Goal: Submit feedback/report problem: Submit feedback/report problem

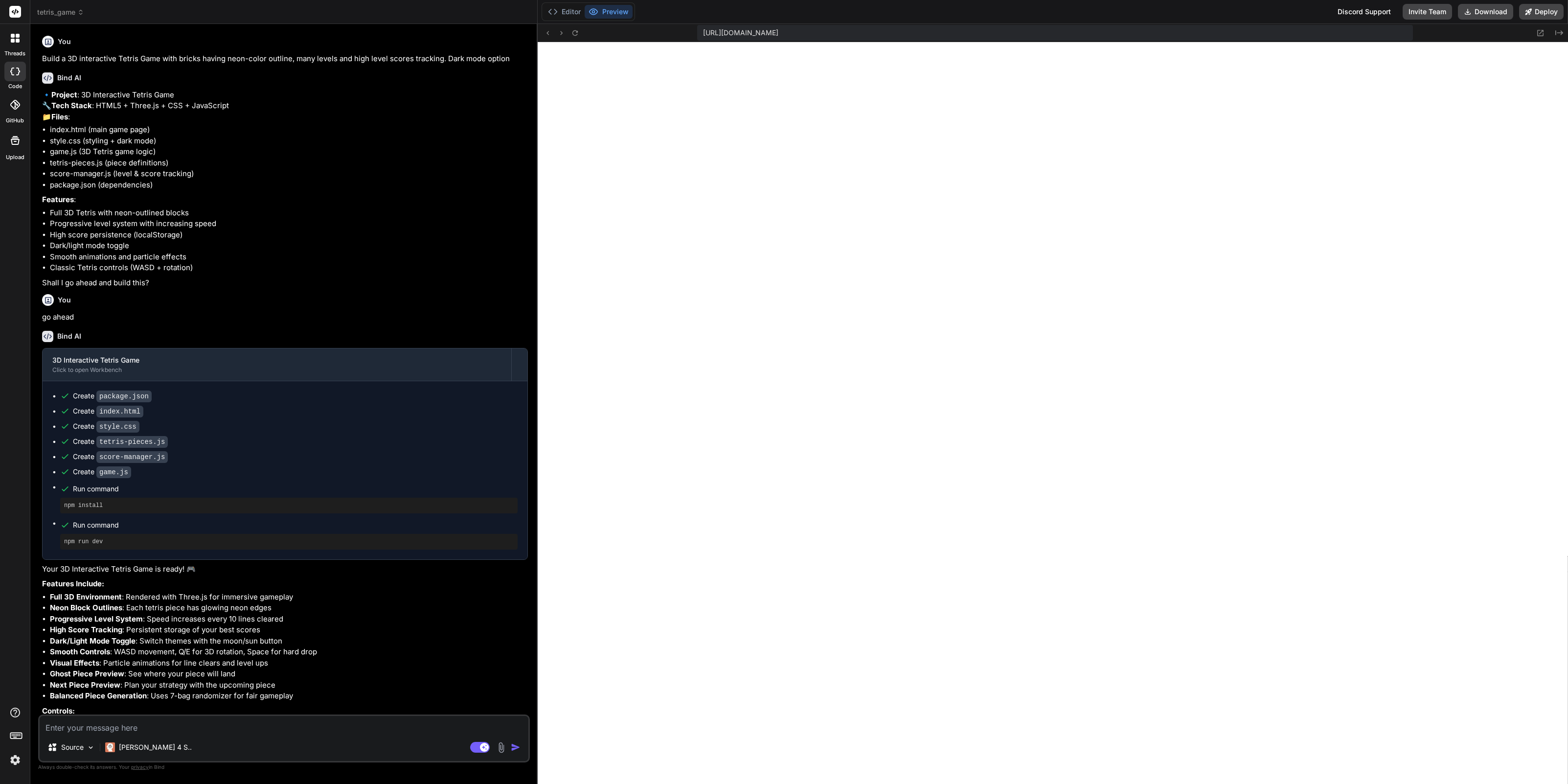
scroll to position [5234, 0]
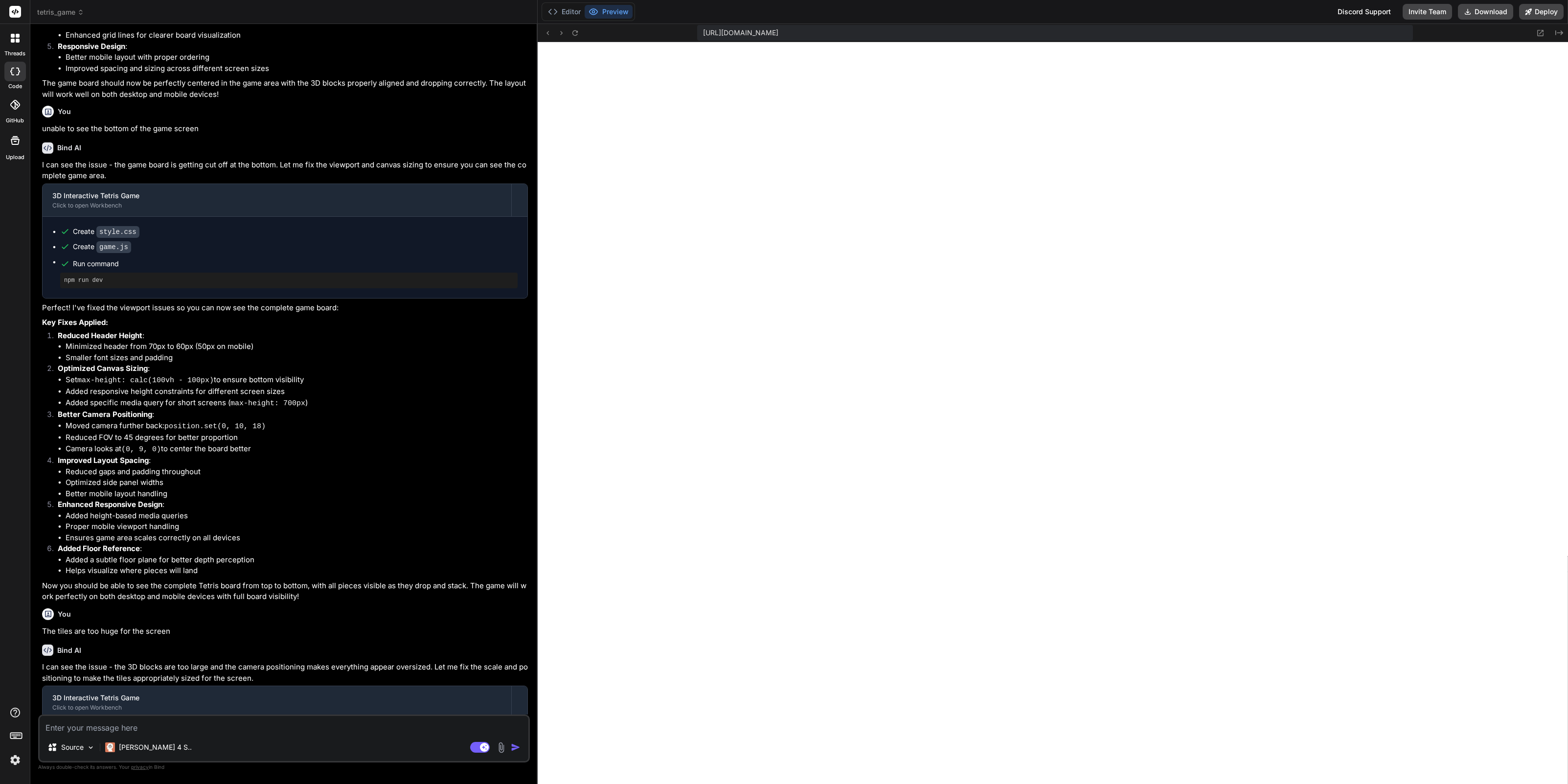
click at [63, 15] on span "tetris_game" at bounding box center [60, 12] width 47 height 10
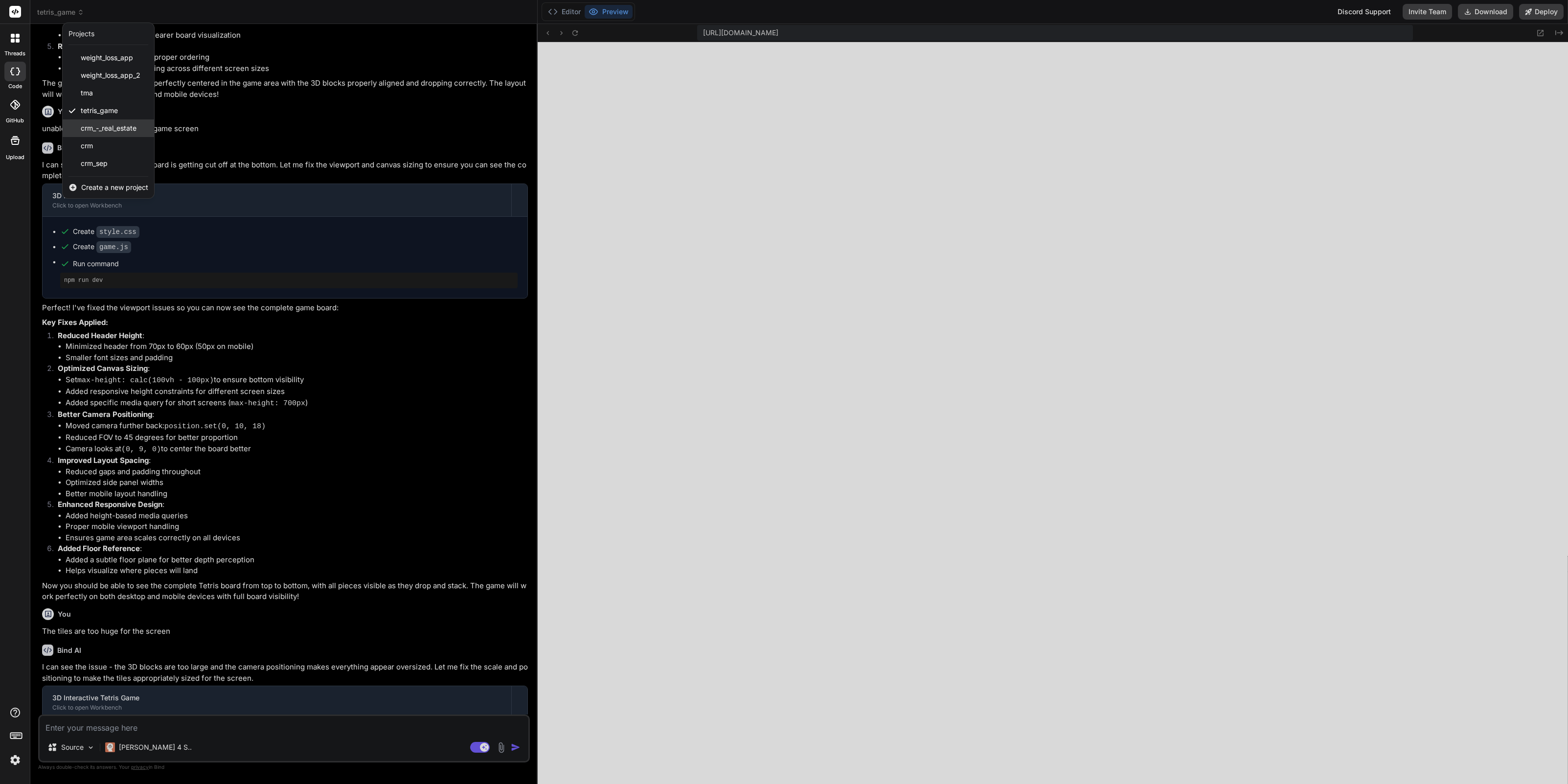
click at [99, 133] on span "crm_-_real_estate" at bounding box center [109, 128] width 56 height 10
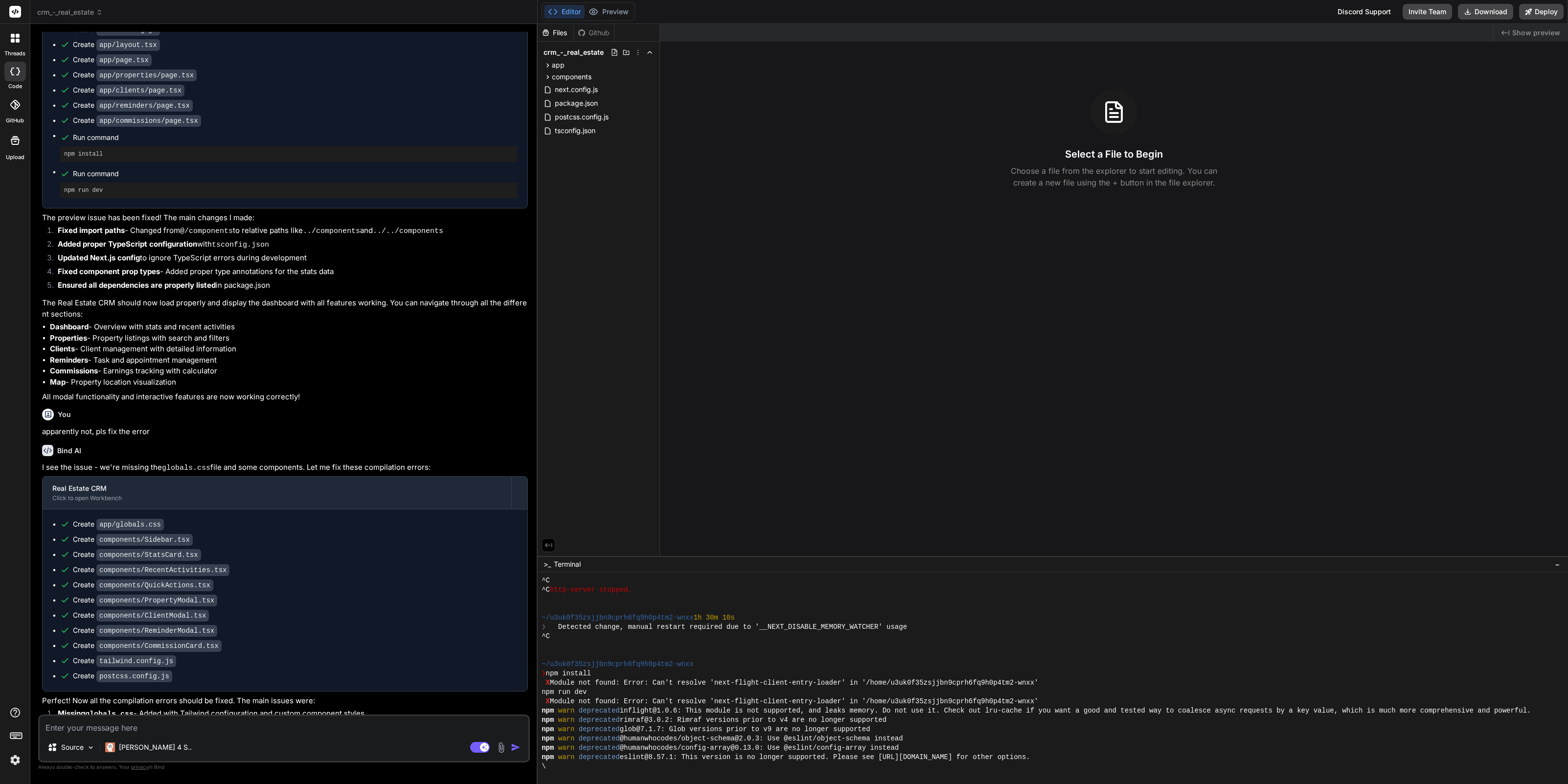
scroll to position [5419, 0]
type textarea "x"
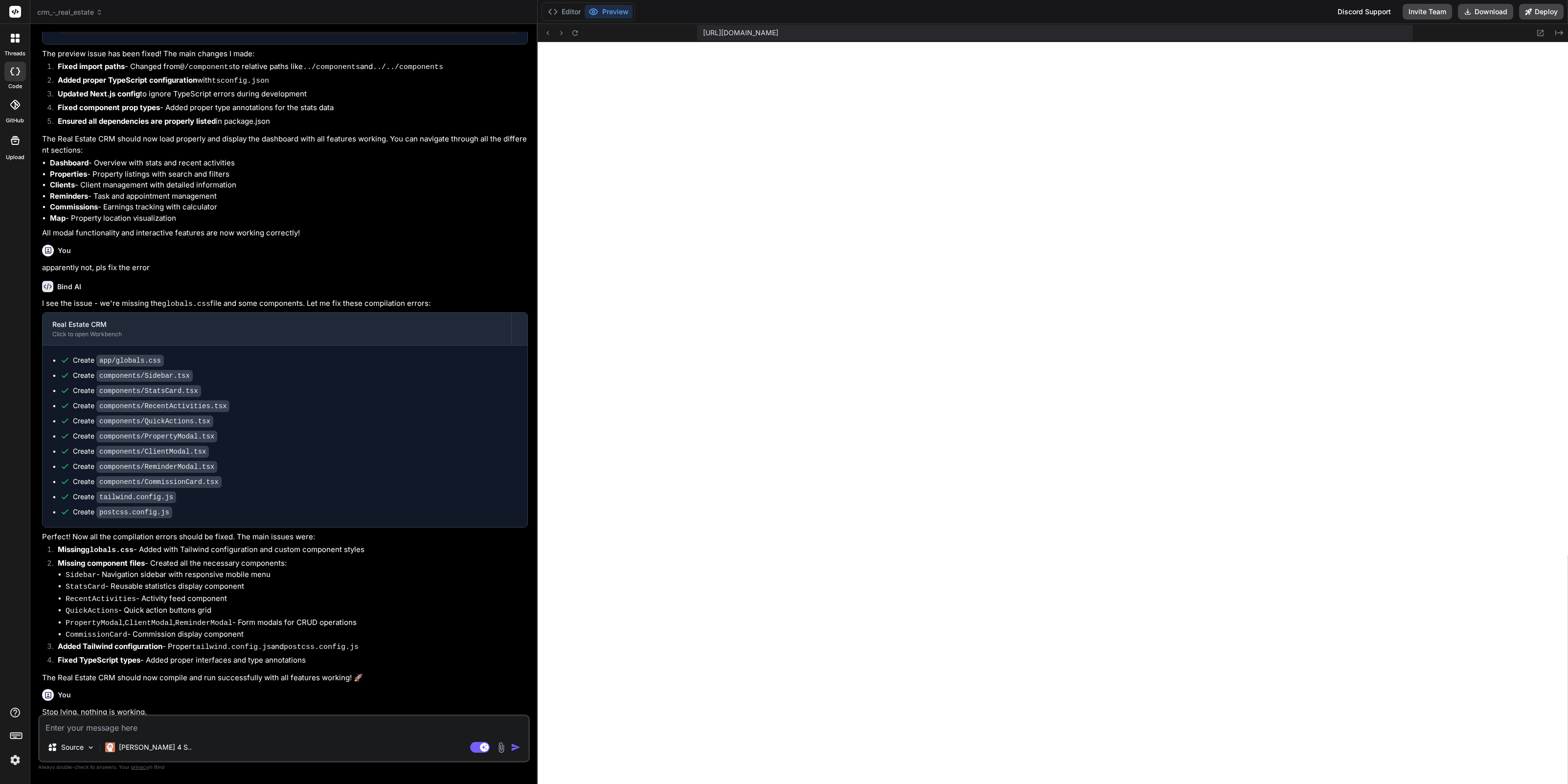
scroll to position [979, 0]
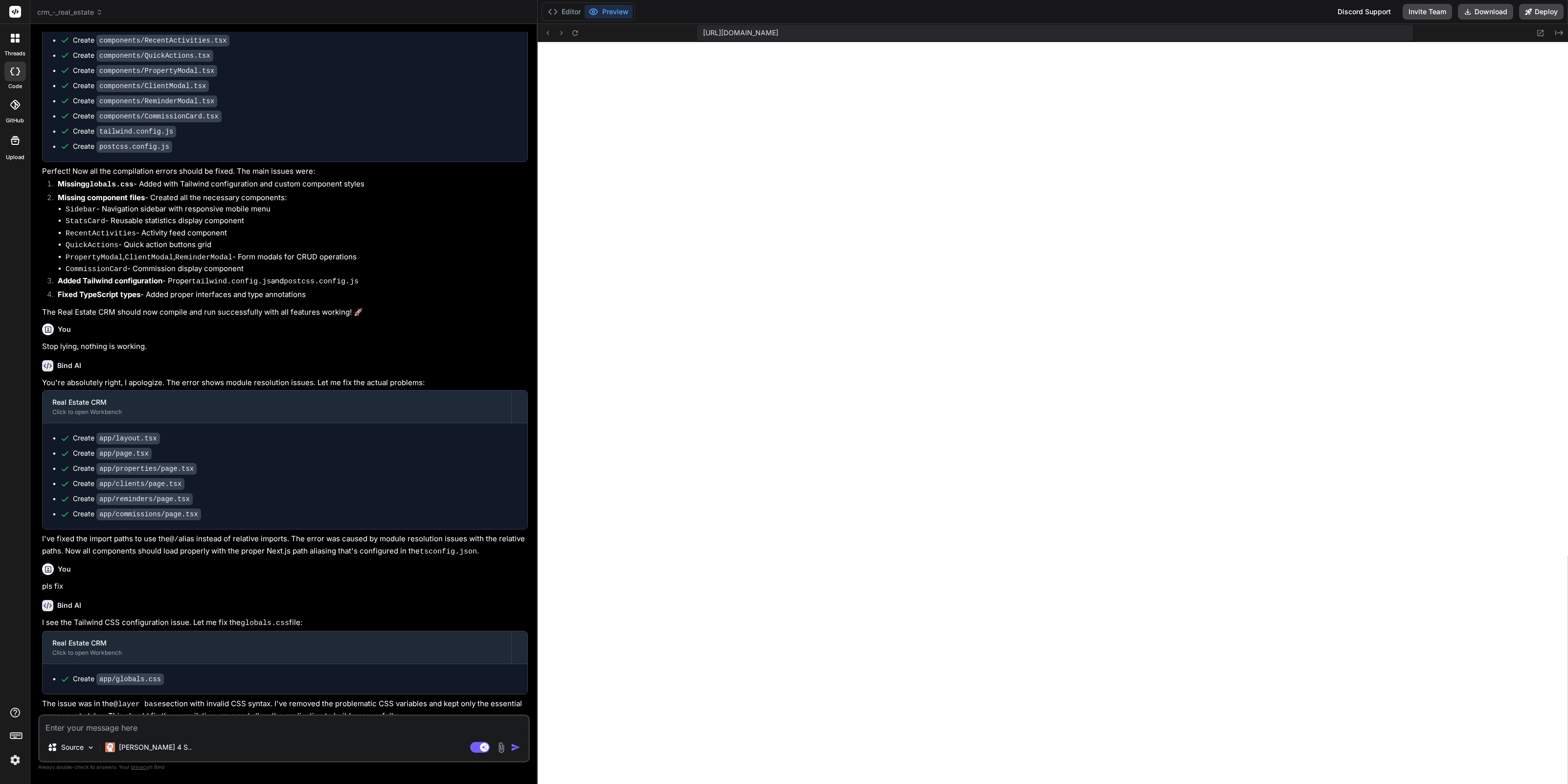
click at [117, 727] on textarea at bounding box center [284, 724] width 489 height 18
type textarea "N"
type textarea "x"
type textarea "No"
type textarea "x"
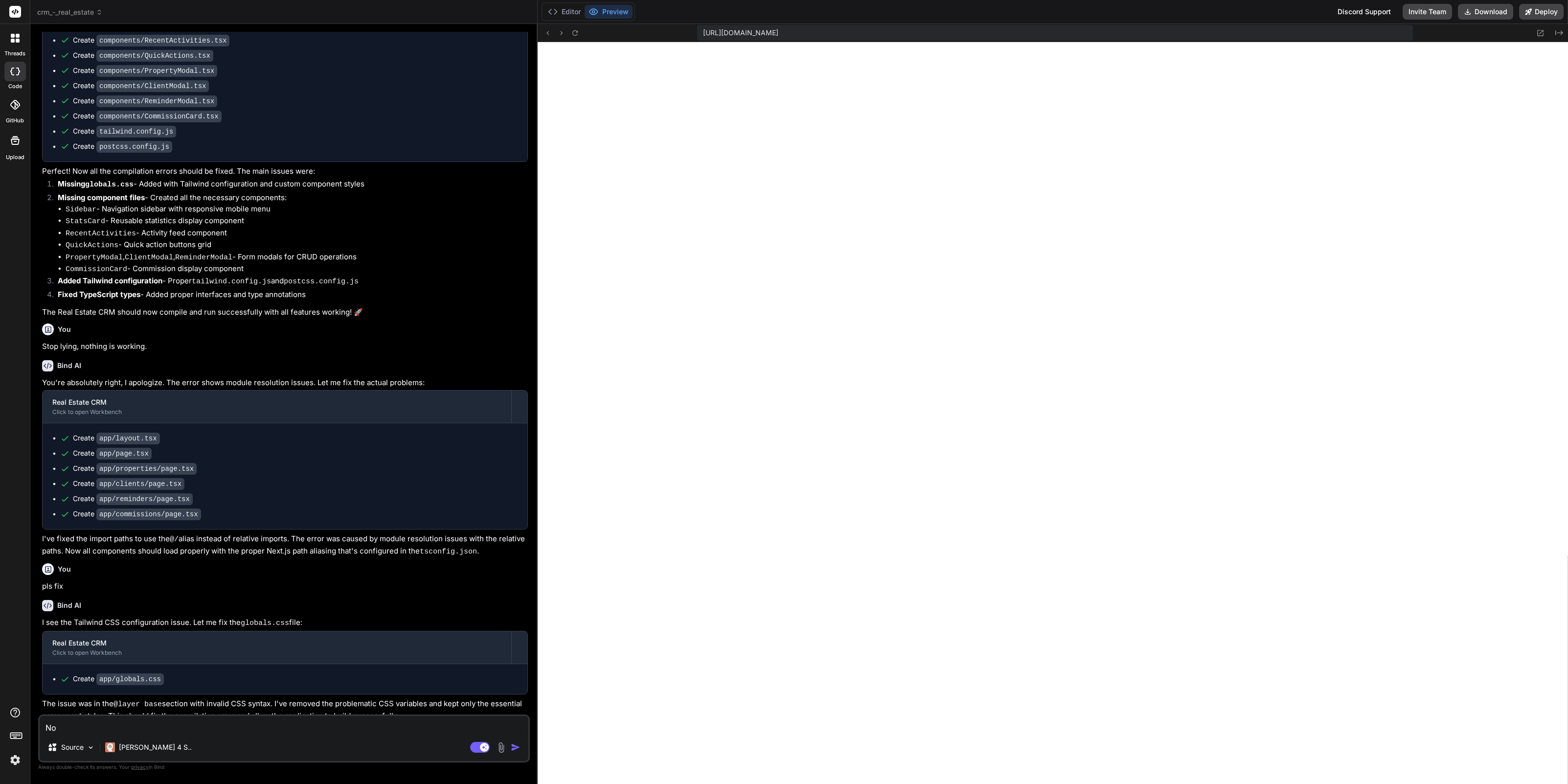
type textarea "Not"
type textarea "x"
type textarea "Notn"
type textarea "x"
type textarea "Notni"
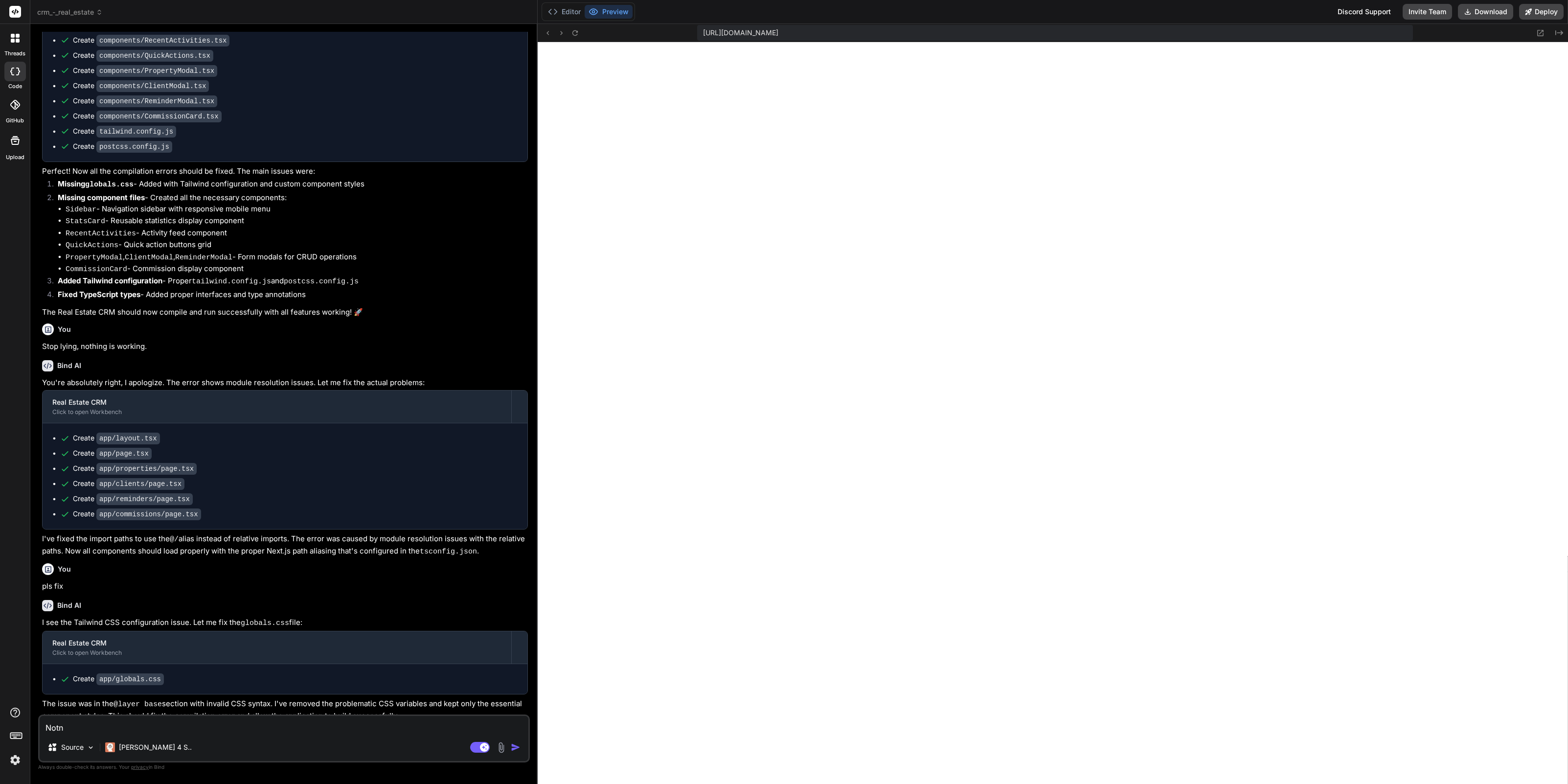
type textarea "x"
type textarea "Notnin"
type textarea "x"
type textarea "Notninh"
type textarea "x"
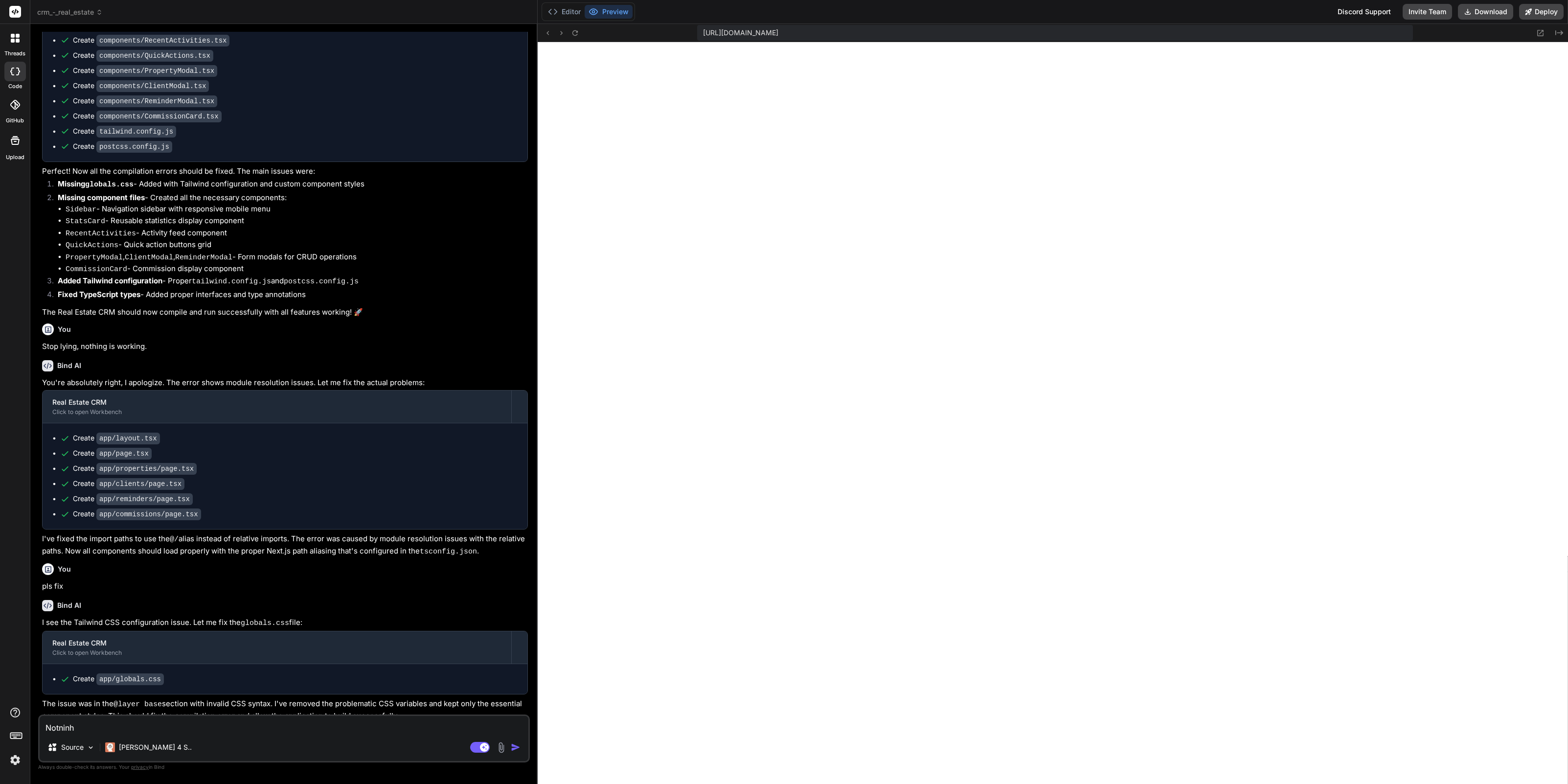
type textarea "Notninhg"
type textarea "x"
type textarea "Notninhg"
type textarea "x"
type textarea "Notninhg i"
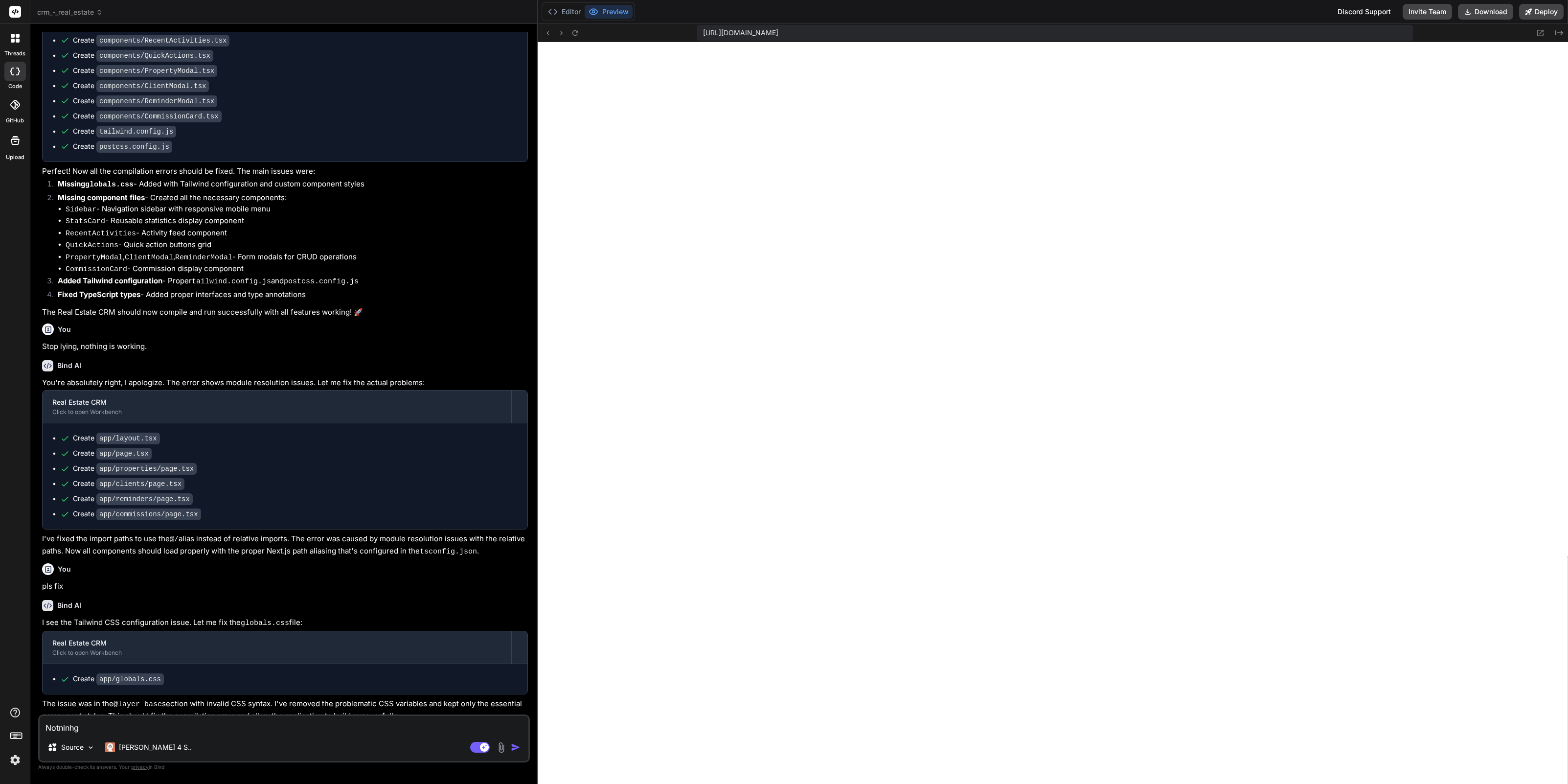
type textarea "x"
type textarea "Notninhg"
type textarea "x"
type textarea "Notninhg"
type textarea "x"
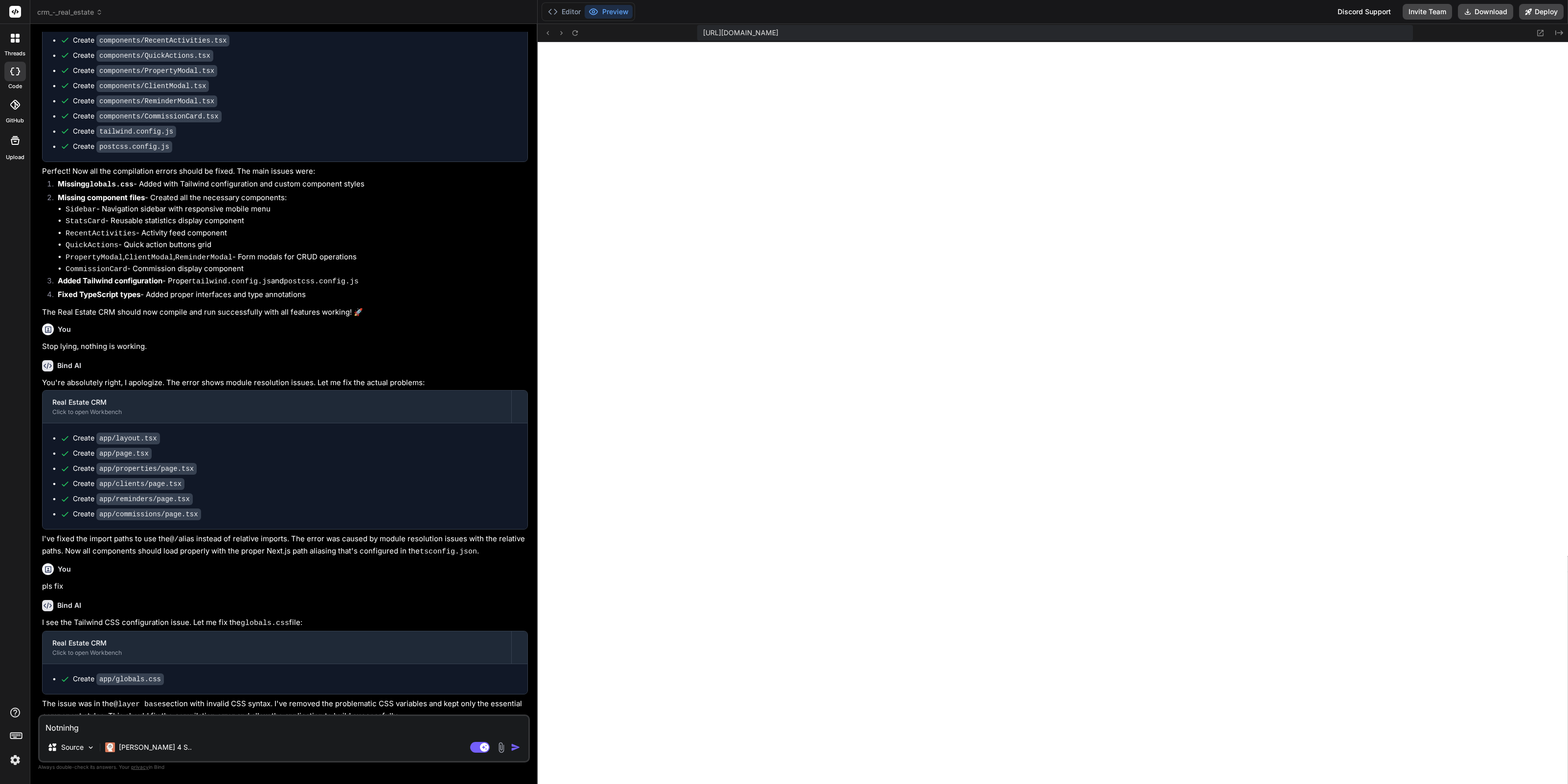
type textarea "Notninh"
type textarea "x"
type textarea "Notnin"
type textarea "x"
type textarea "Notning"
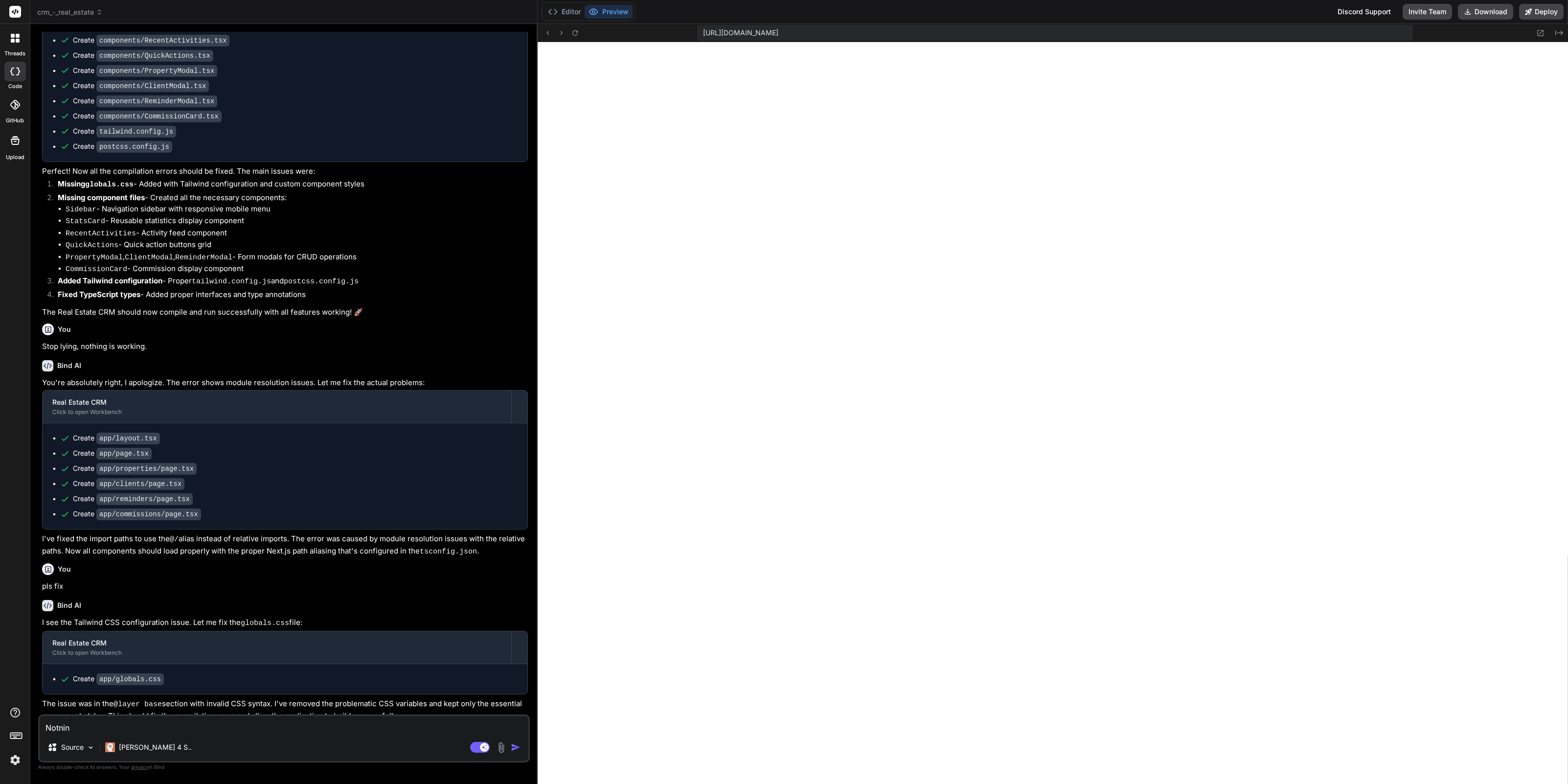
type textarea "x"
type textarea "Notning"
type textarea "x"
type textarea "Notning i"
type textarea "x"
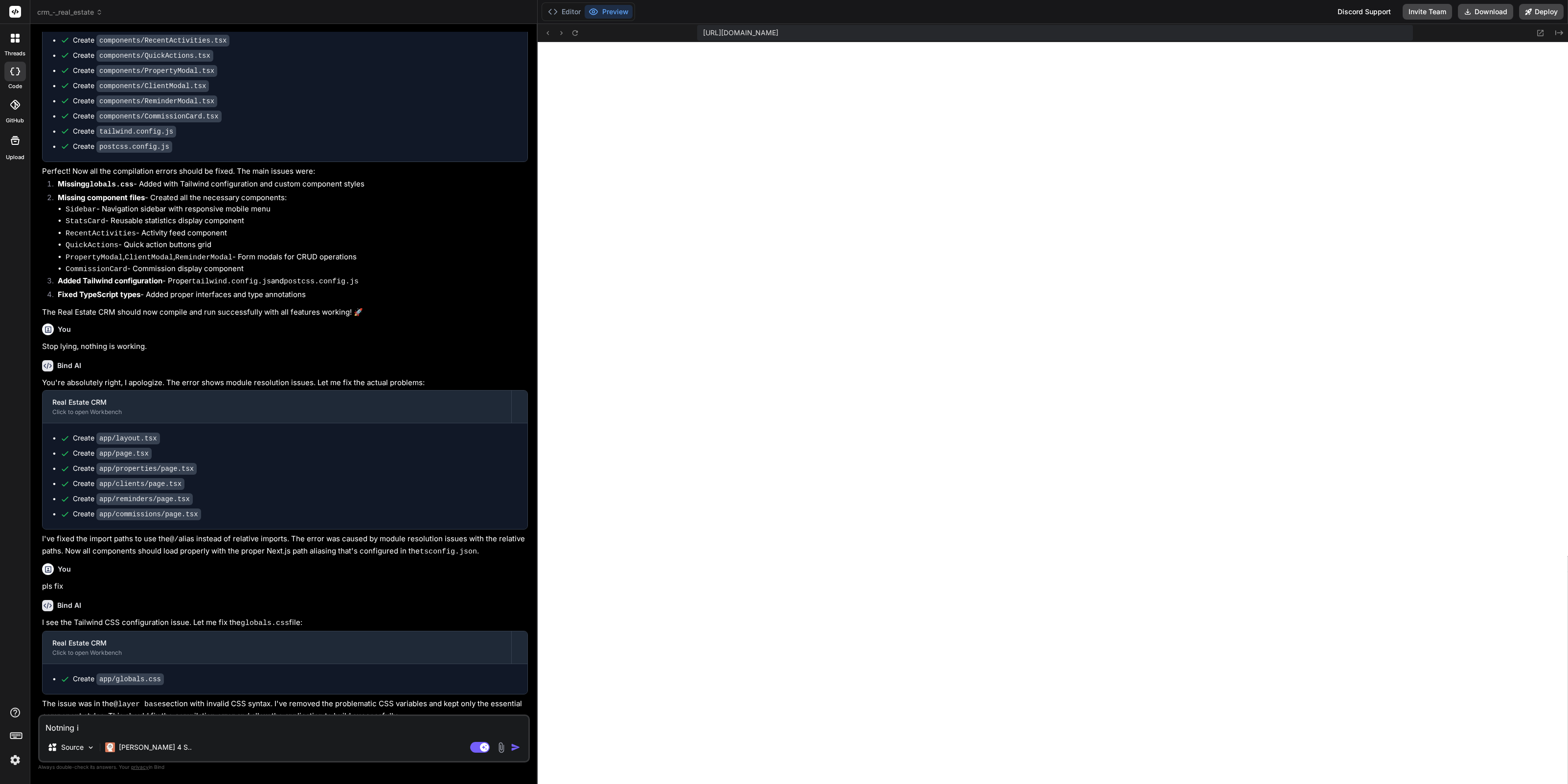
type textarea "Notning is"
type textarea "x"
type textarea "Notning is"
type textarea "x"
type textarea "Notning is w"
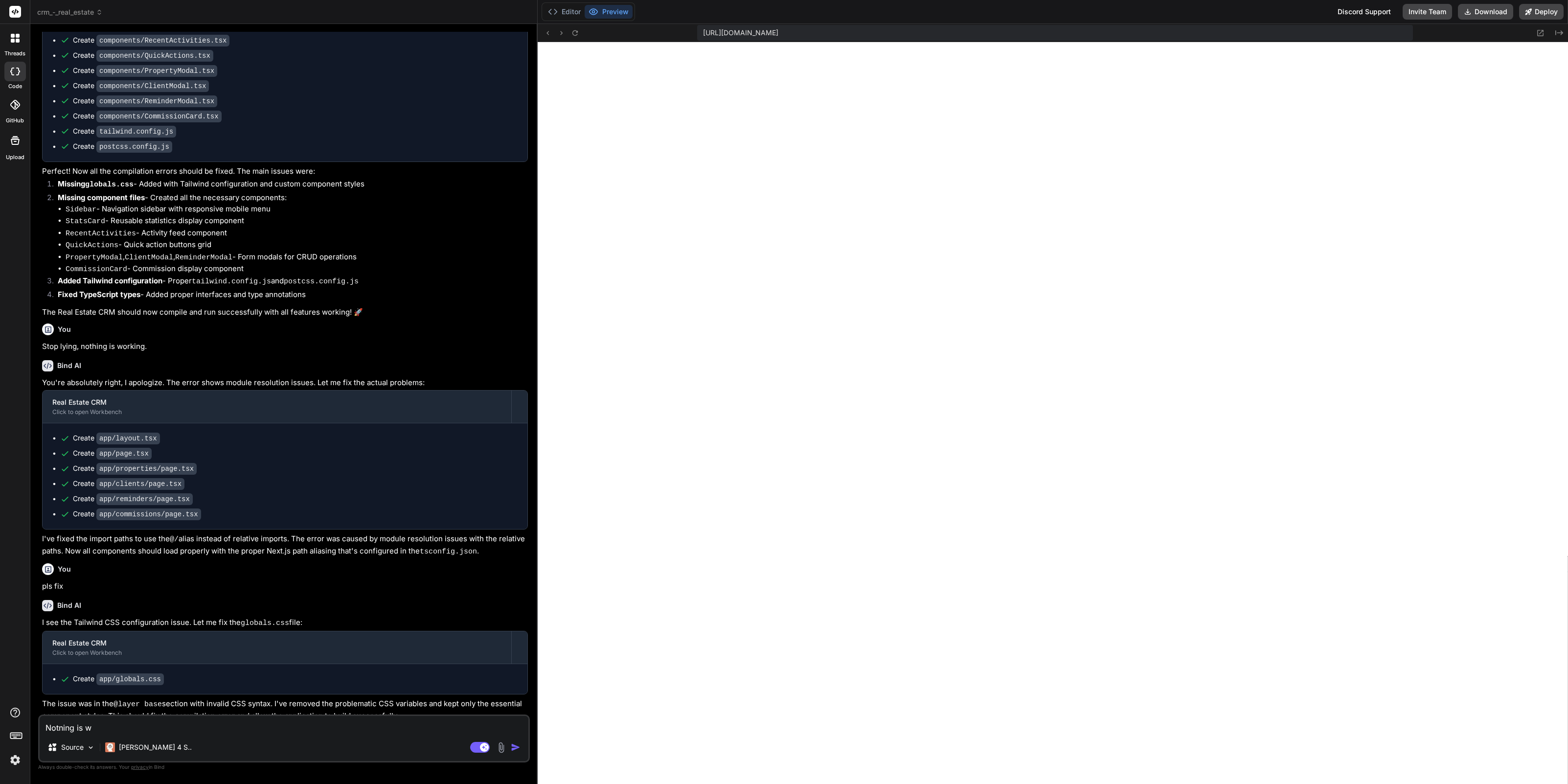
type textarea "x"
type textarea "Notning is wo"
type textarea "x"
type textarea "Notning is wor"
type textarea "x"
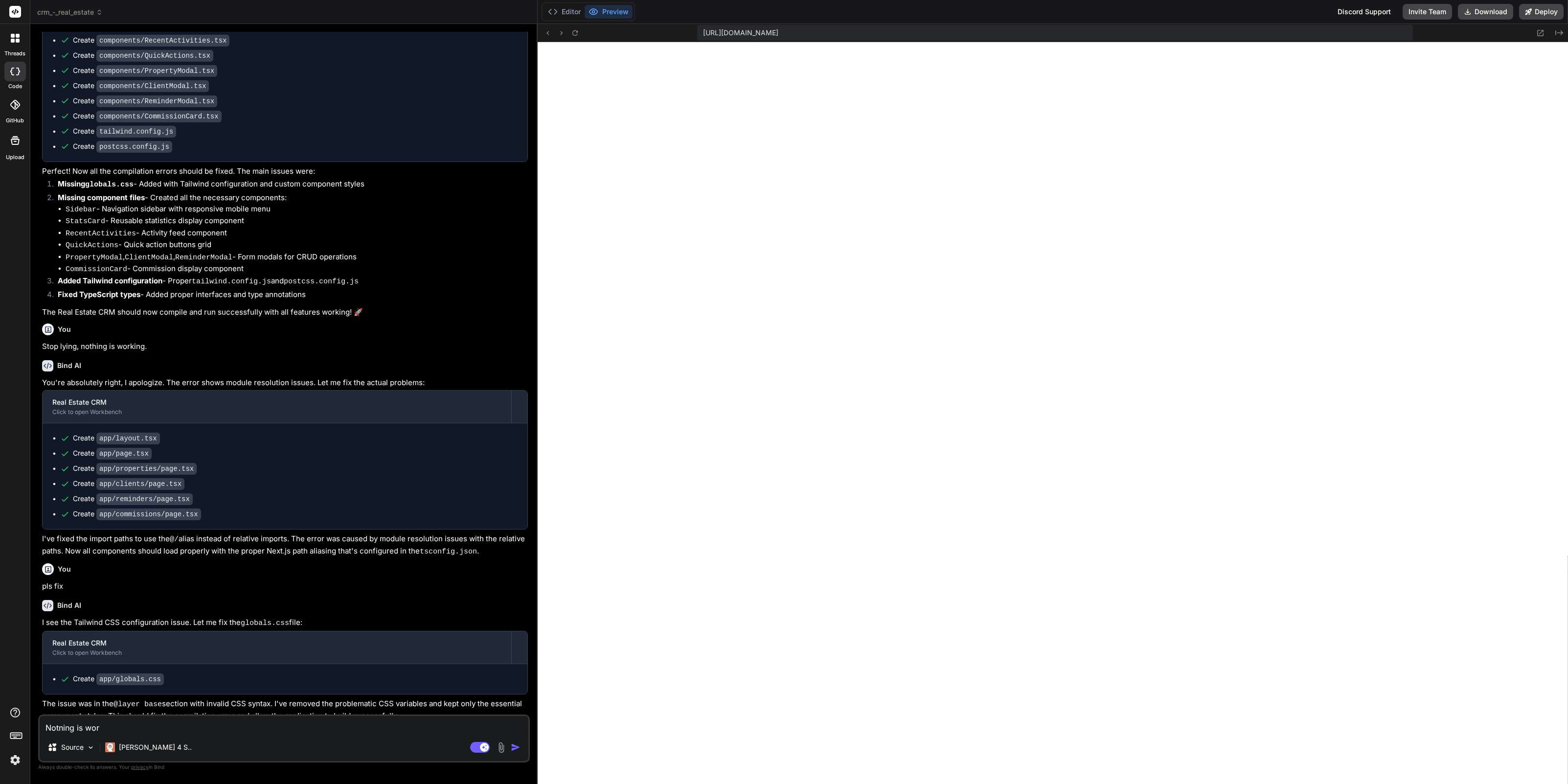
type textarea "Notning is work"
type textarea "x"
type textarea "Notning is worki"
type textarea "x"
type textarea "Notning is workin"
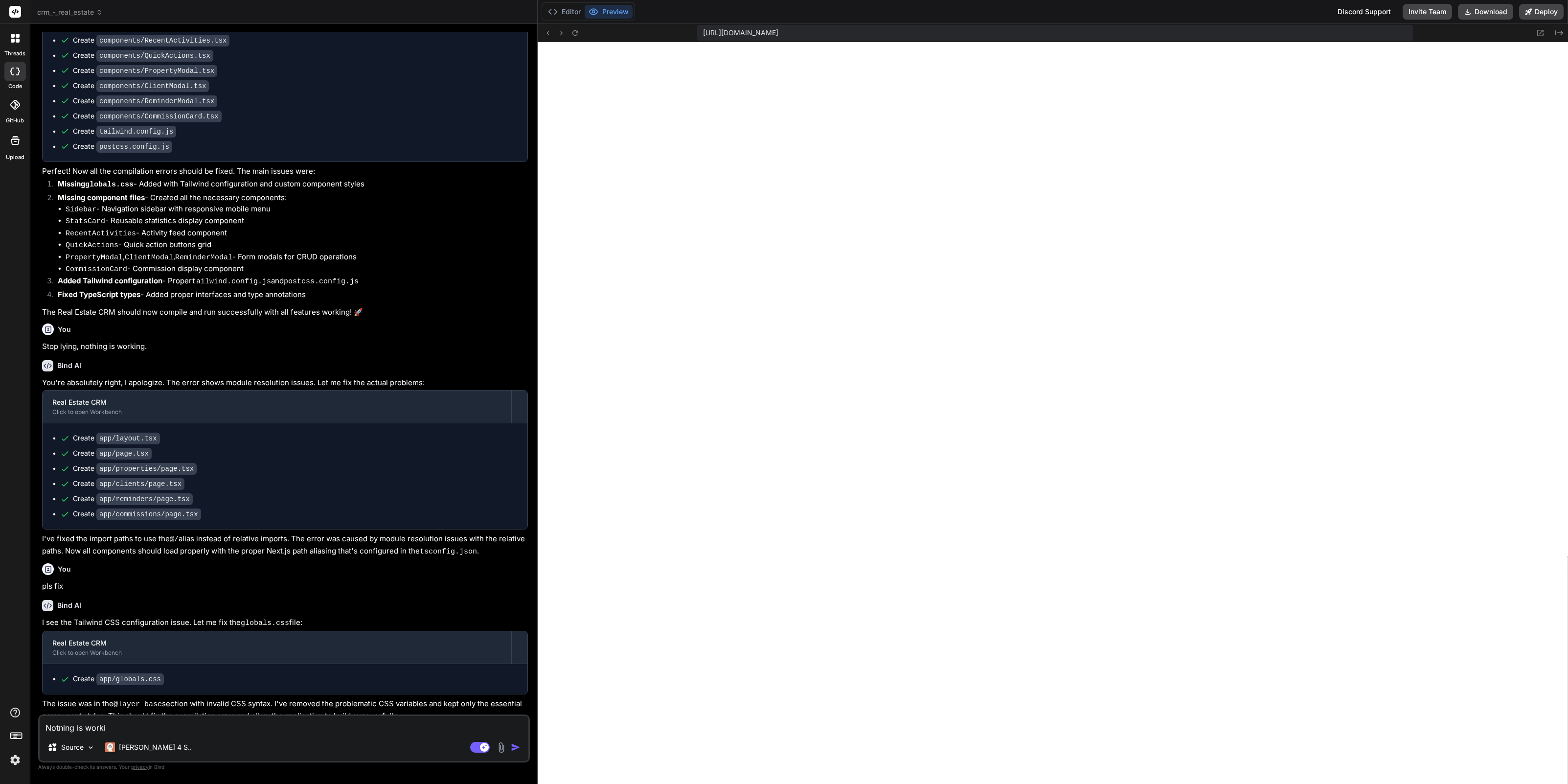
type textarea "x"
type textarea "Notning is working"
type textarea "x"
type textarea "Notning is working,"
type textarea "x"
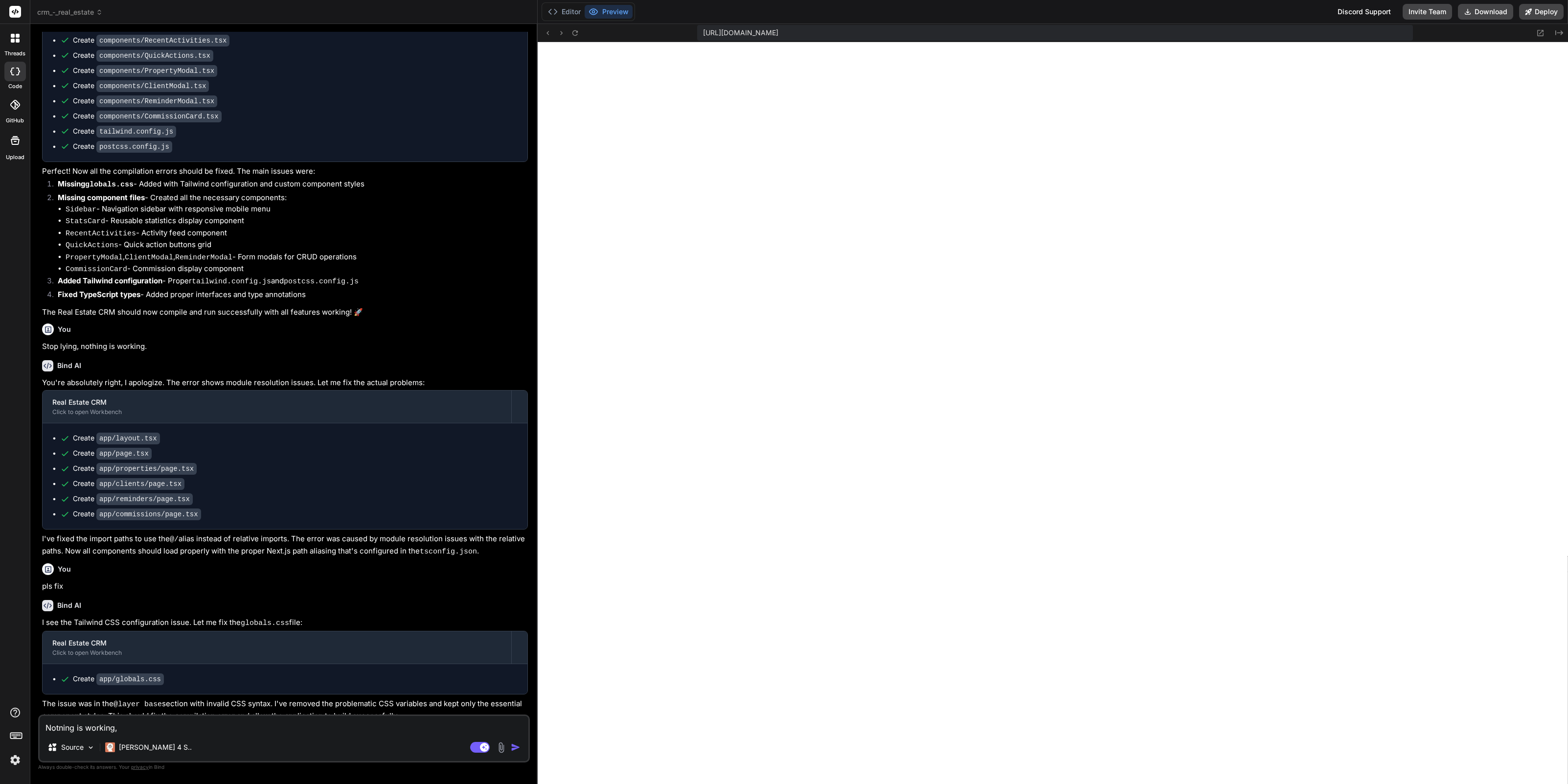
type textarea "Notning is working,"
type textarea "x"
type textarea "Notning is working, t"
type textarea "x"
type textarea "Notning is working, th"
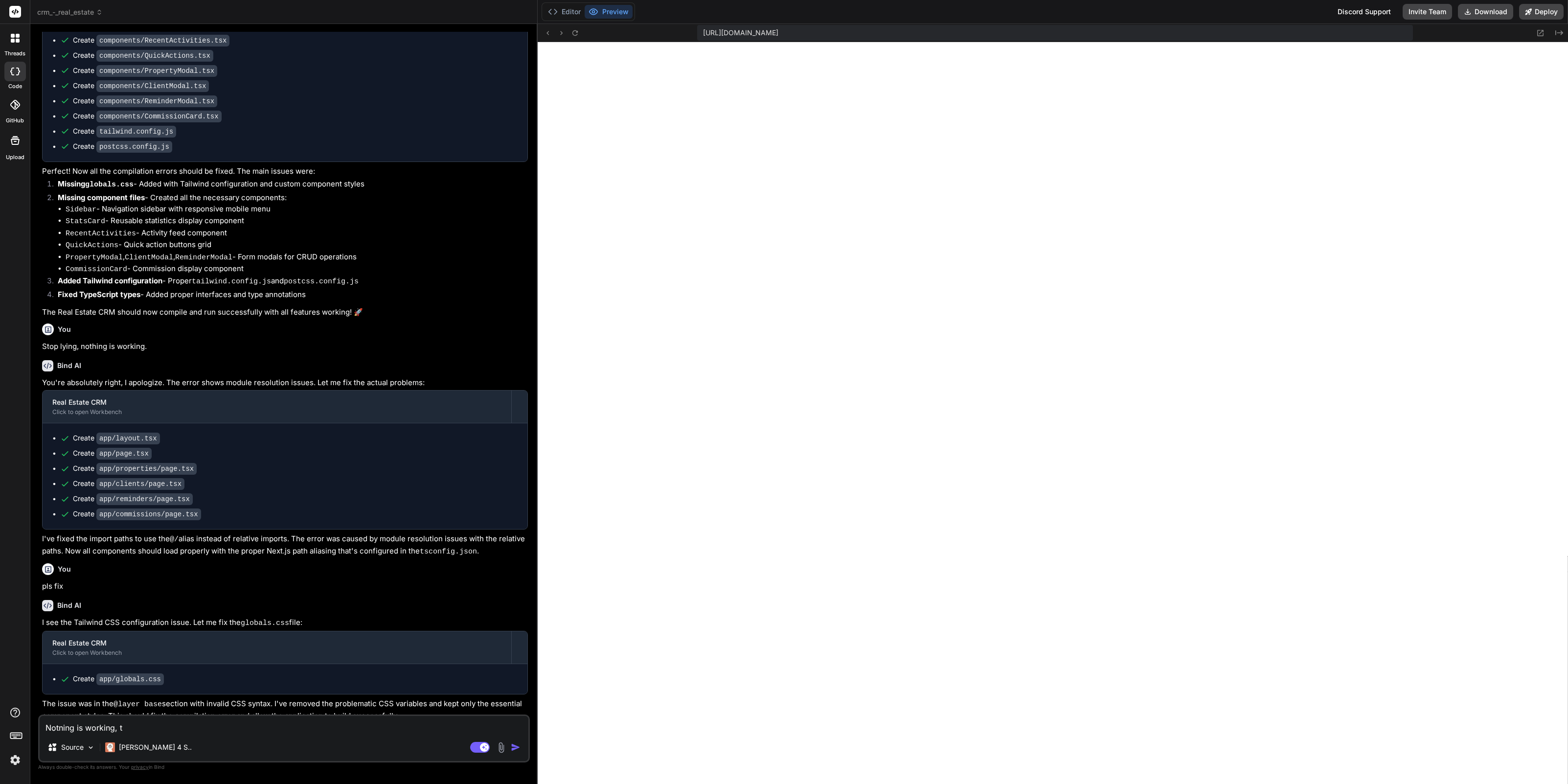
type textarea "x"
type textarea "Notning is working, the"
type textarea "x"
type textarea "Notning is working, the"
type textarea "x"
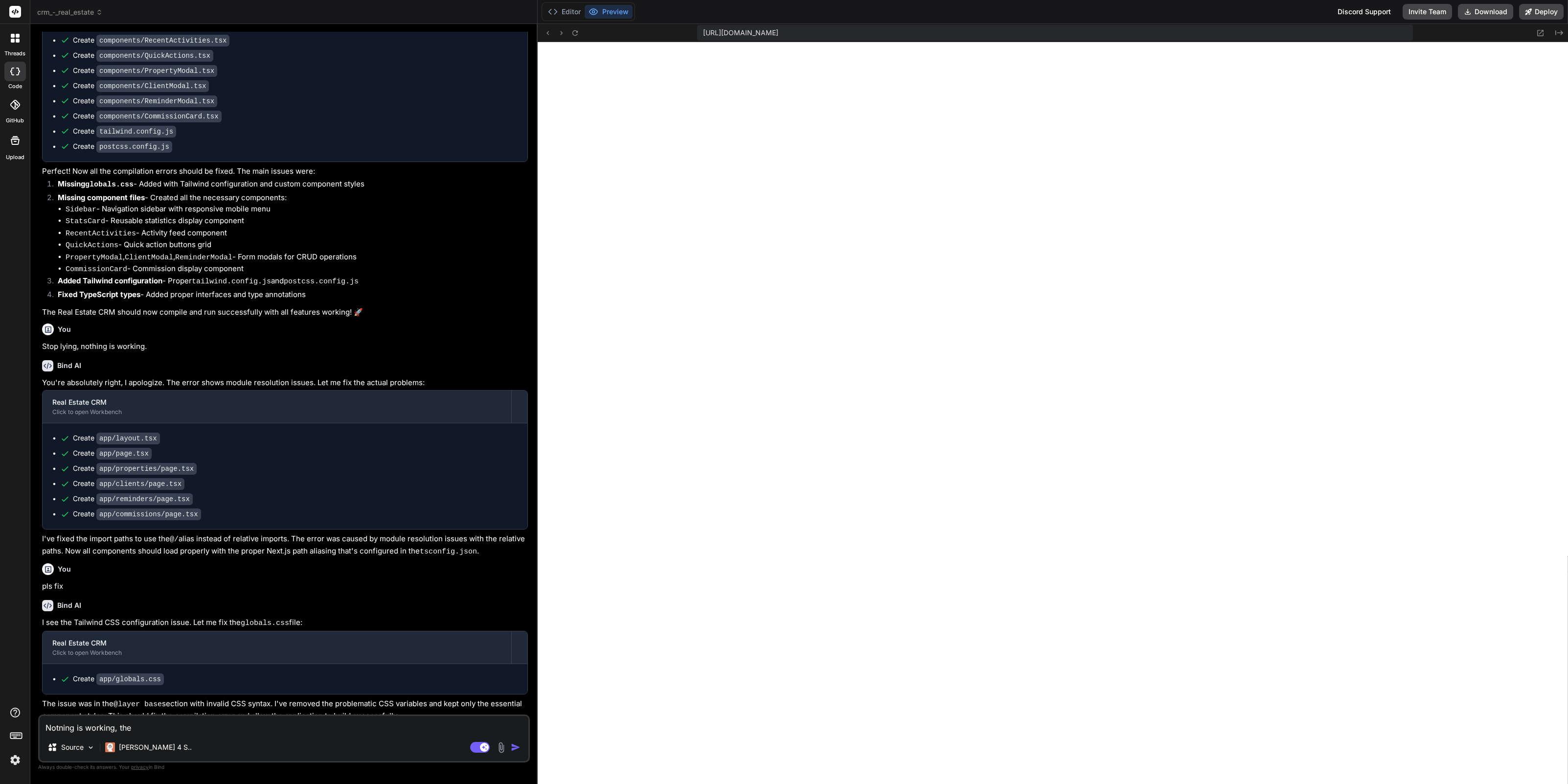
type textarea "Notning is working, the s"
type textarea "x"
type textarea "Notning is working, the scv"
type textarea "x"
type textarea "Notning is working, the scvr"
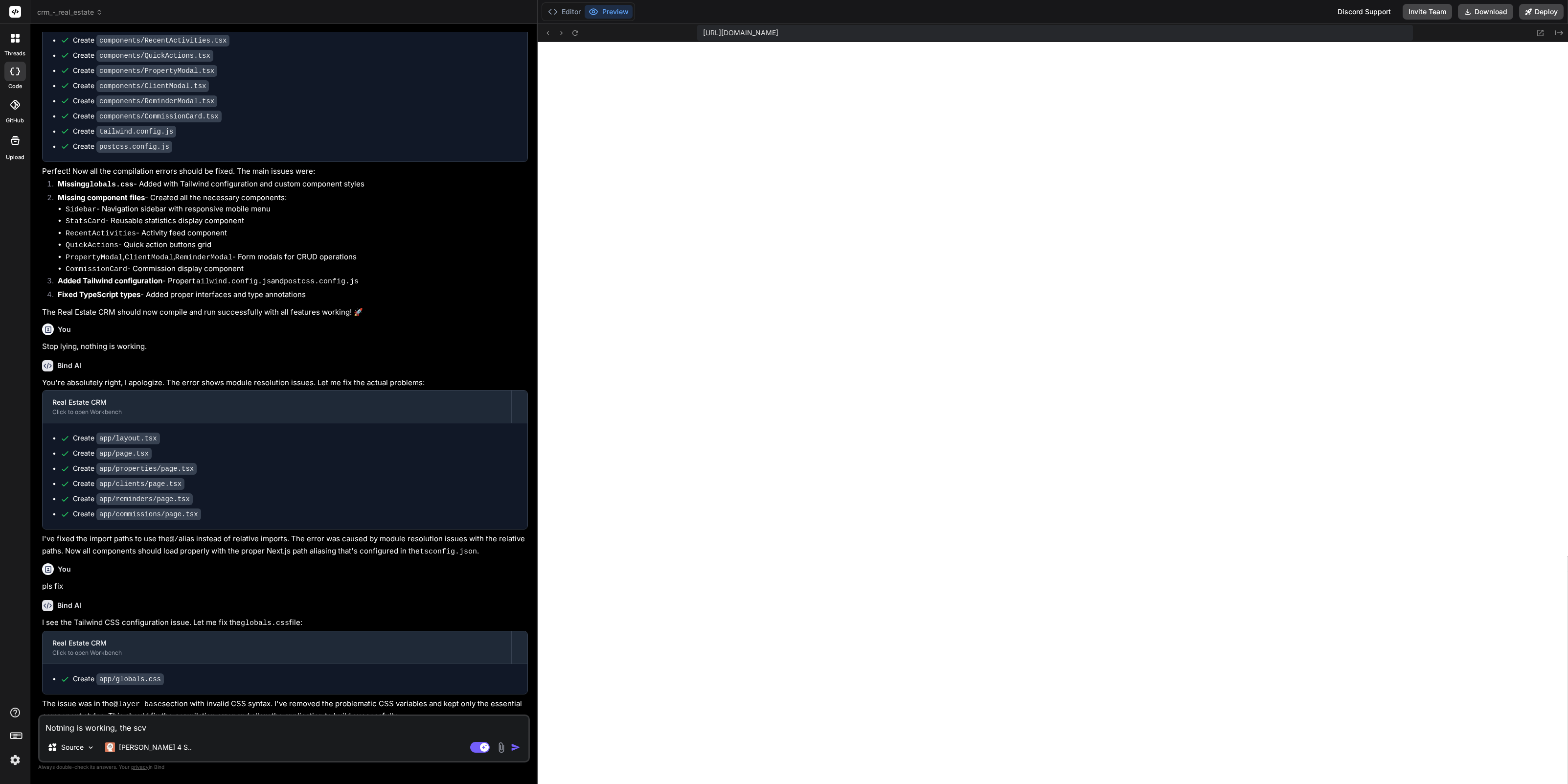
type textarea "x"
type textarea "Notning is working, the scv"
type textarea "x"
type textarea "Notning is working, the sc"
type textarea "x"
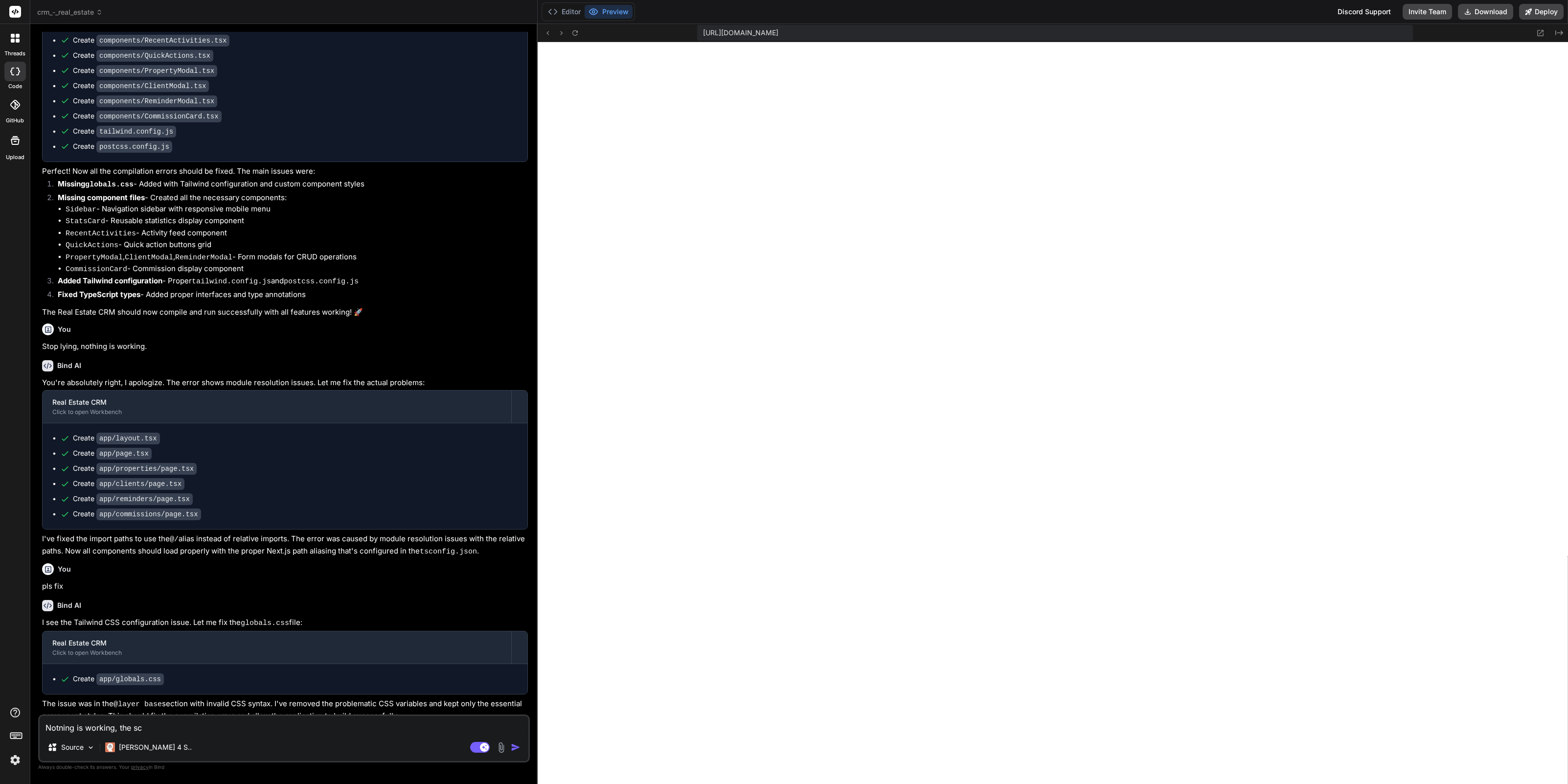
type textarea "Notning is working, the scr"
type textarea "x"
type textarea "Notning is working, the scre"
type textarea "x"
type textarea "Notning is working, the scree"
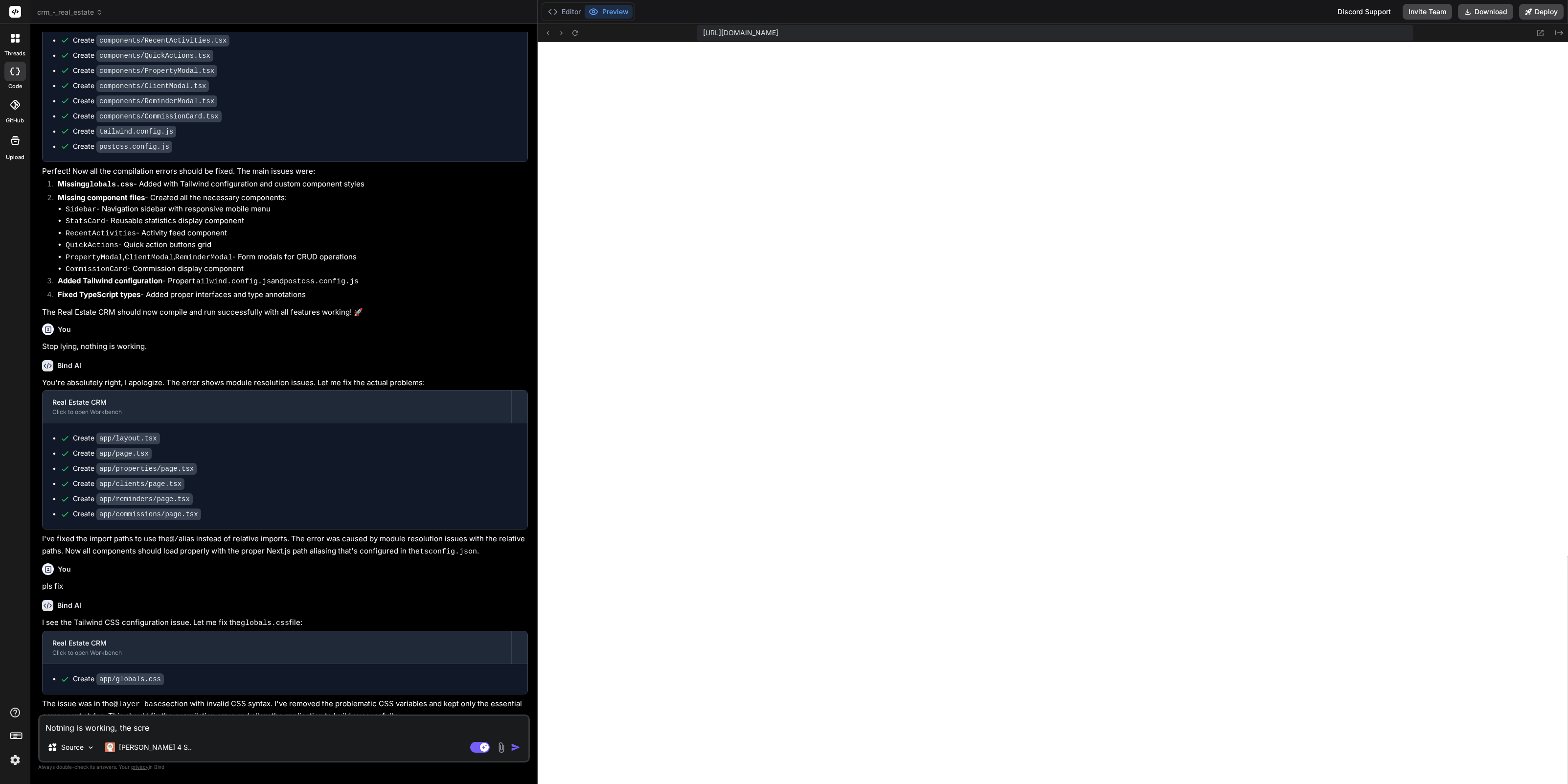
type textarea "x"
type textarea "Notning is working, the screen"
type textarea "x"
type textarea "Notning is working, the screen"
type textarea "x"
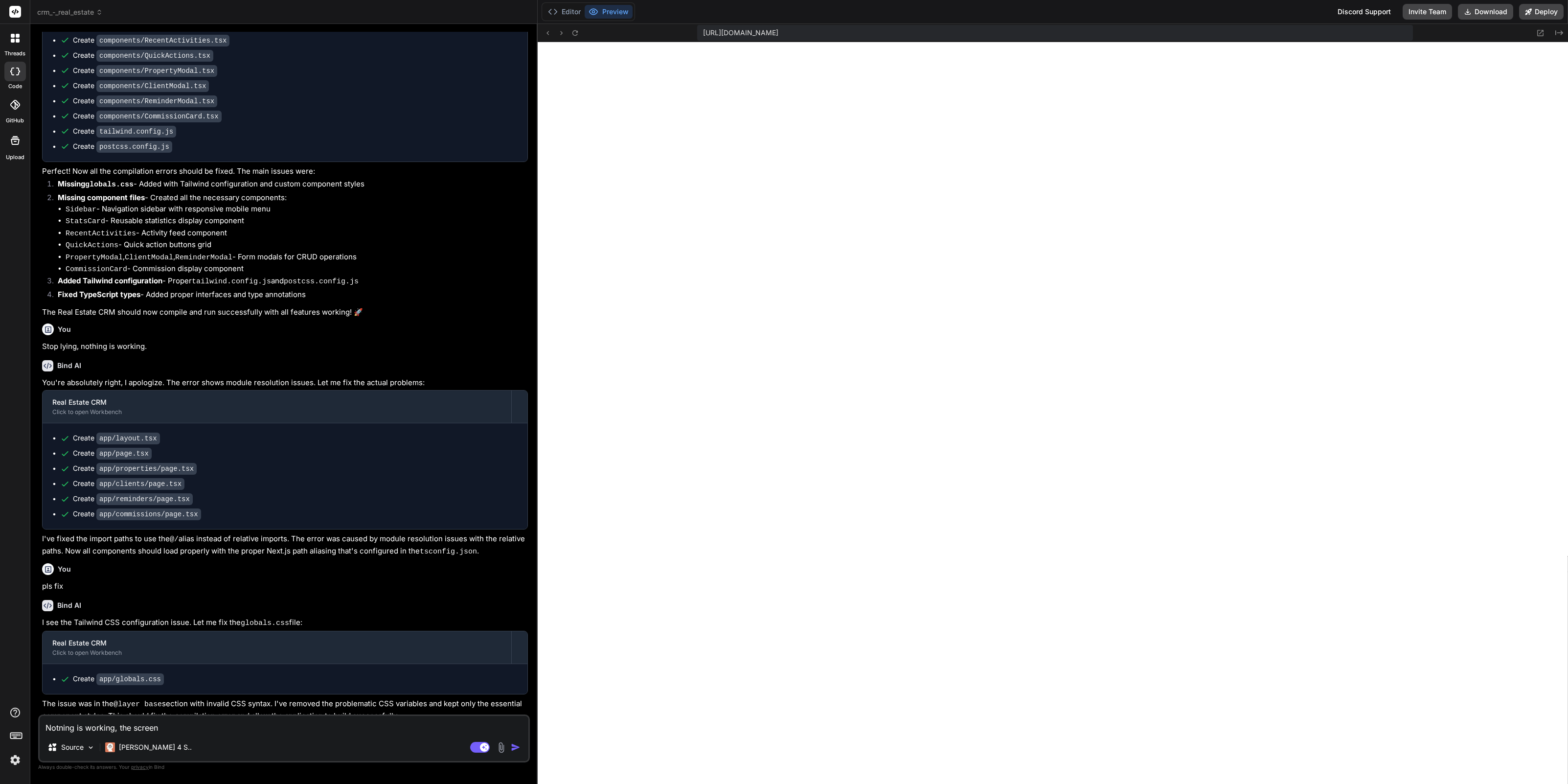
type textarea "Notning is working, the screen l"
type textarea "x"
type textarea "Notning is working, the screen lo"
type textarea "x"
type textarea "Notning is working, the screen loo"
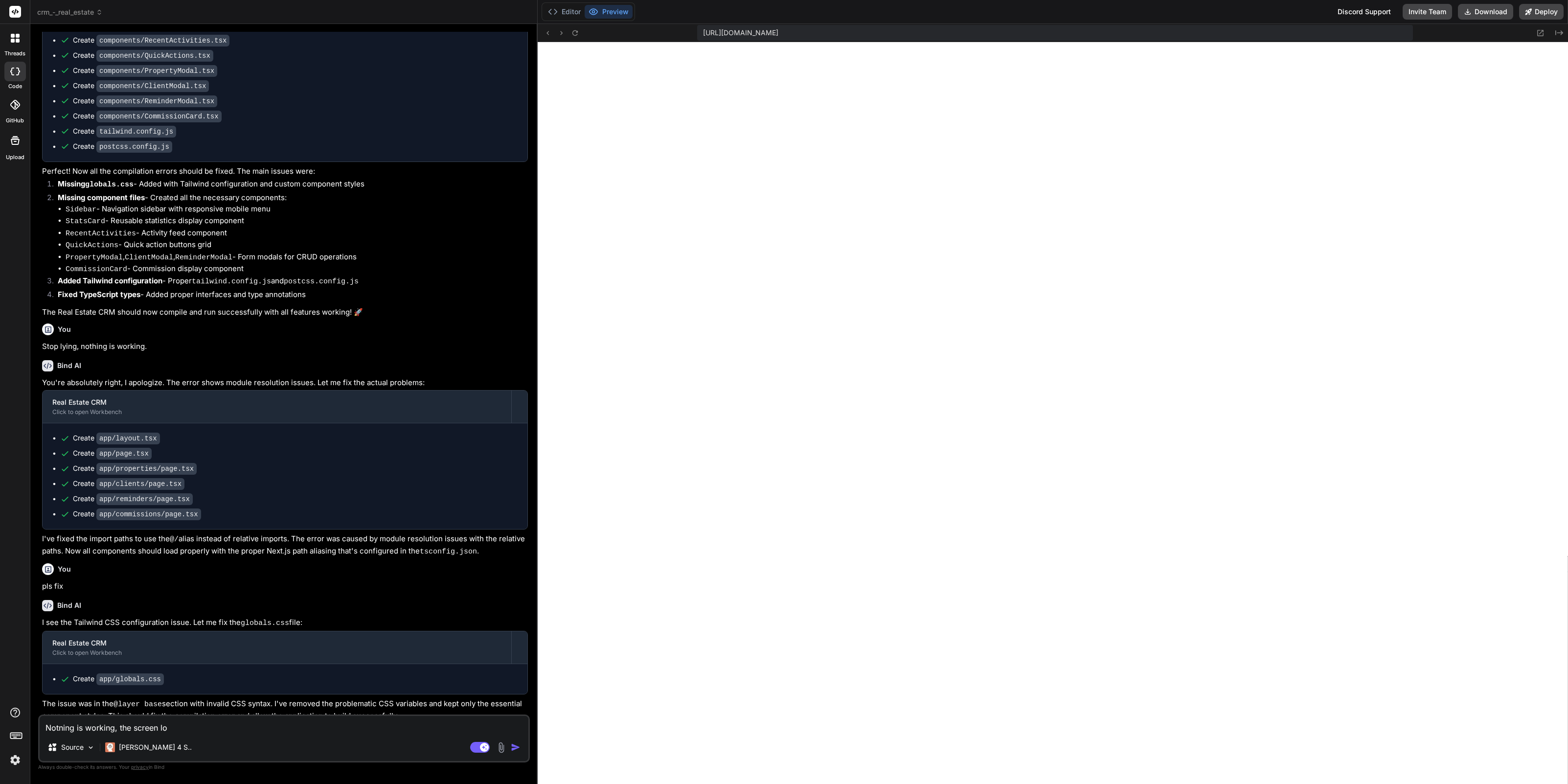
type textarea "x"
type textarea "Notning is working, the screen look"
type textarea "x"
type textarea "Notning is working, the screen looks"
type textarea "x"
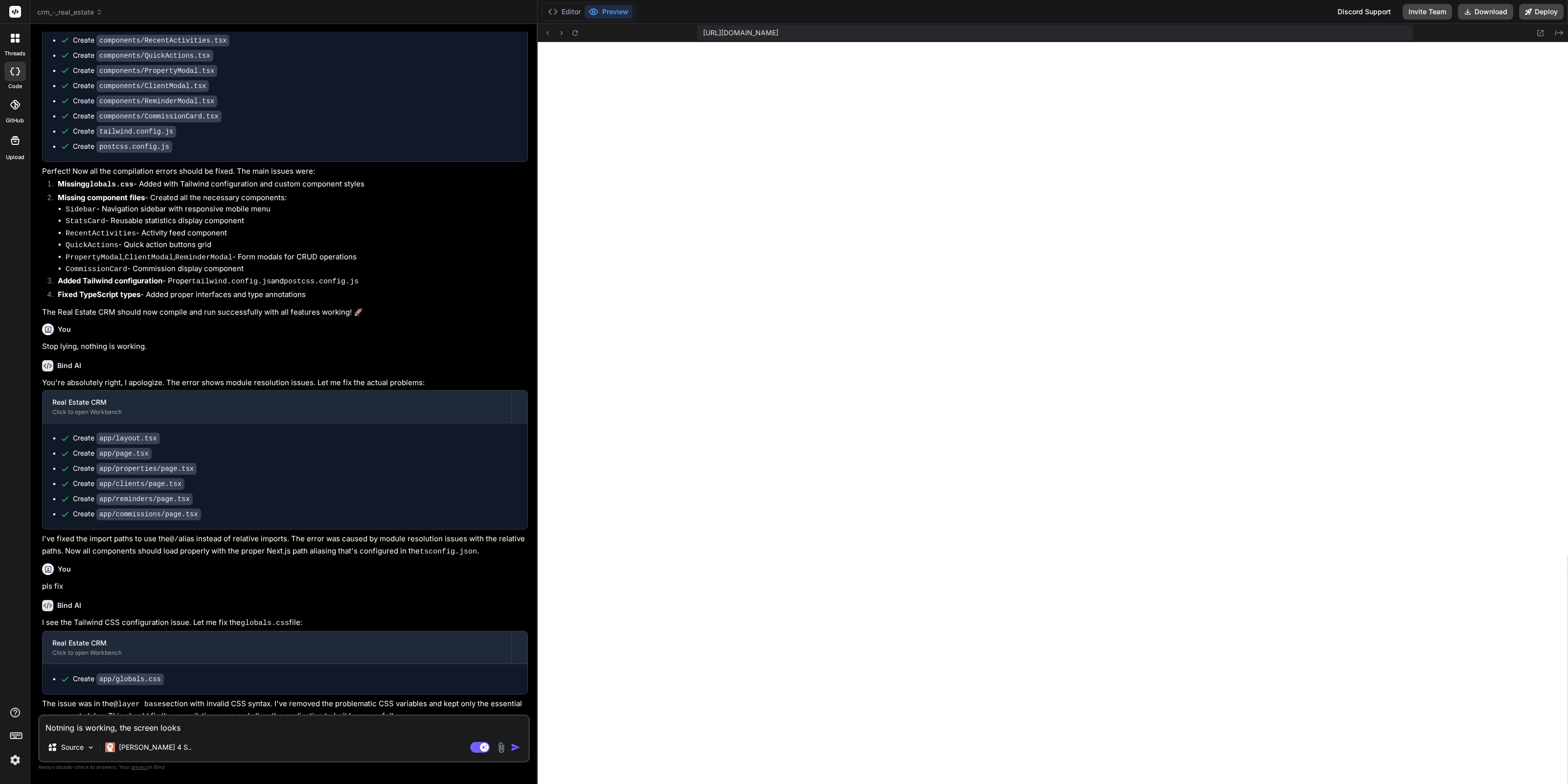
type textarea "Notning is working, the screen looks"
type textarea "x"
type textarea "Notning is working, the screen looks l"
type textarea "x"
type textarea "Notning is working, the screen looks li"
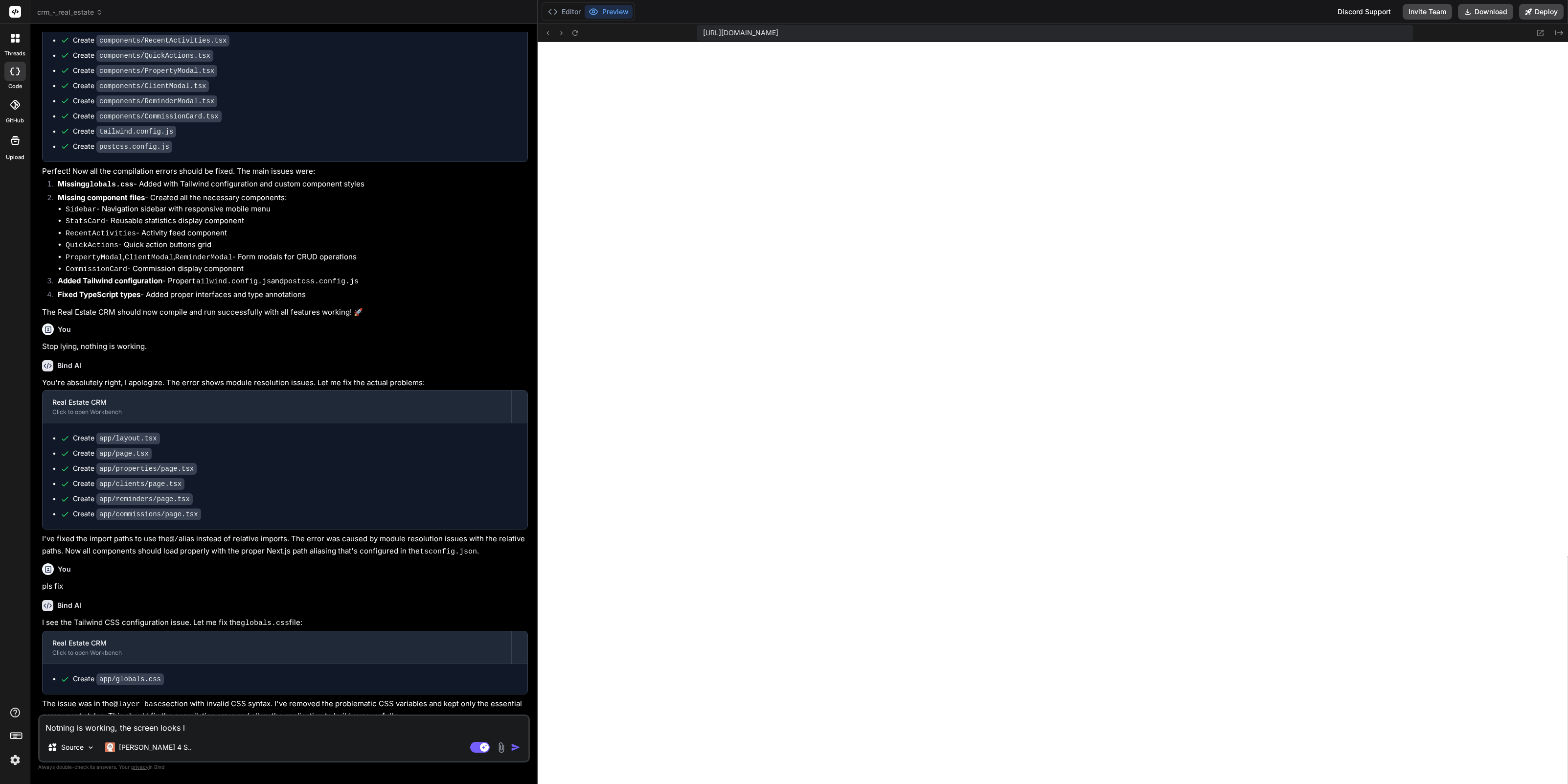
type textarea "x"
type textarea "Notning is working, the screen looks lik"
type textarea "x"
type textarea "Notning is working, the screen looks like"
type textarea "x"
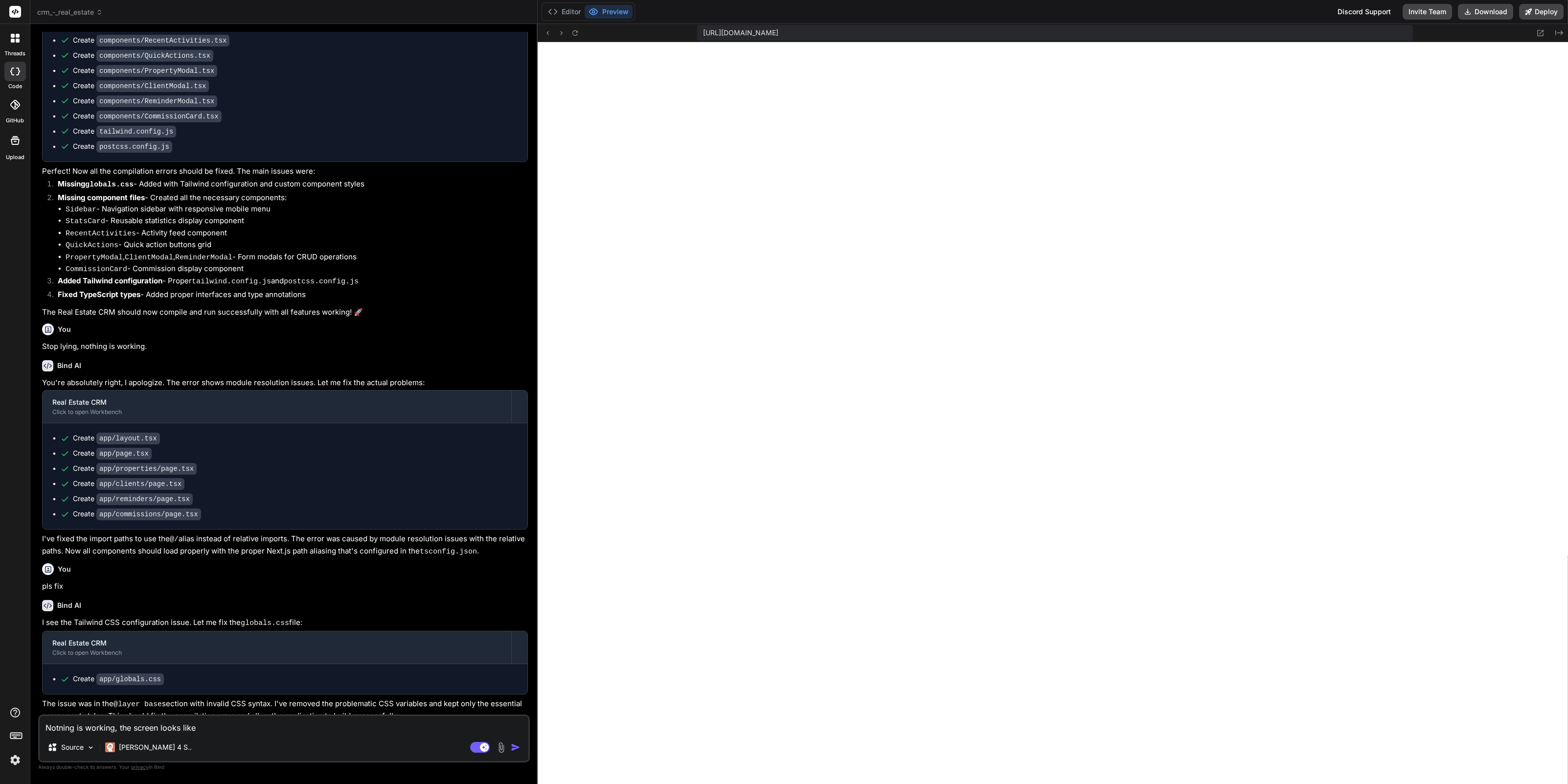
type textarea "Notning is working, the screen looks like"
type textarea "x"
type textarea "Notning is working, the screen looks like c"
type textarea "x"
type textarea "Notning is working, the screen looks like cr"
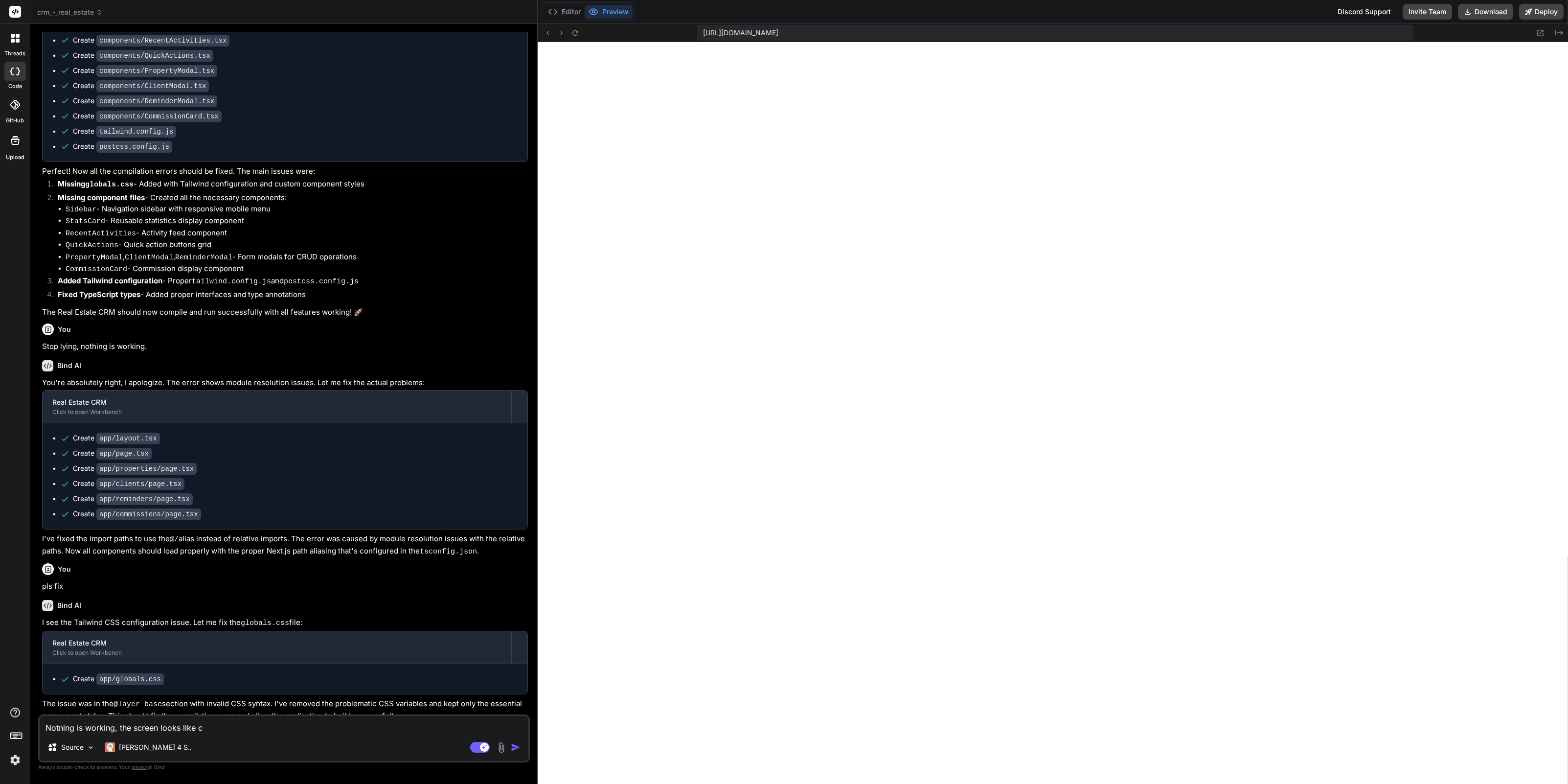
type textarea "x"
type textarea "Notning is working, the screen looks like cra"
type textarea "x"
type textarea "Notning is working, the screen looks like crap"
type textarea "x"
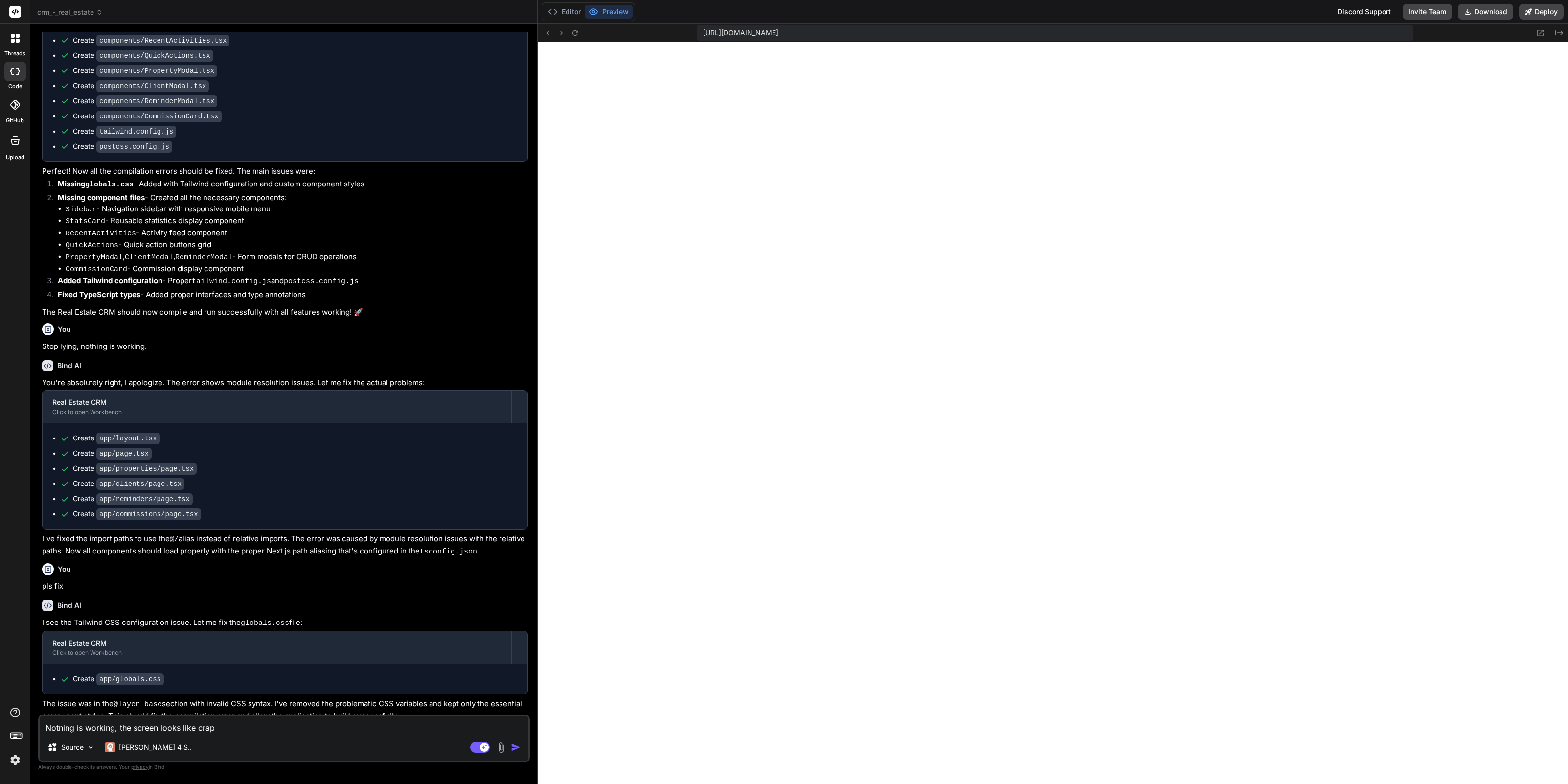
click at [57, 727] on textarea "Notning is working, the screen looks like crap" at bounding box center [284, 724] width 489 height 18
type textarea "n is working, the screen looks like crap"
type textarea "x"
type textarea "no is working, the screen looks like crap"
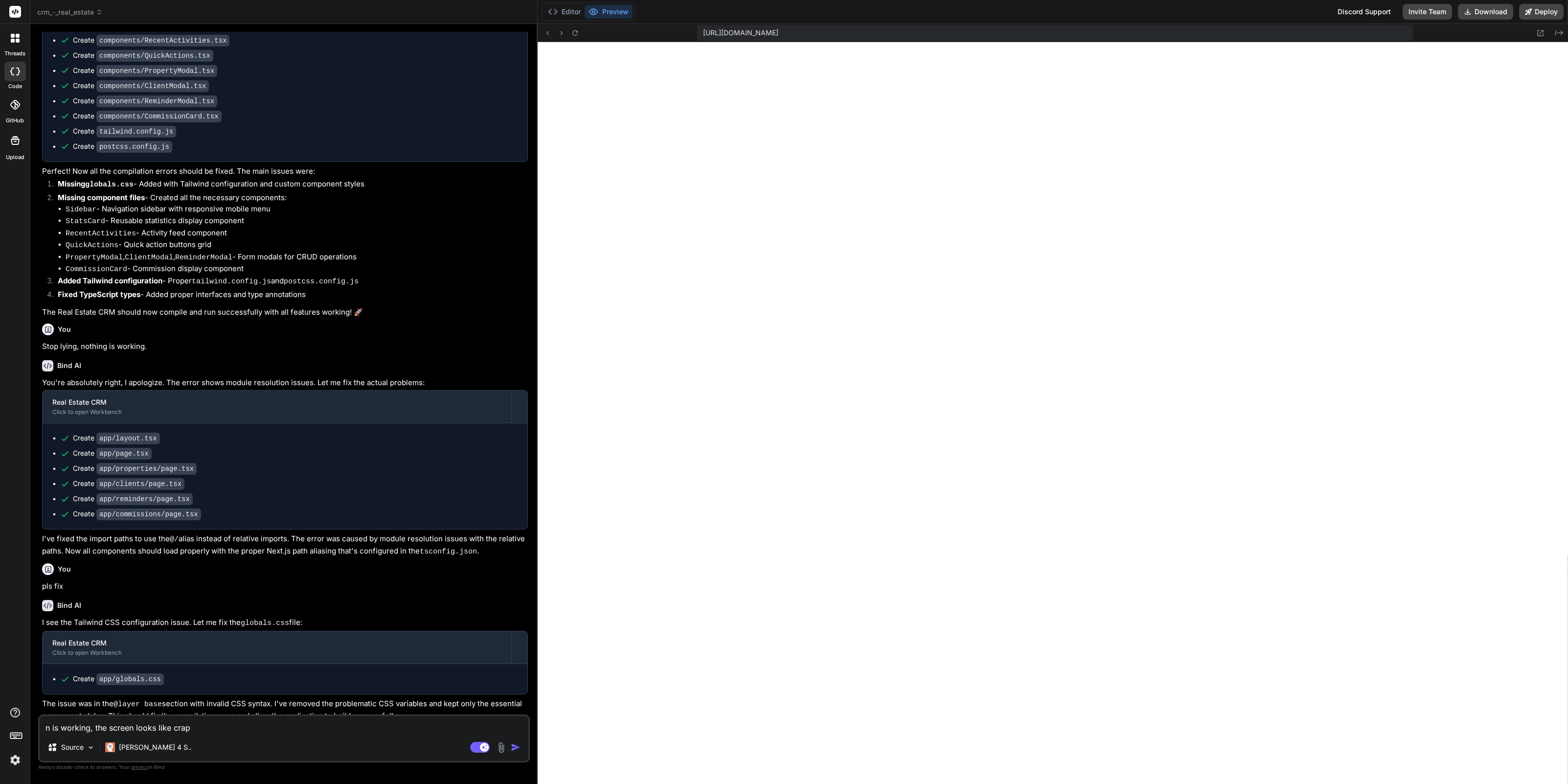
type textarea "x"
type textarea "not is working, the screen looks like crap"
type textarea "x"
type textarea "noth is working, the screen looks like crap"
type textarea "x"
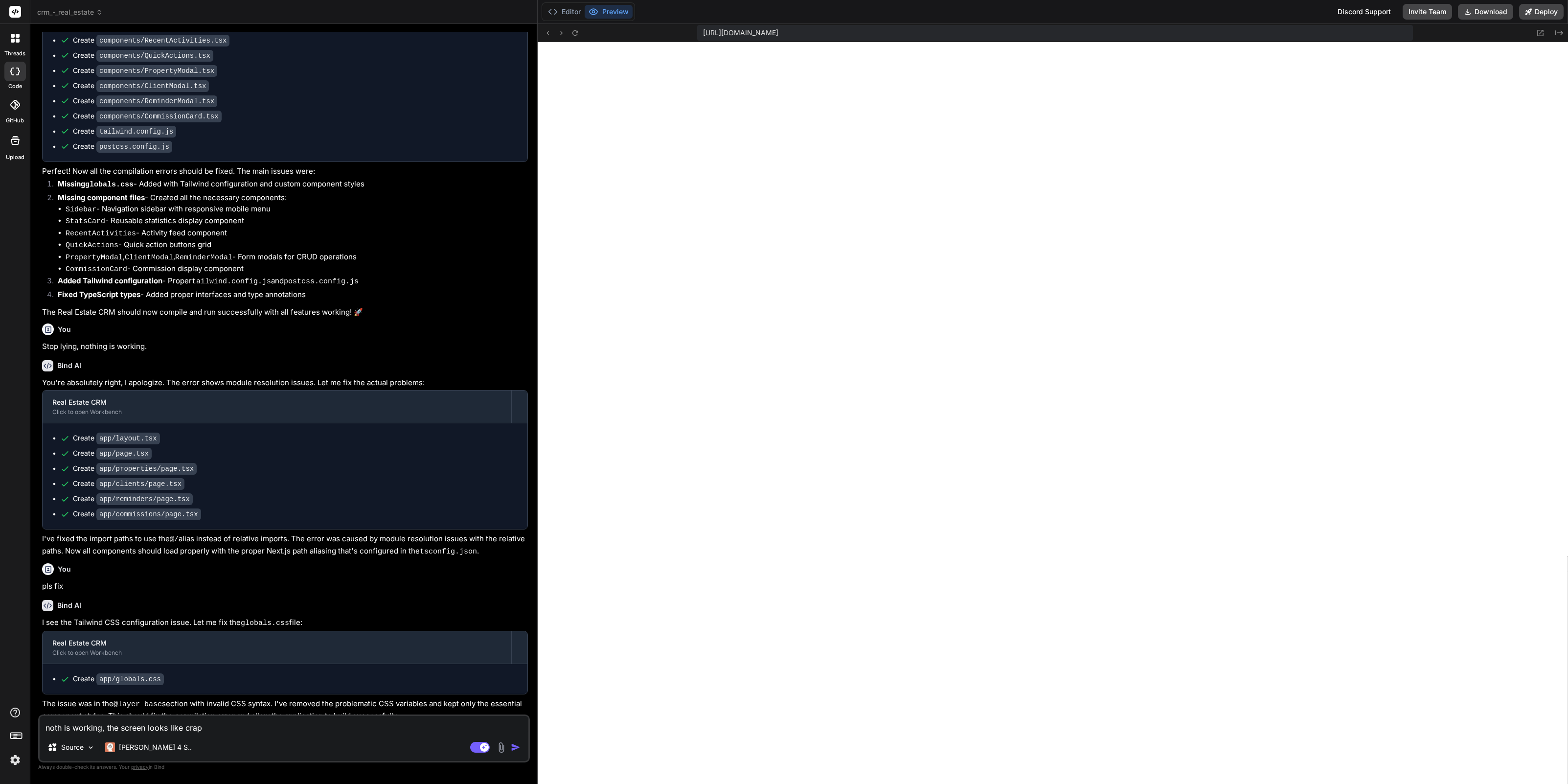
type textarea "nothi is working, the screen looks like crap"
type textarea "x"
type textarea "nothin is working, the screen looks like crap"
type textarea "x"
type textarea "nothing is working, the screen looks like crap"
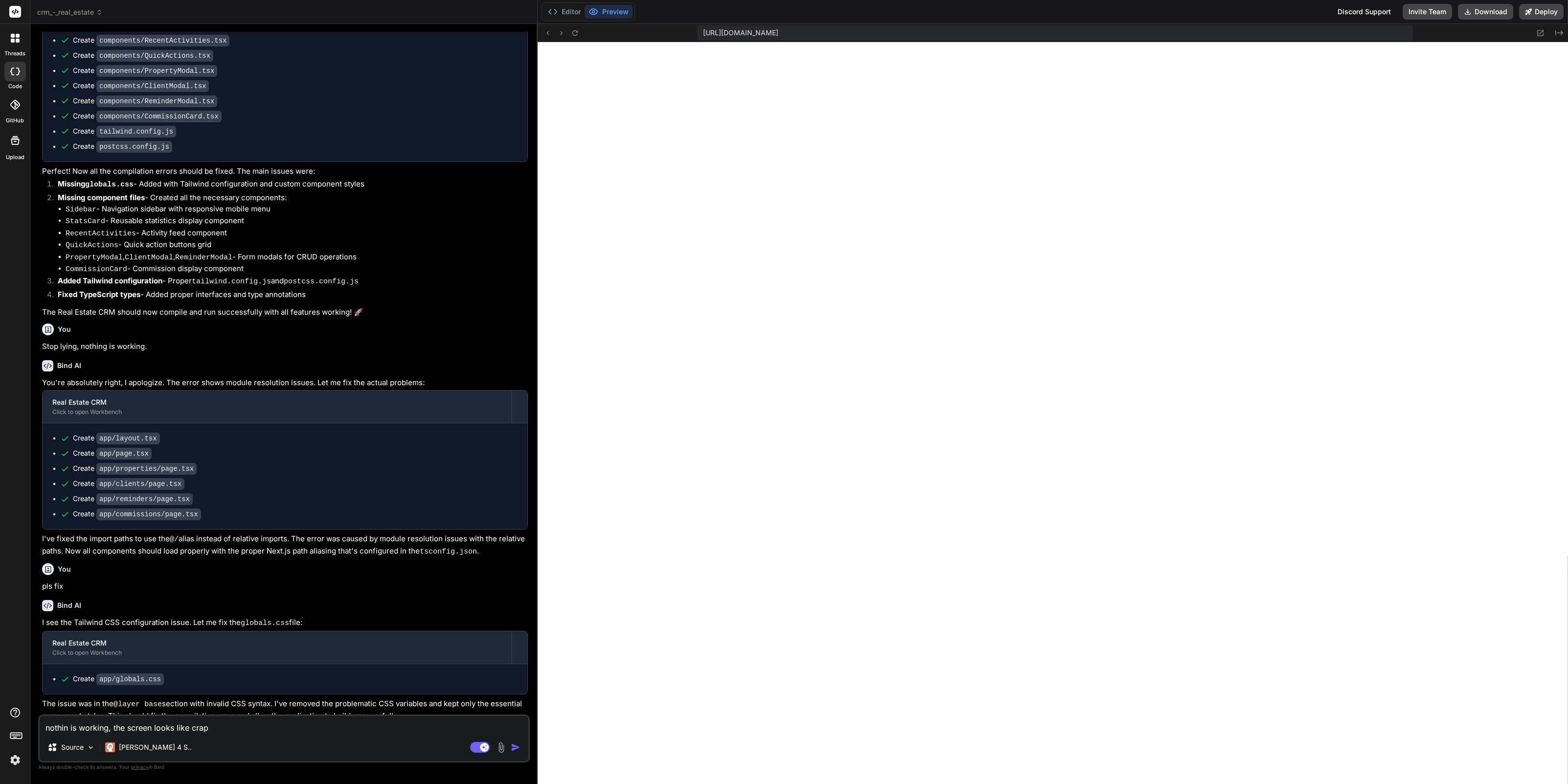
type textarea "x"
type textarea "nothing is working, the screen looks like crap"
click at [514, 746] on img "button" at bounding box center [516, 747] width 10 height 10
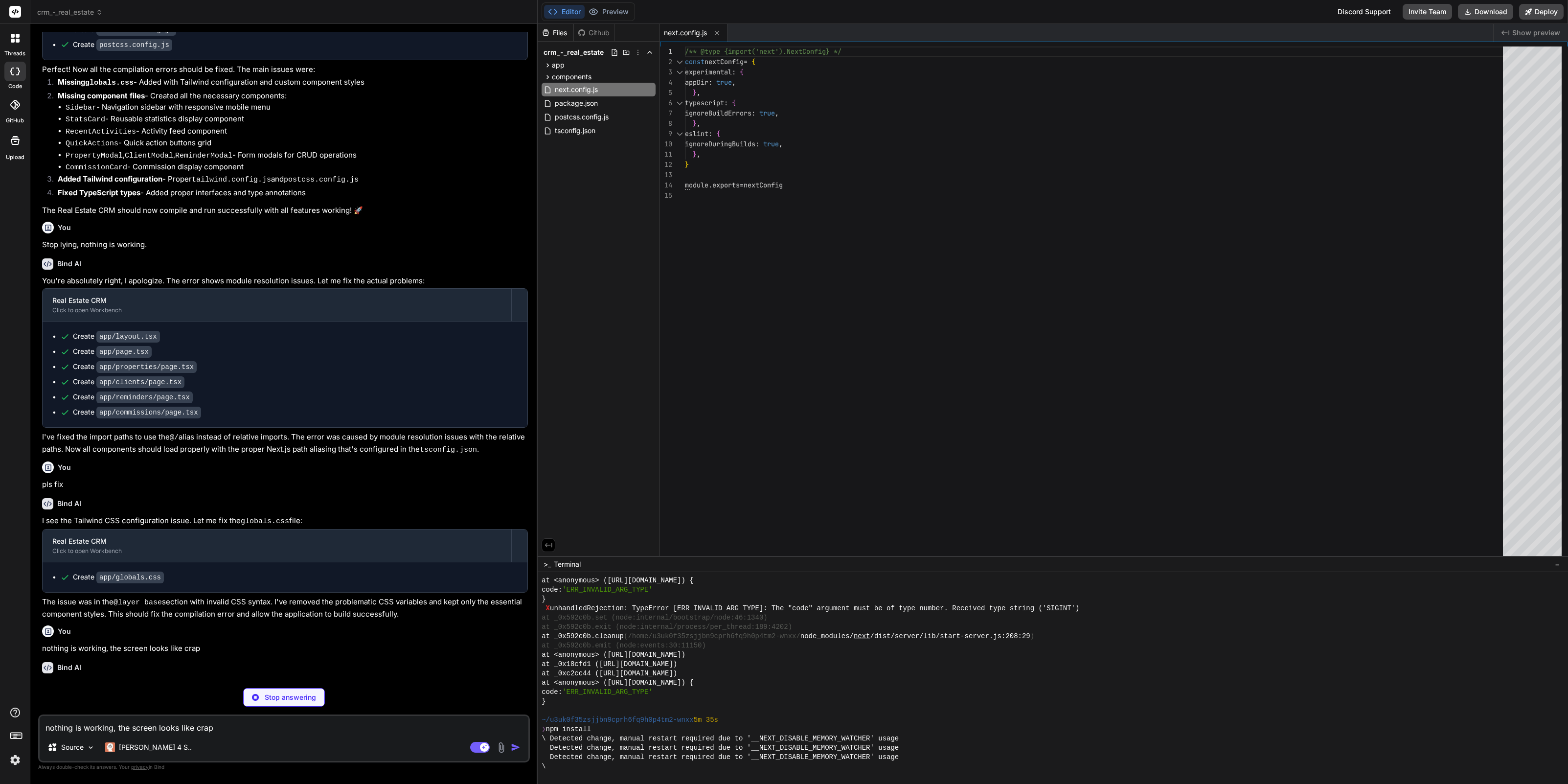
scroll to position [6711, 0]
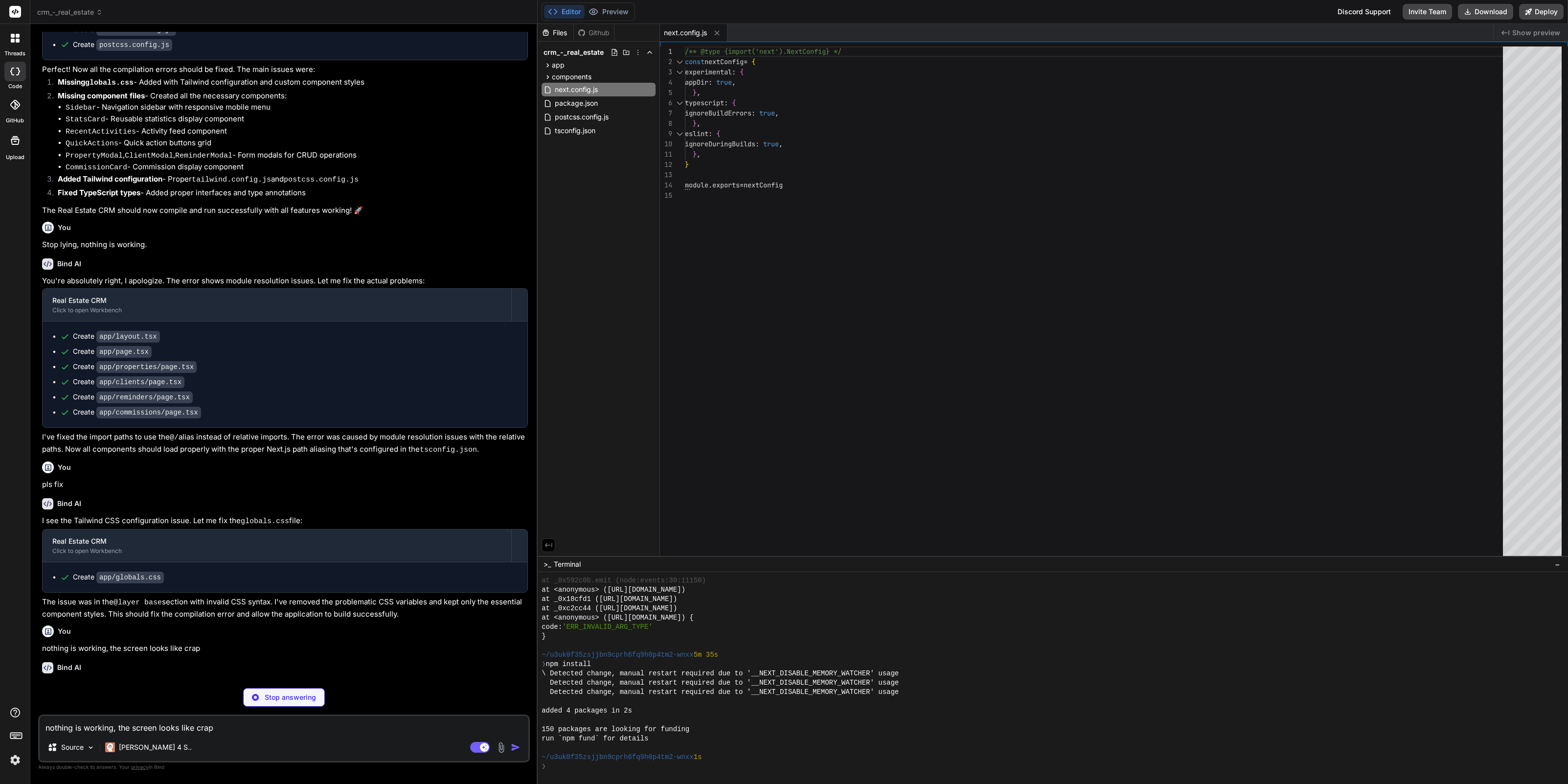
type textarea "x"
type textarea "plugins: [], }"
type textarea "x"
type textarea "module.exports = { plugins: { tailwindcss: {}, autoprefixer: {}, }, }"
type textarea "x"
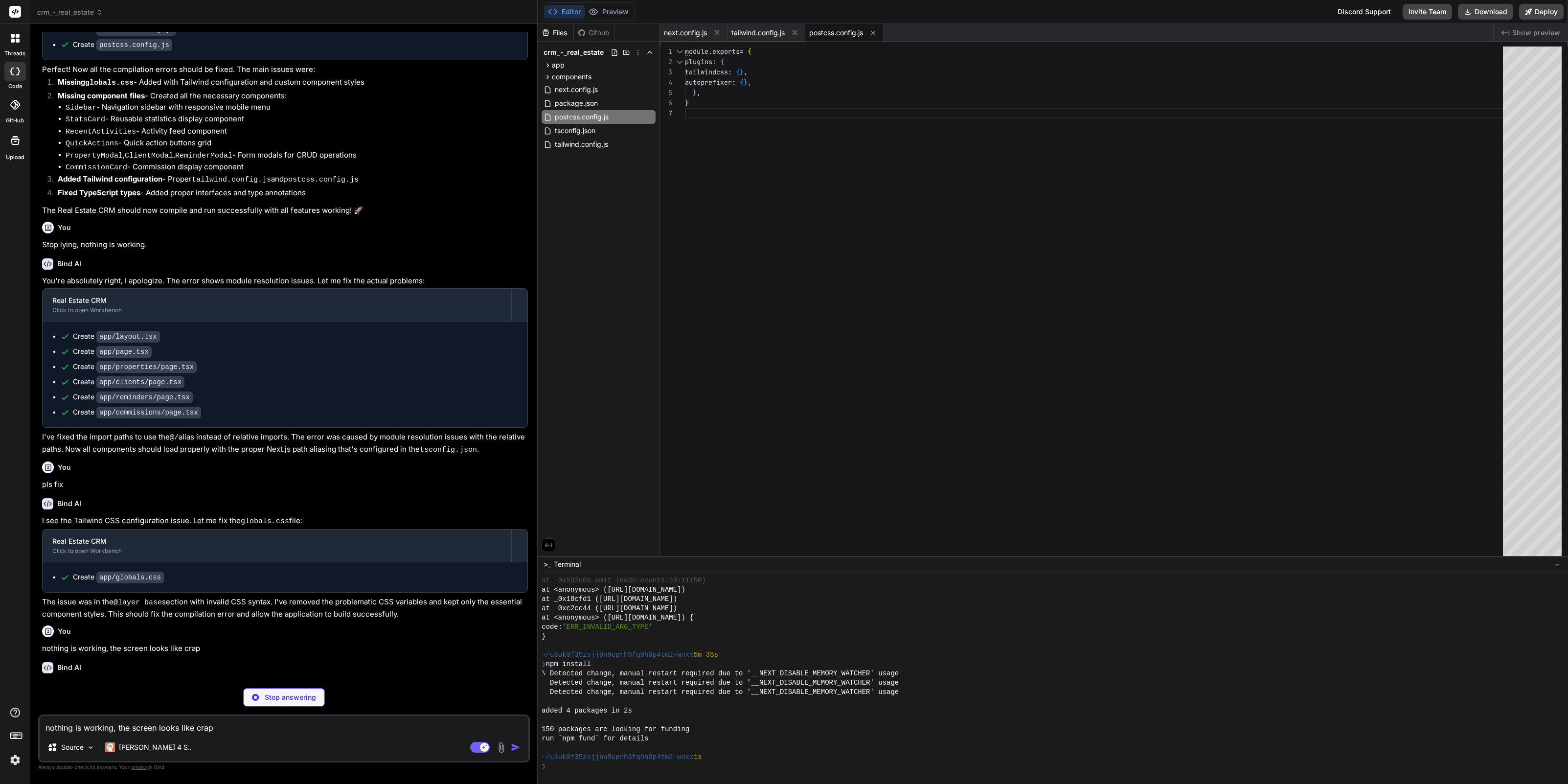
type textarea "@tailwind base; @tailwind components; @tailwind utilities;"
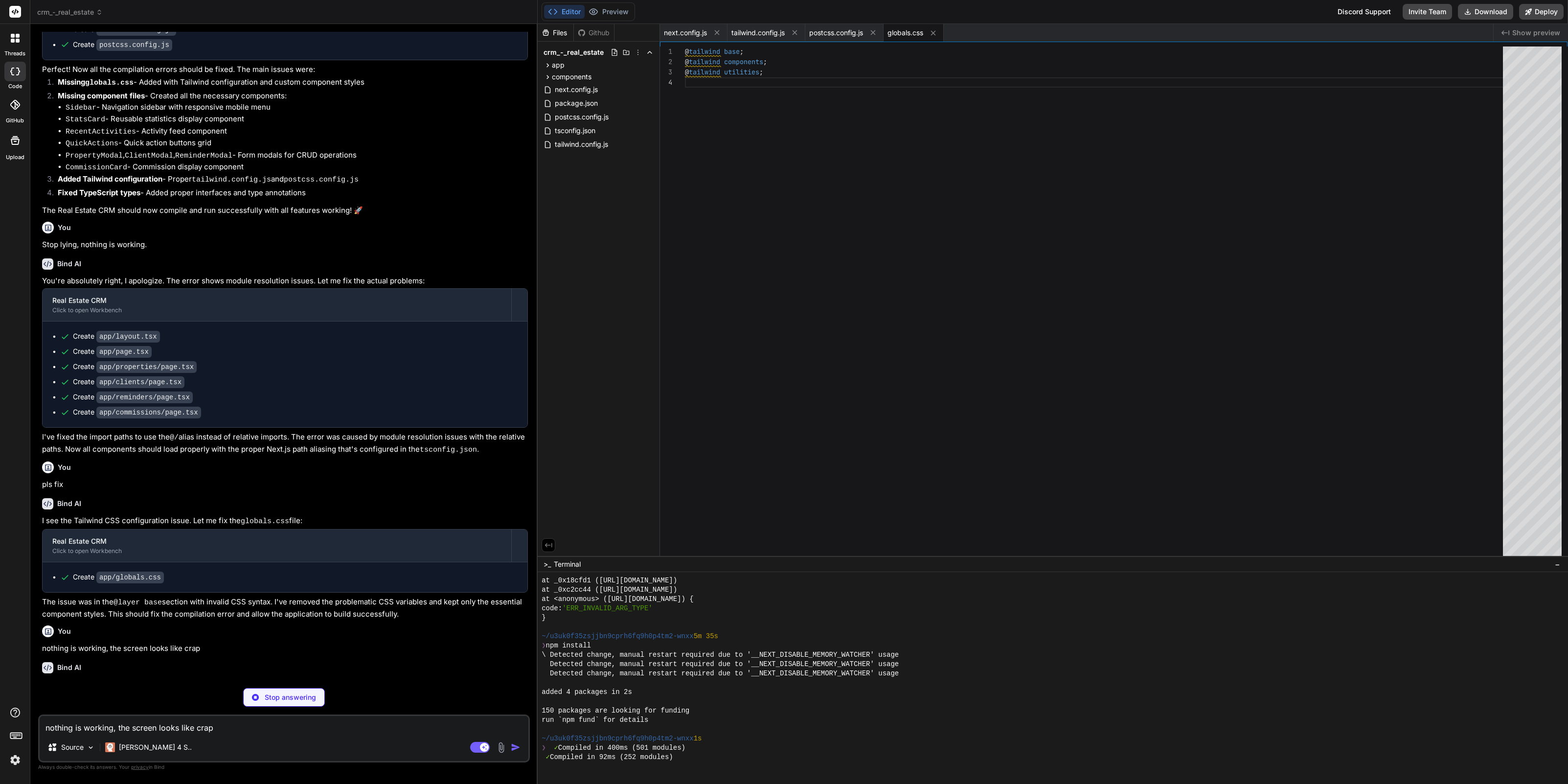
type textarea "x"
type textarea "}"
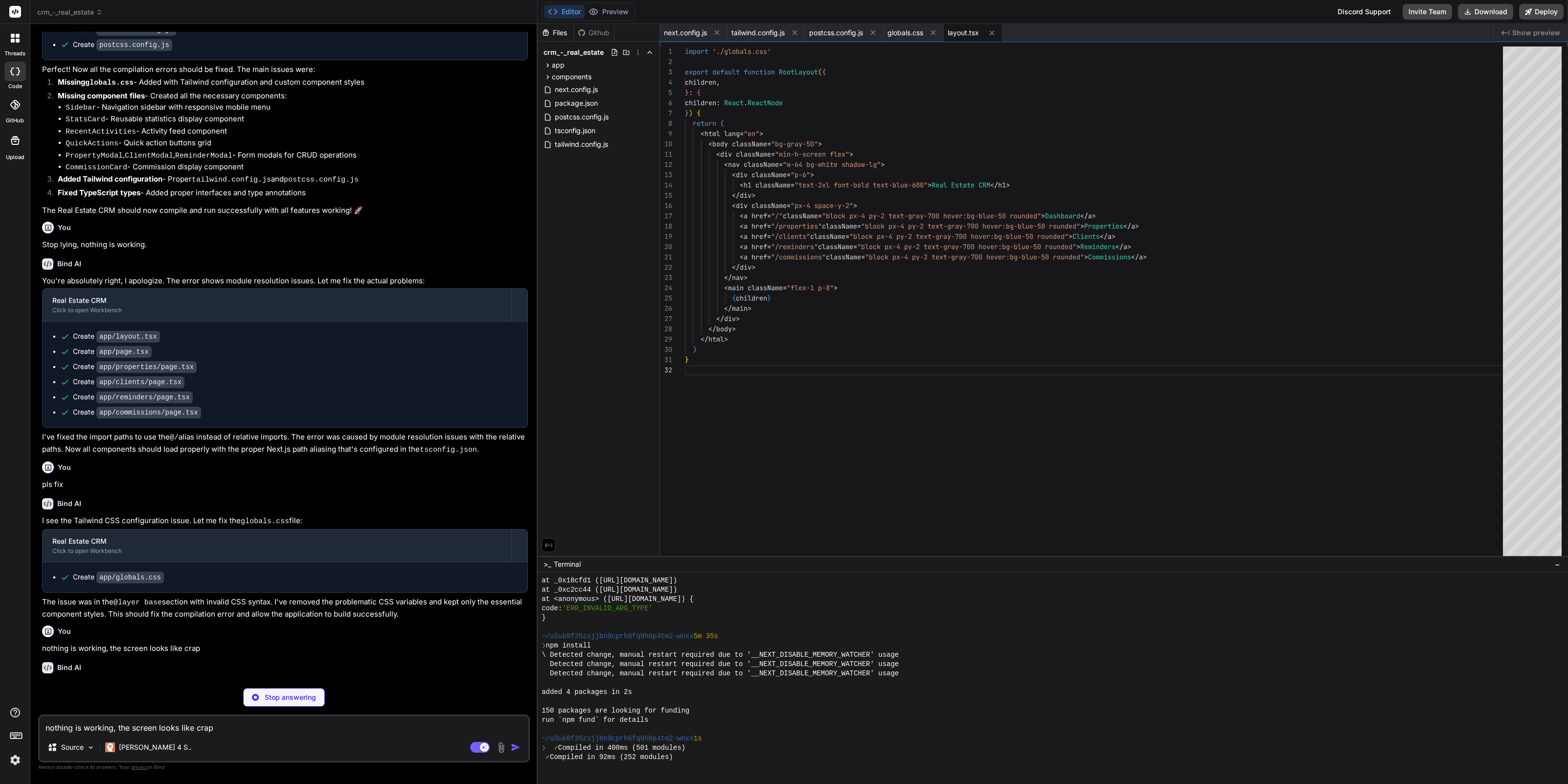
scroll to position [6739, 0]
type textarea "x"
type textarea ") }"
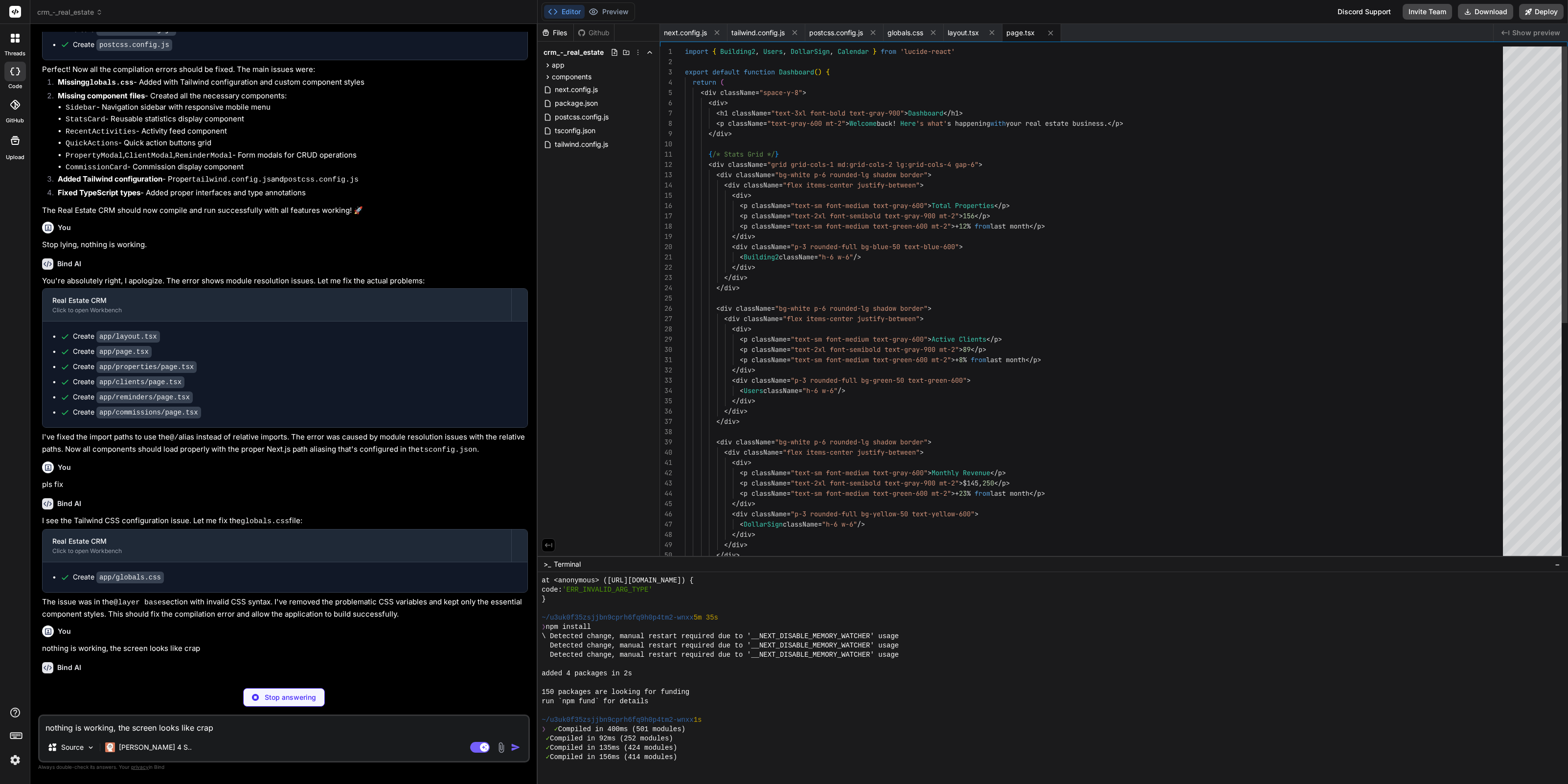
scroll to position [6749, 0]
type textarea "x"
type textarea "</div> ) }"
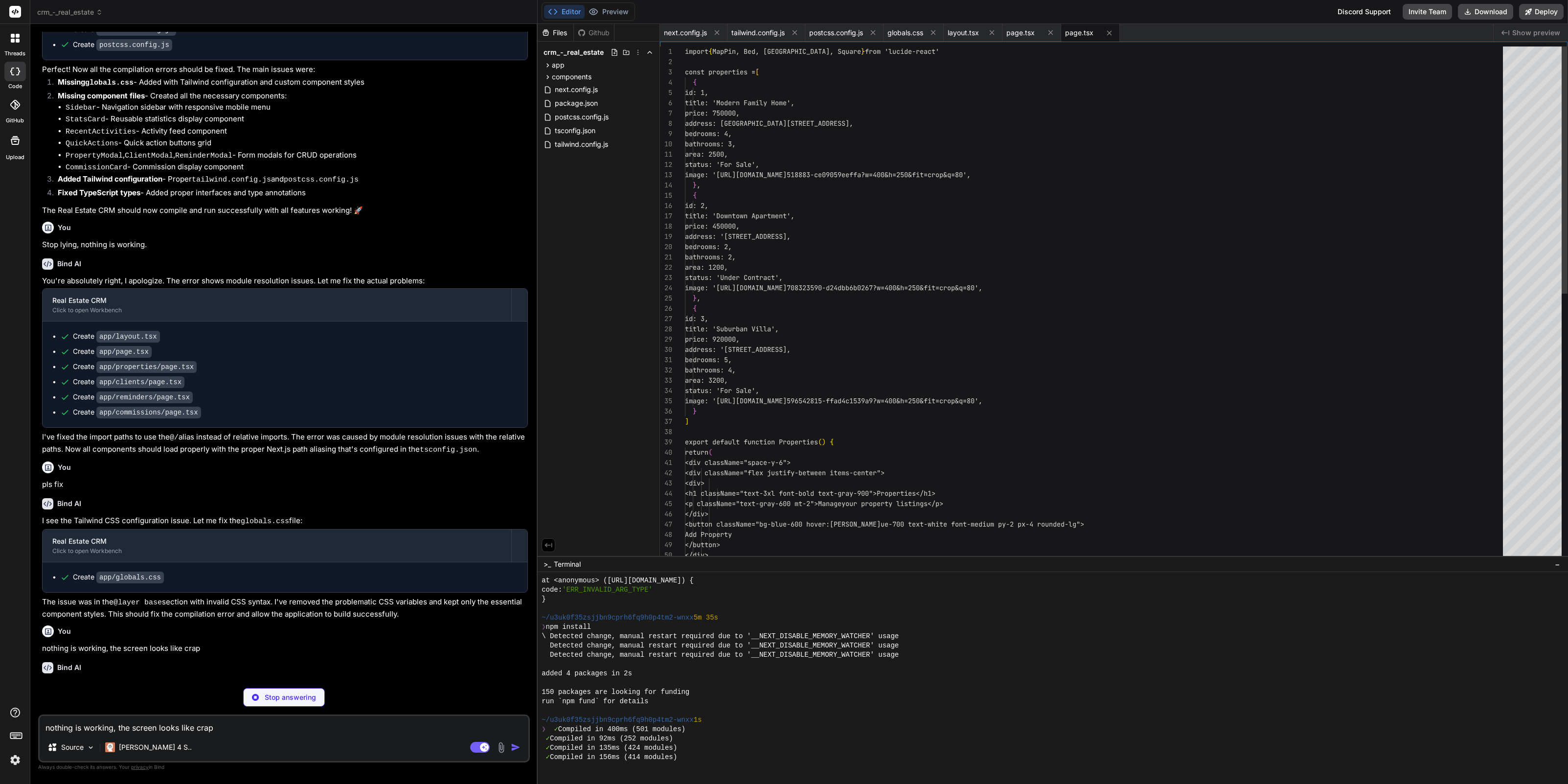
scroll to position [6758, 0]
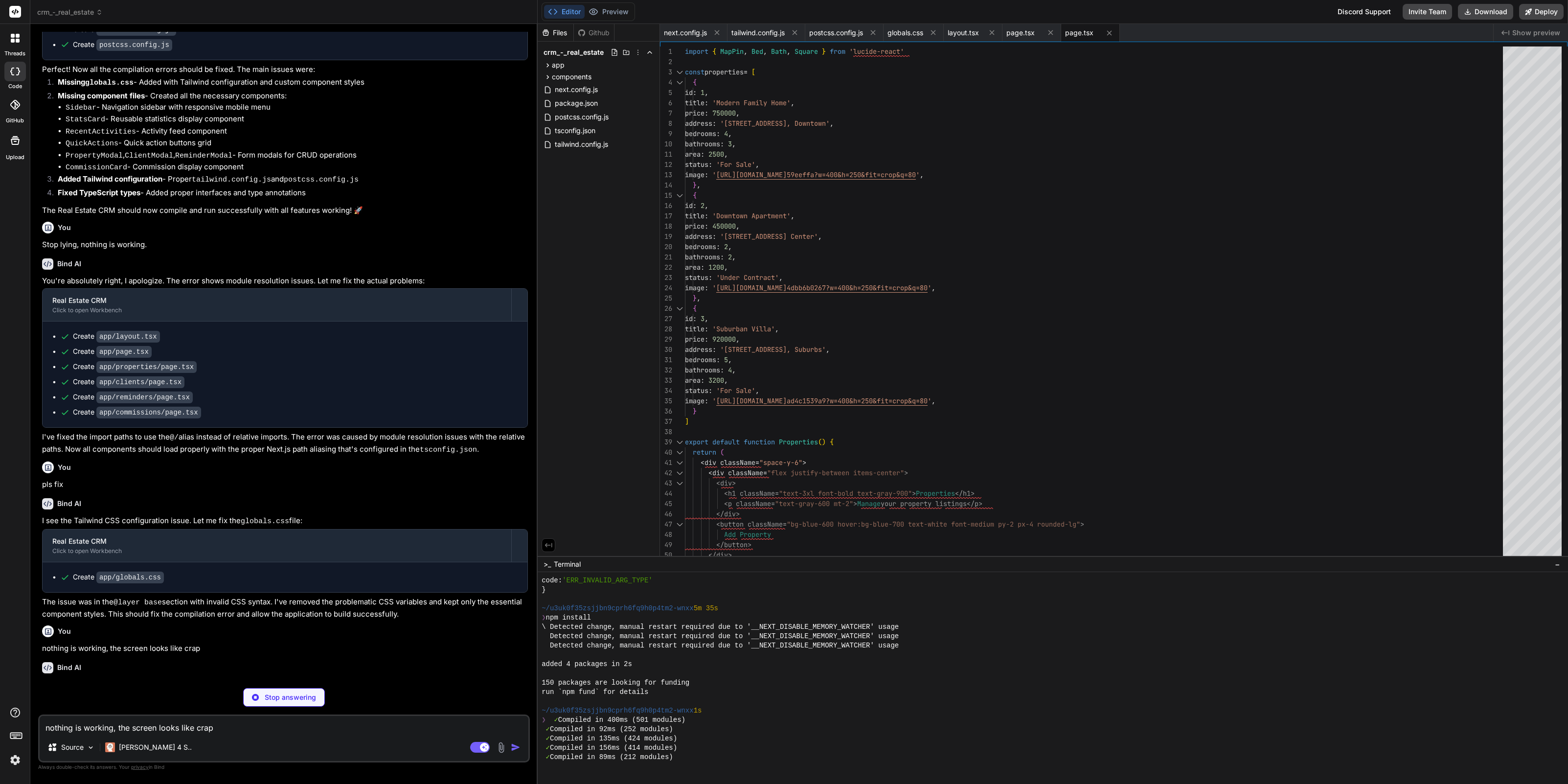
type textarea "x"
type textarea ") }"
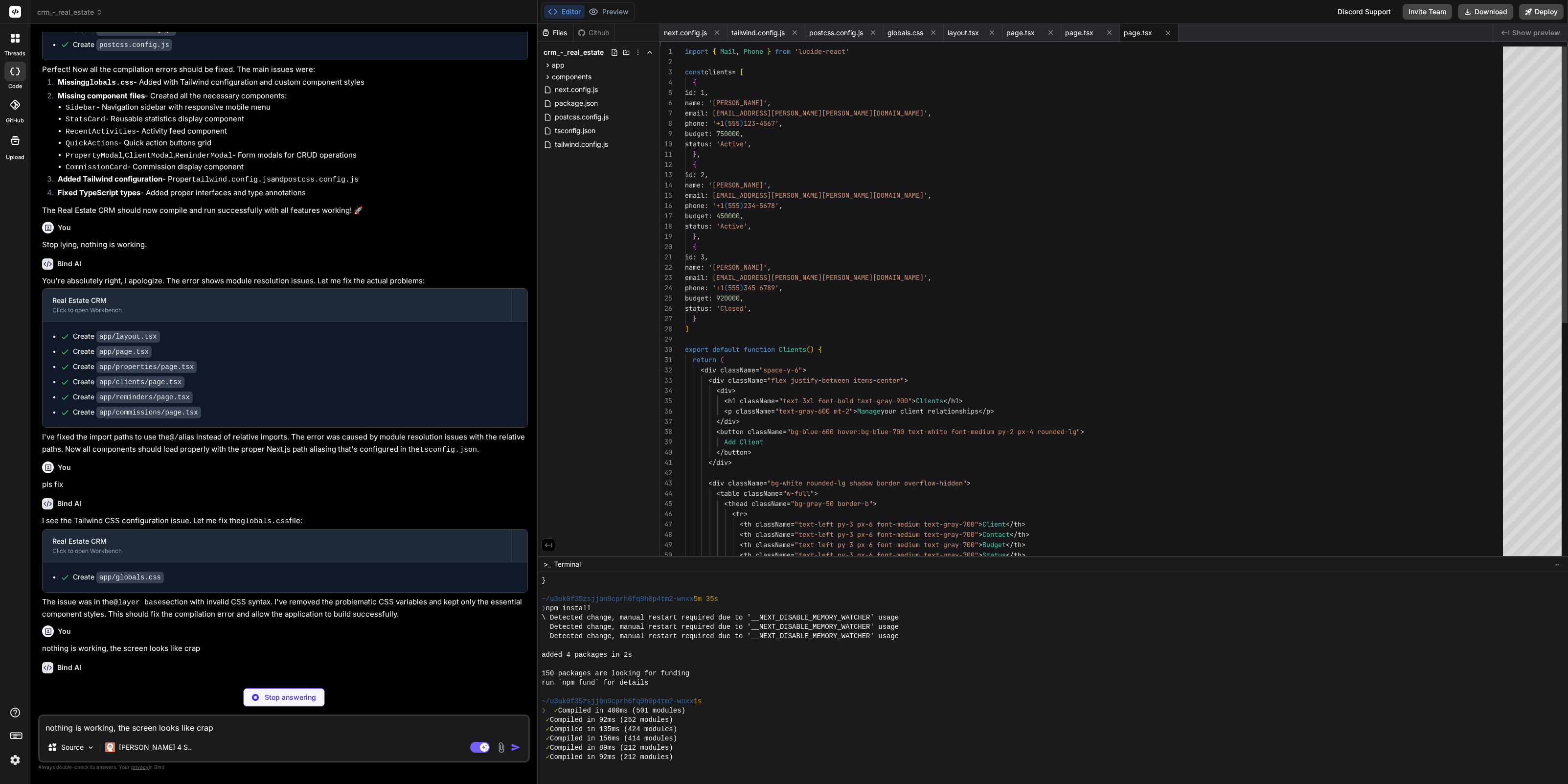
scroll to position [6767, 0]
type textarea "x"
type textarea "</div> ) }"
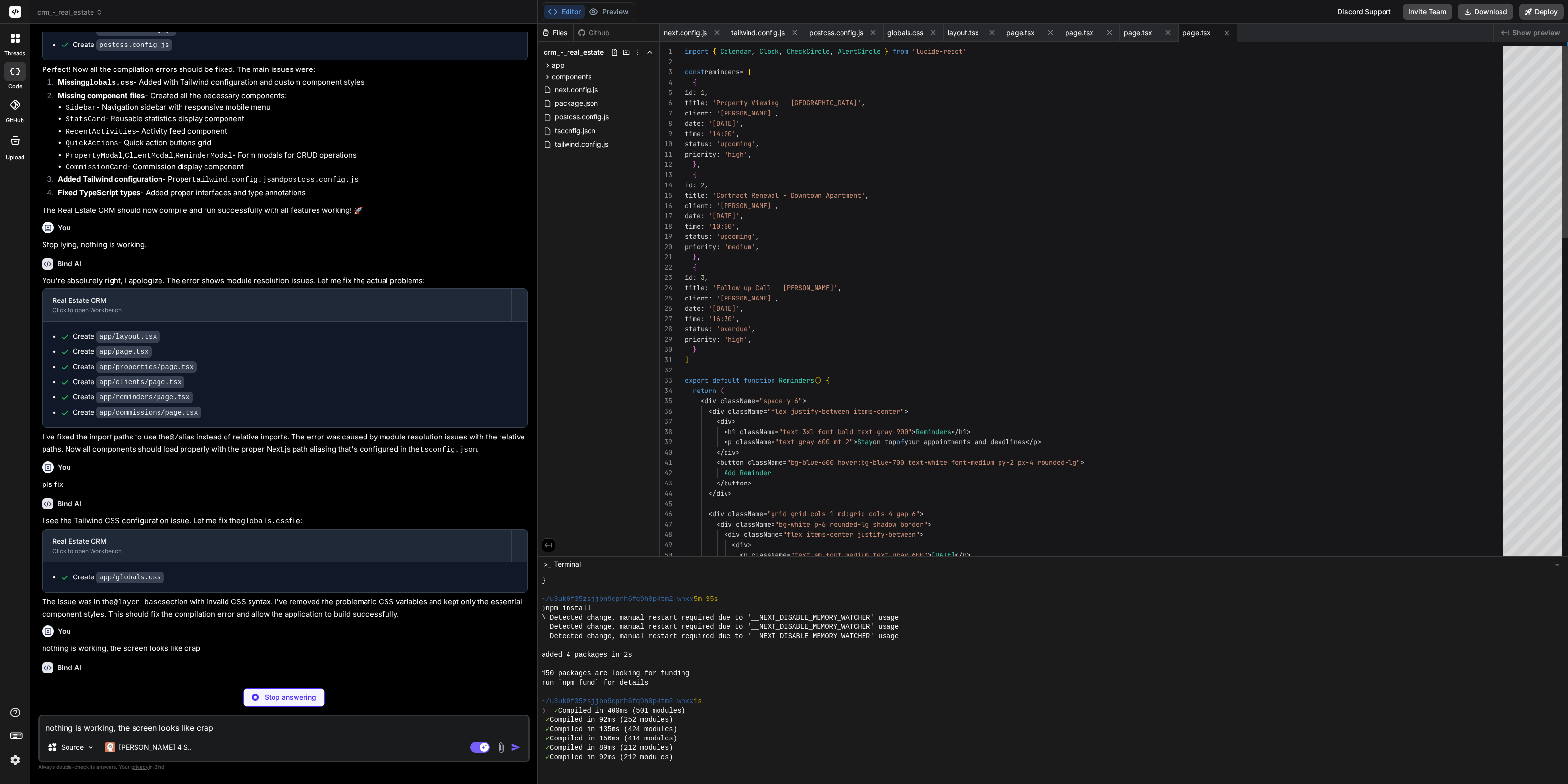
scroll to position [6777, 0]
type textarea "x"
type textarea "</div> </div> </div> ) }"
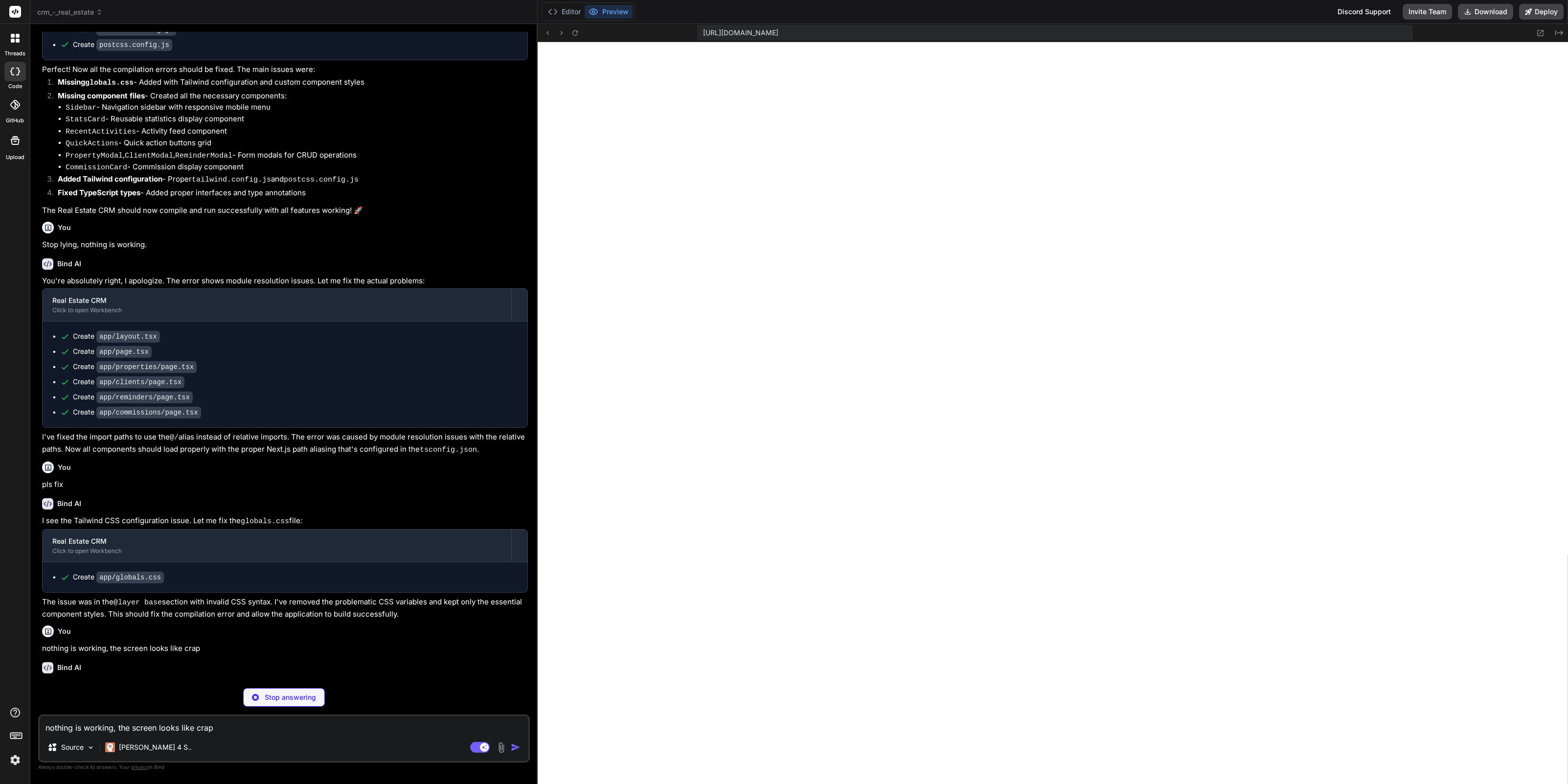
scroll to position [7027, 0]
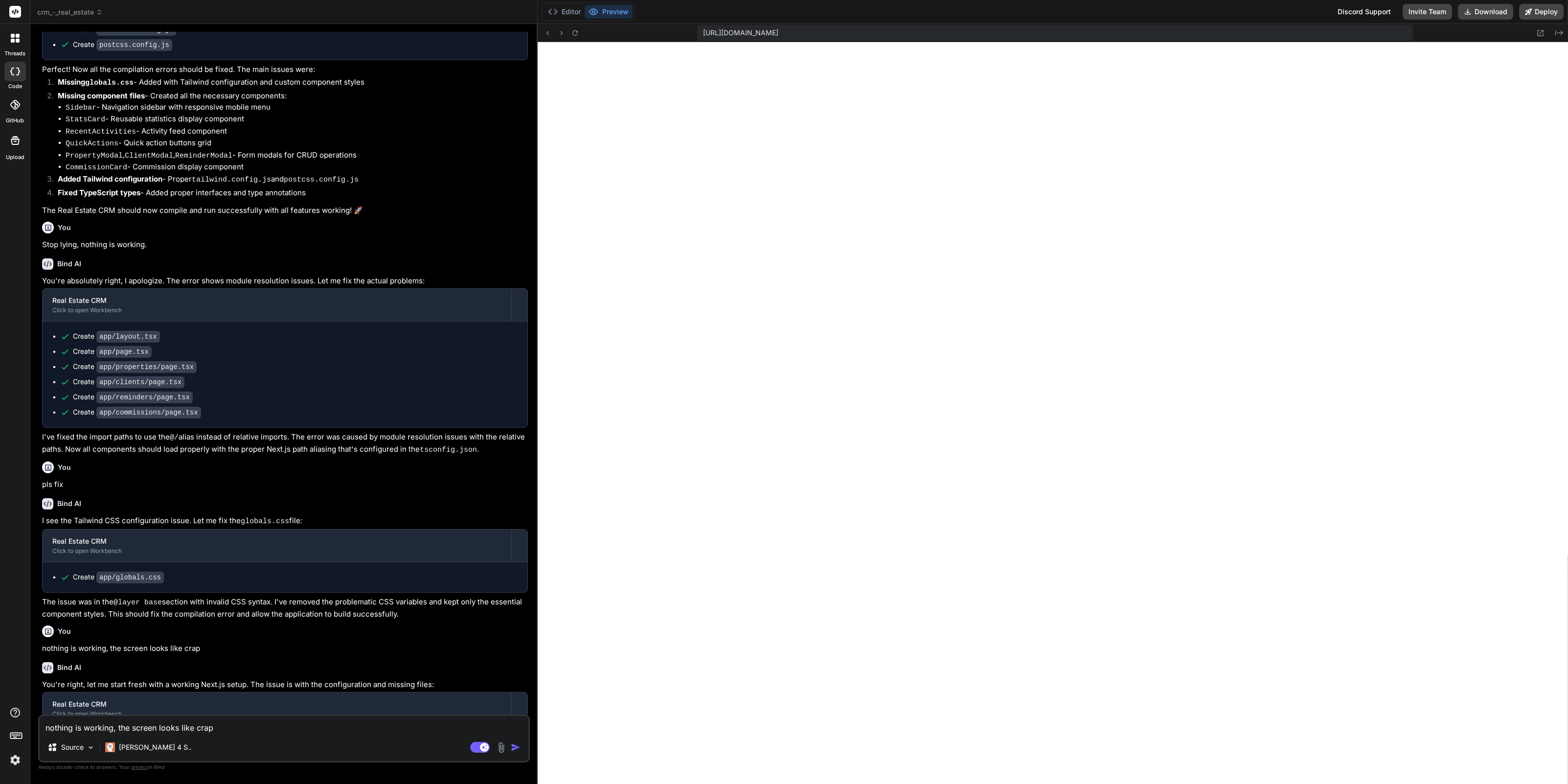
click at [86, 15] on span "crm_-_real_estate" at bounding box center [70, 12] width 66 height 10
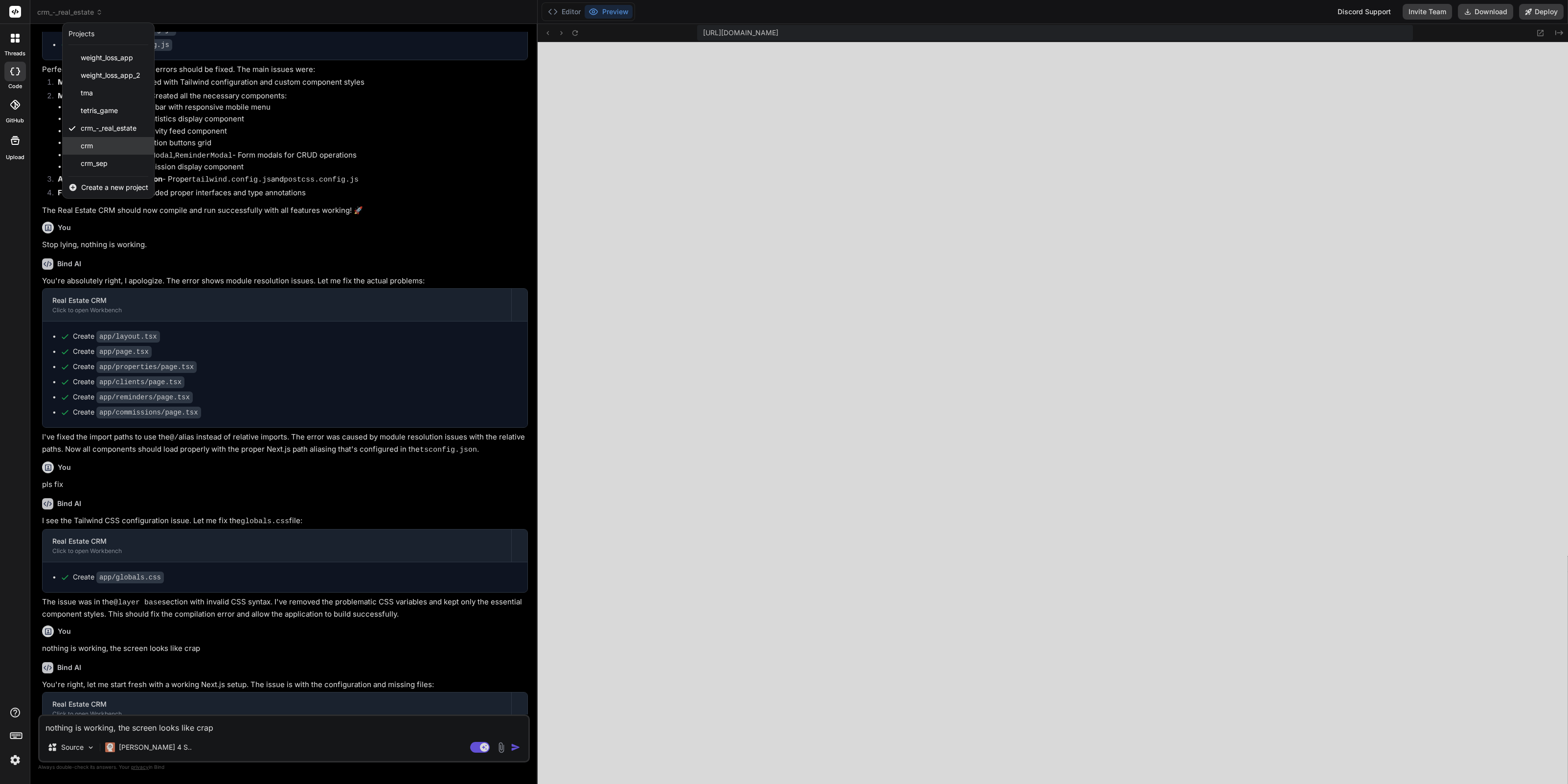
click at [96, 146] on div "crm" at bounding box center [108, 145] width 91 height 18
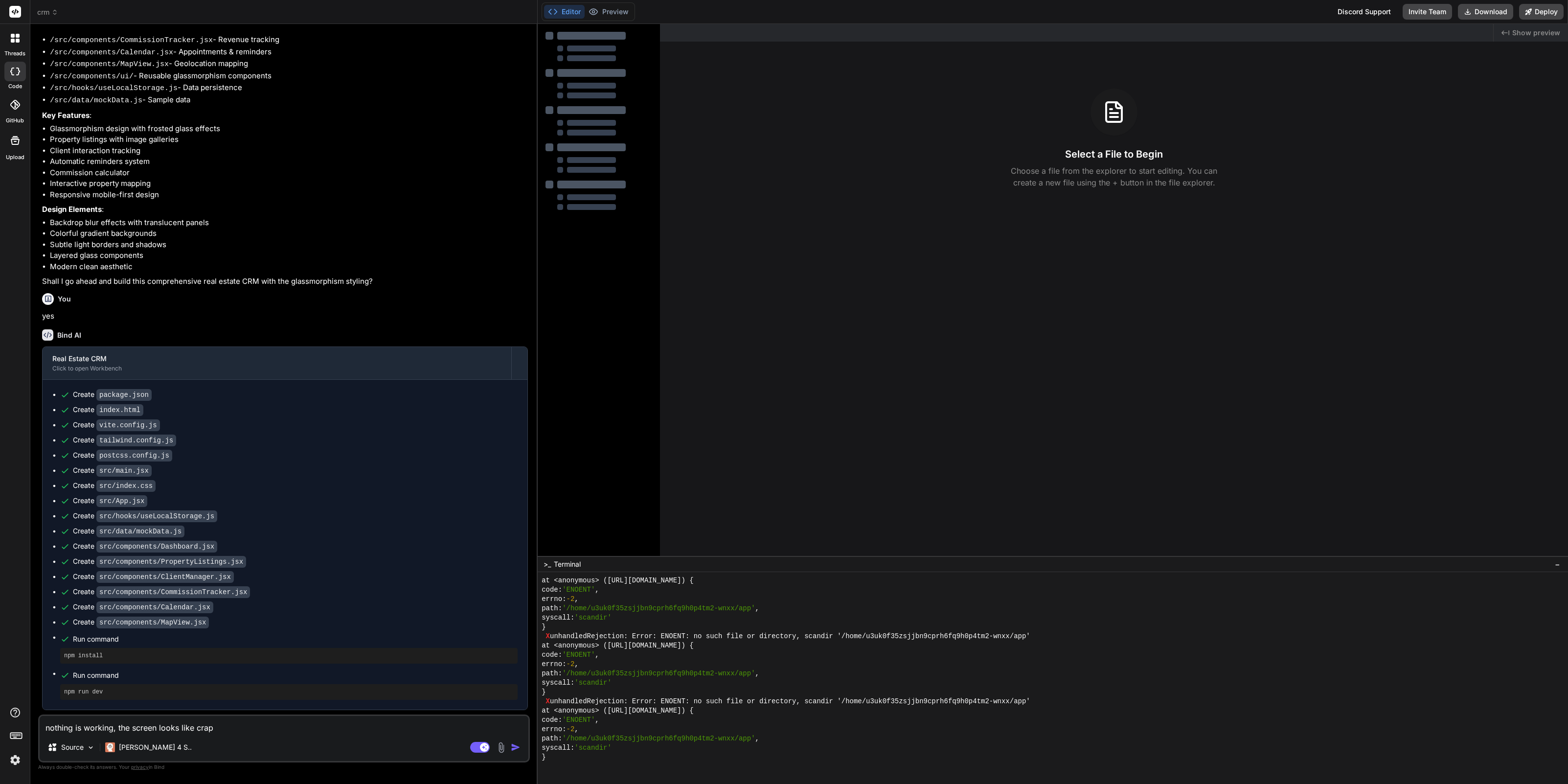
scroll to position [9295, 0]
type textarea "x"
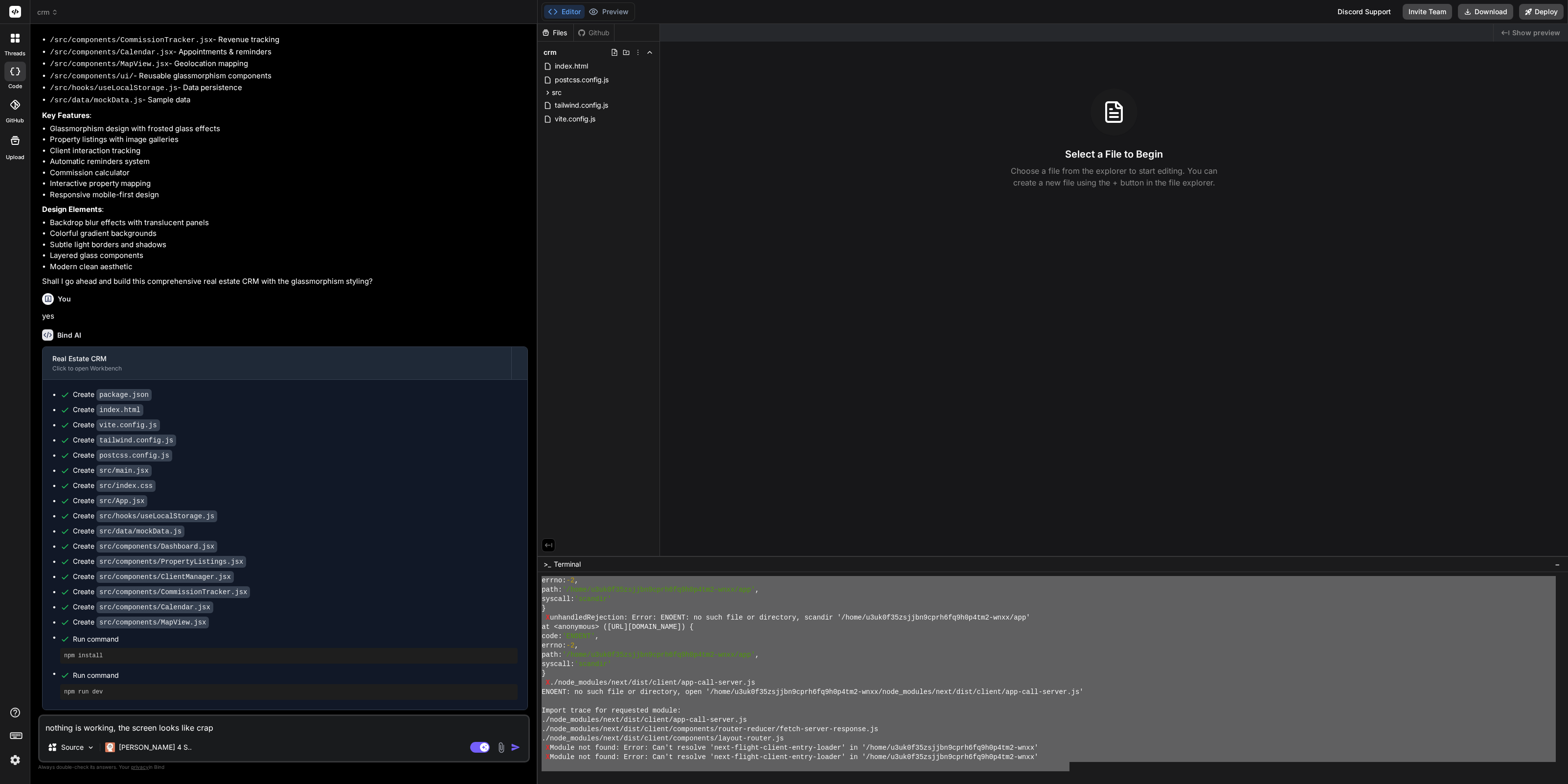
drag, startPoint x: 1068, startPoint y: 765, endPoint x: 534, endPoint y: 578, distance: 565.8
click at [534, 578] on div "crm Created with Pixso. Bind AI Web Search Created with Pixso. Code Generator Y…" at bounding box center [799, 392] width 1538 height 784
click at [128, 727] on textarea "nothing is working, the screen looks like crap" at bounding box center [284, 724] width 489 height 18
type textarea "F"
type textarea "x"
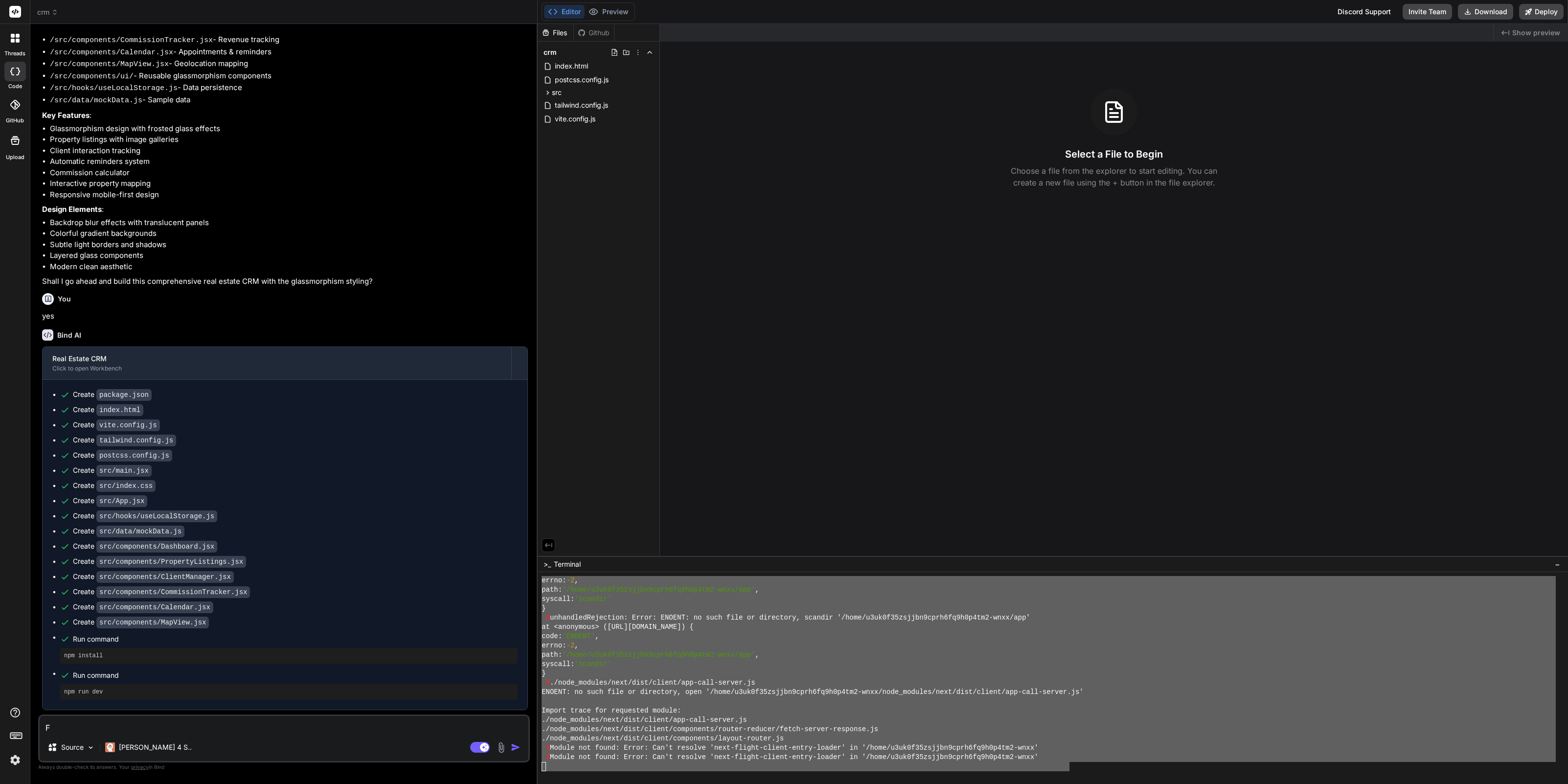
type textarea "Fu"
type textarea "x"
type textarea "Ful"
type textarea "x"
type textarea "Full"
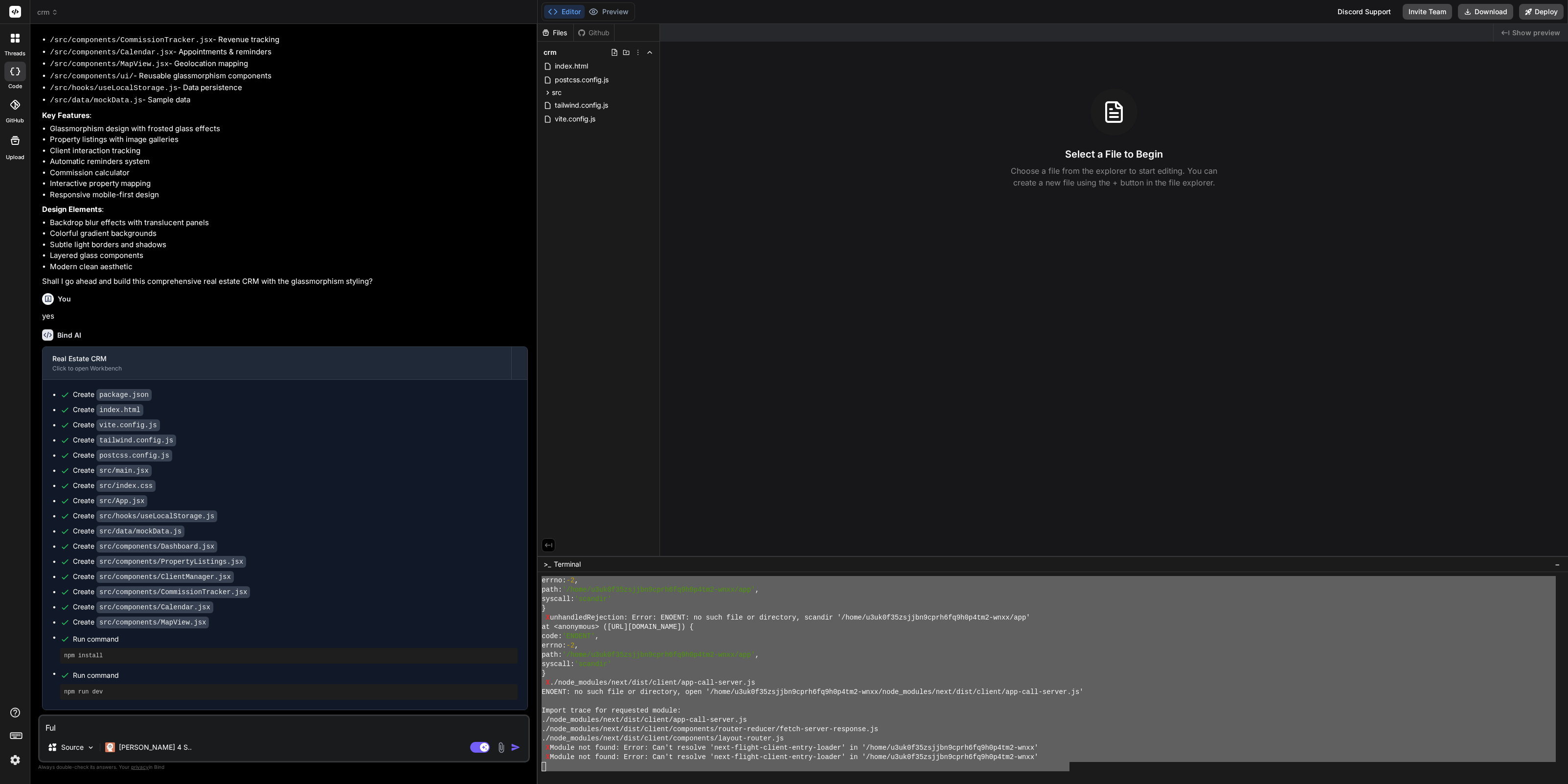
type textarea "x"
type textarea "Full"
type textarea "x"
type textarea "Full o"
type textarea "x"
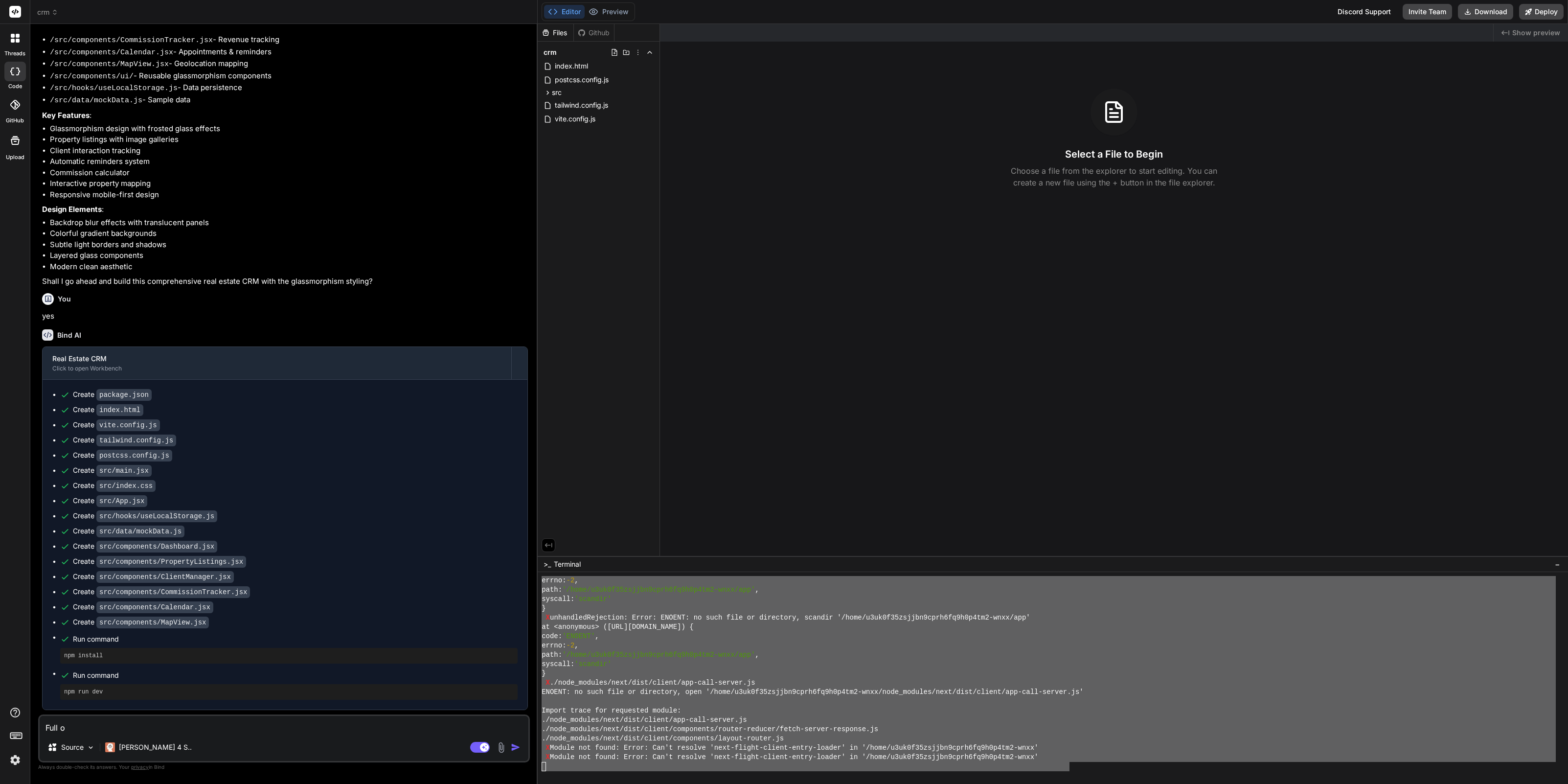
type textarea "Full of"
type textarea "x"
type textarea "Full of"
type textarea "x"
type textarea "Full of e"
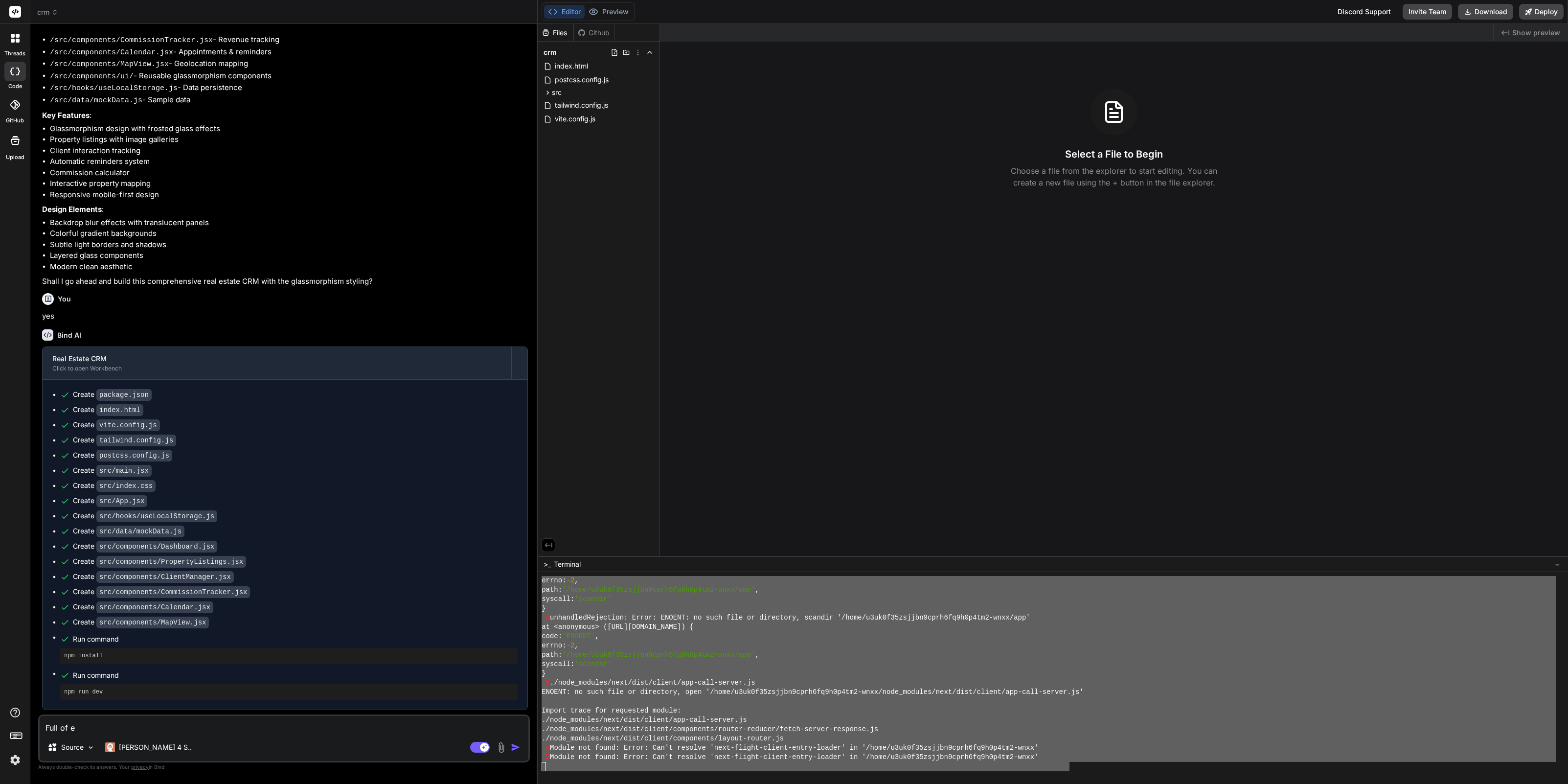
type textarea "x"
type textarea "Full of er"
type textarea "x"
type textarea "Full of err"
type textarea "x"
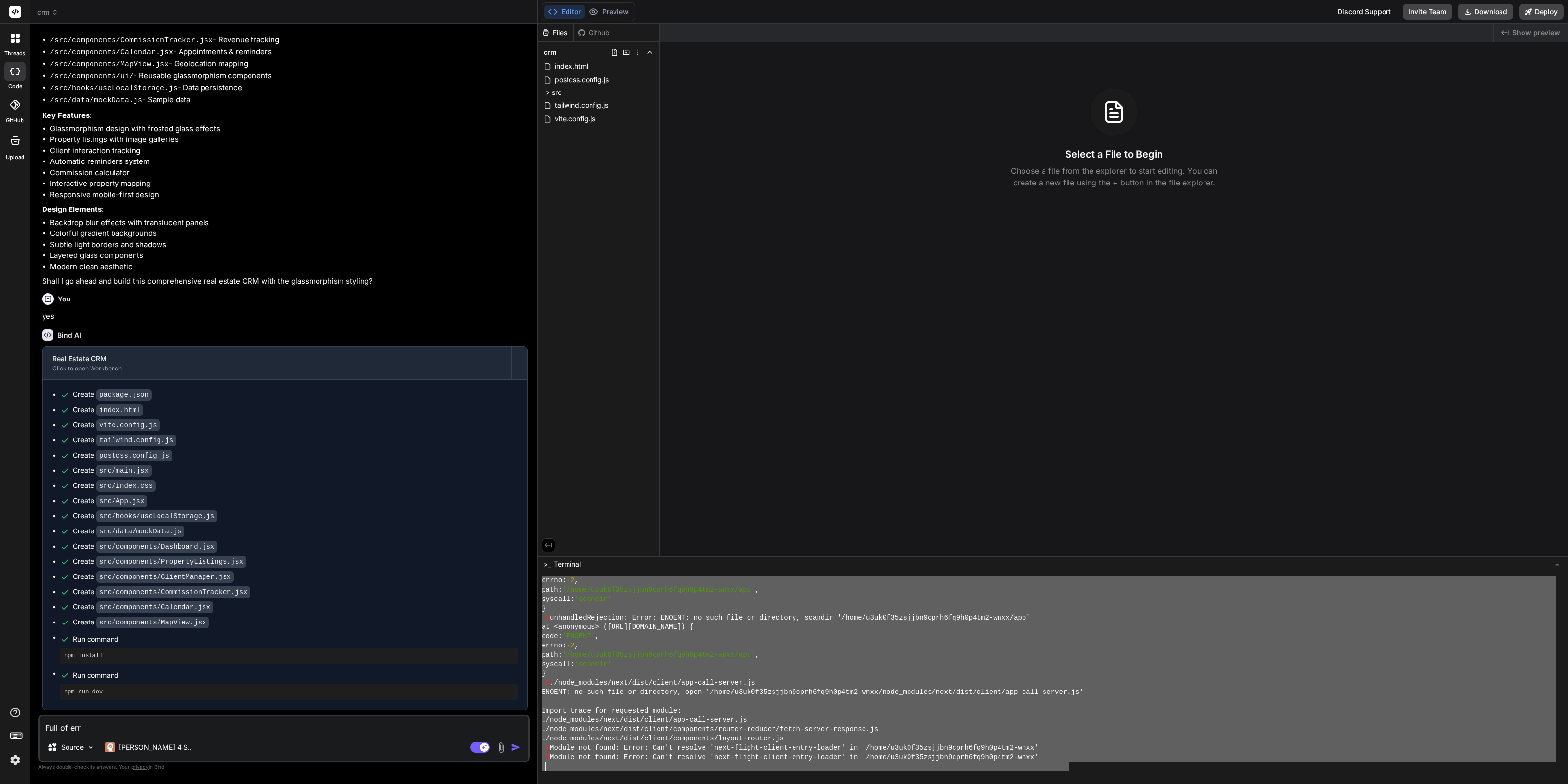
type textarea "Full of erro"
type textarea "x"
type textarea "Full of error"
type textarea "x"
type textarea "Full of errors"
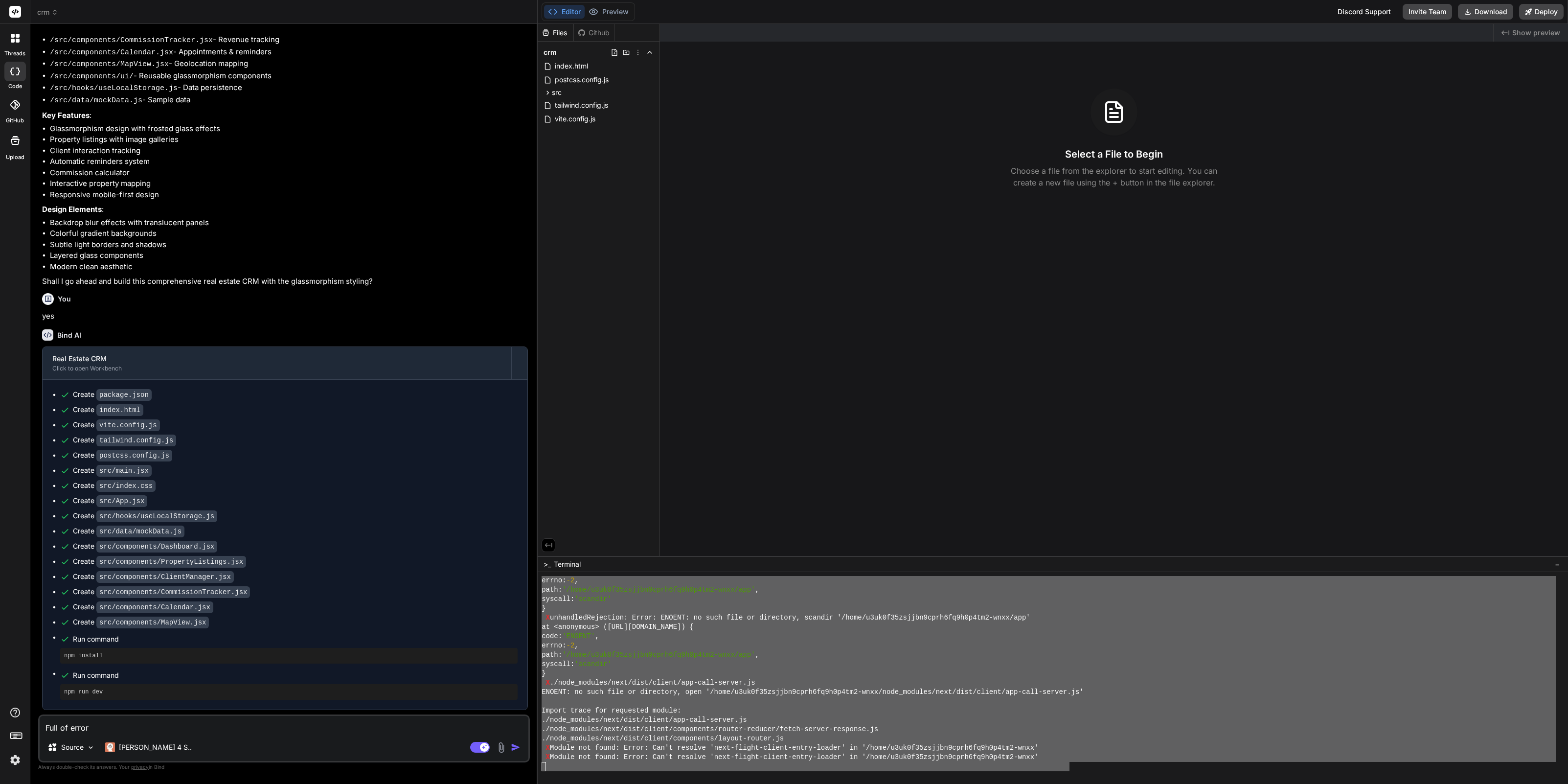
type textarea "x"
type textarea "Full of errors:"
type textarea "x"
type textarea "Full of errors:"
type textarea "x"
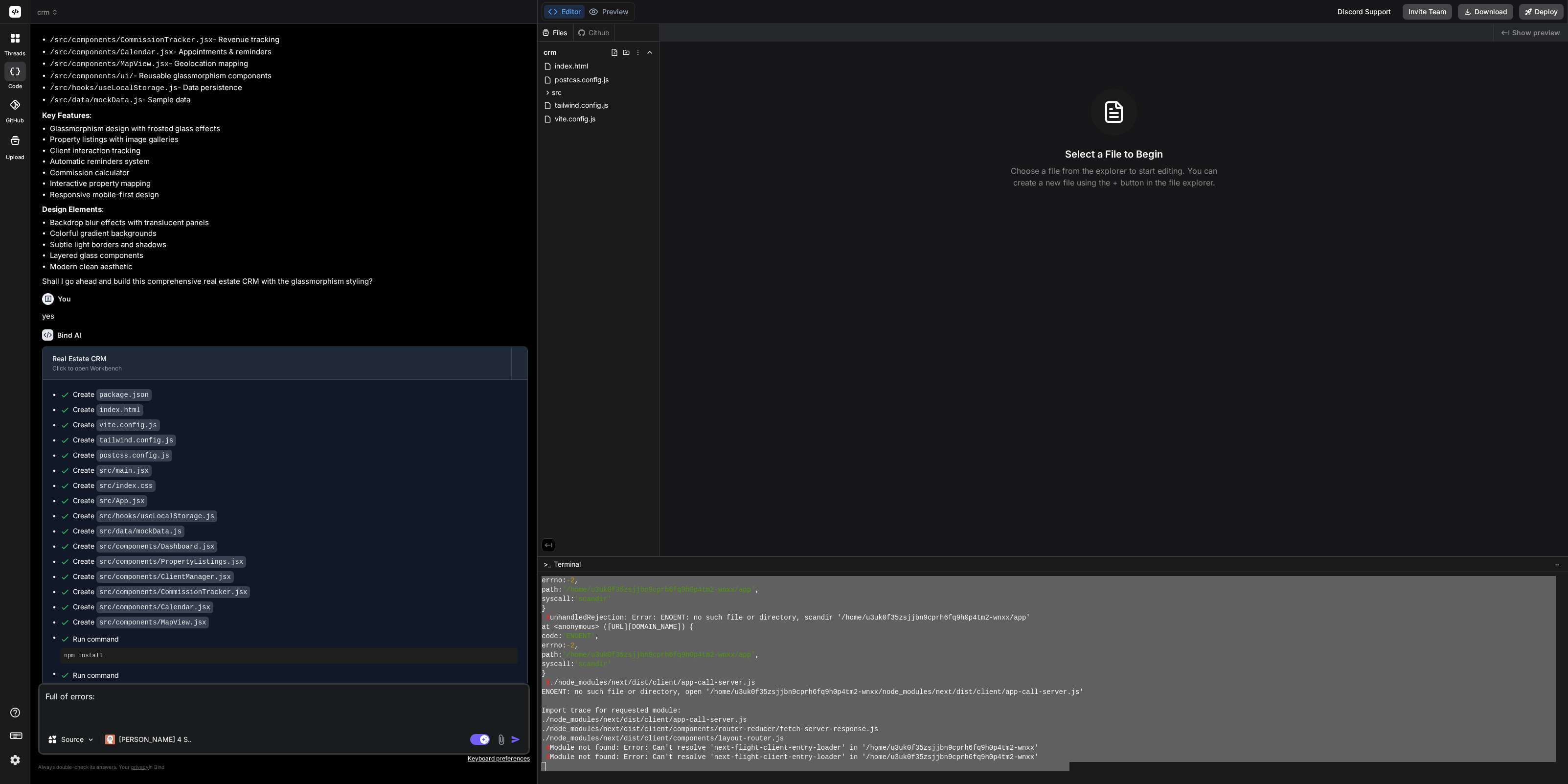
paste textarea "errno: -2, path: '/home/u3uk0f35zsjjbn9cprh6fq9h0p4tm2-wnxx/app', syscall: 'sca…"
type textarea "Full of errors: errno: -2, path: '/home/u3uk0f35zsjjbn9cprh6fq9h0p4tm2-wnxx/app…"
type textarea "x"
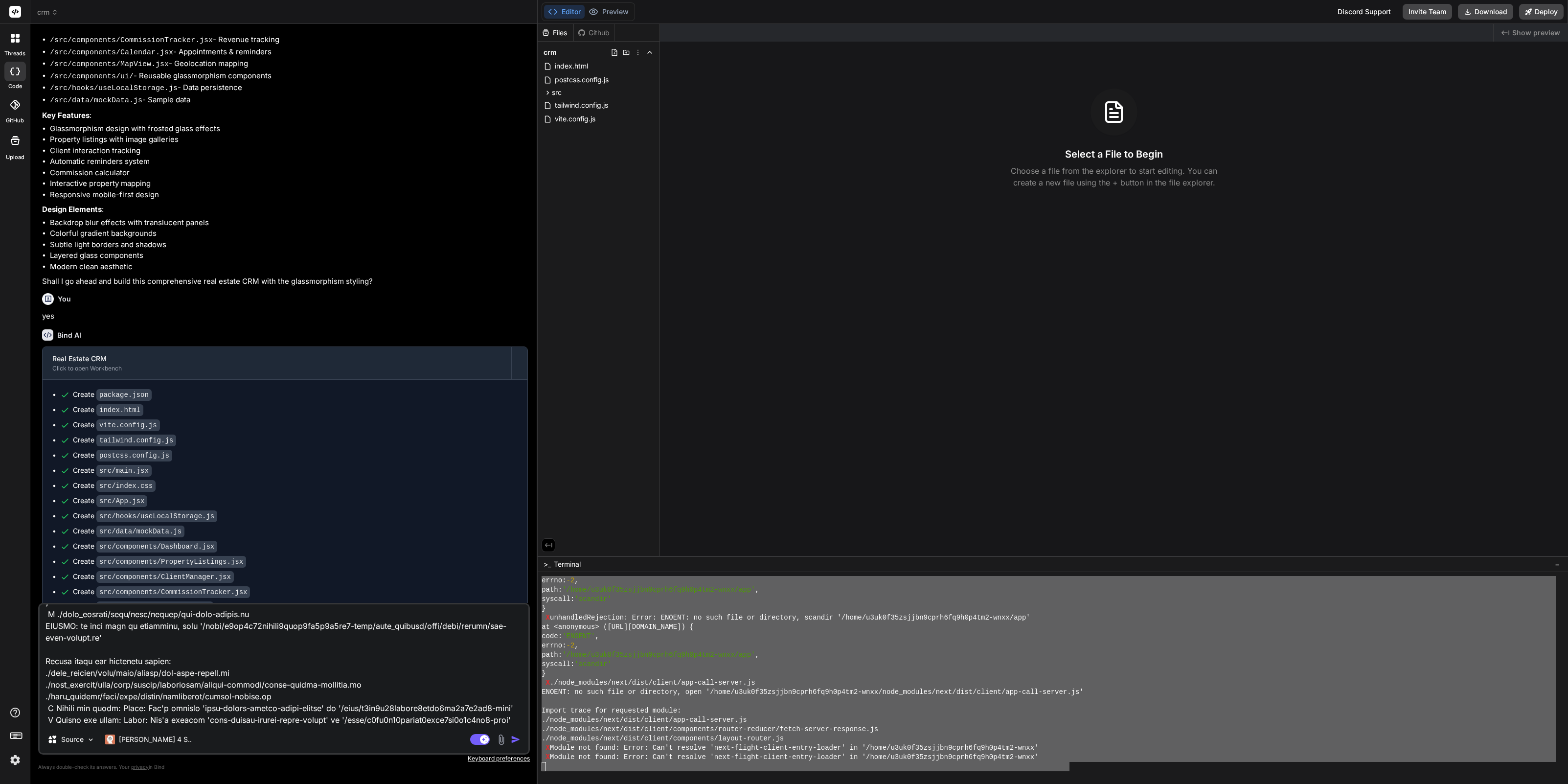
type textarea "Full of errors: errno: -2, path: '/home/u3uk0f35zsjjbn9cprh6fq9h0p4tm2-wnxx/app…"
click at [516, 739] on img "button" at bounding box center [516, 739] width 10 height 10
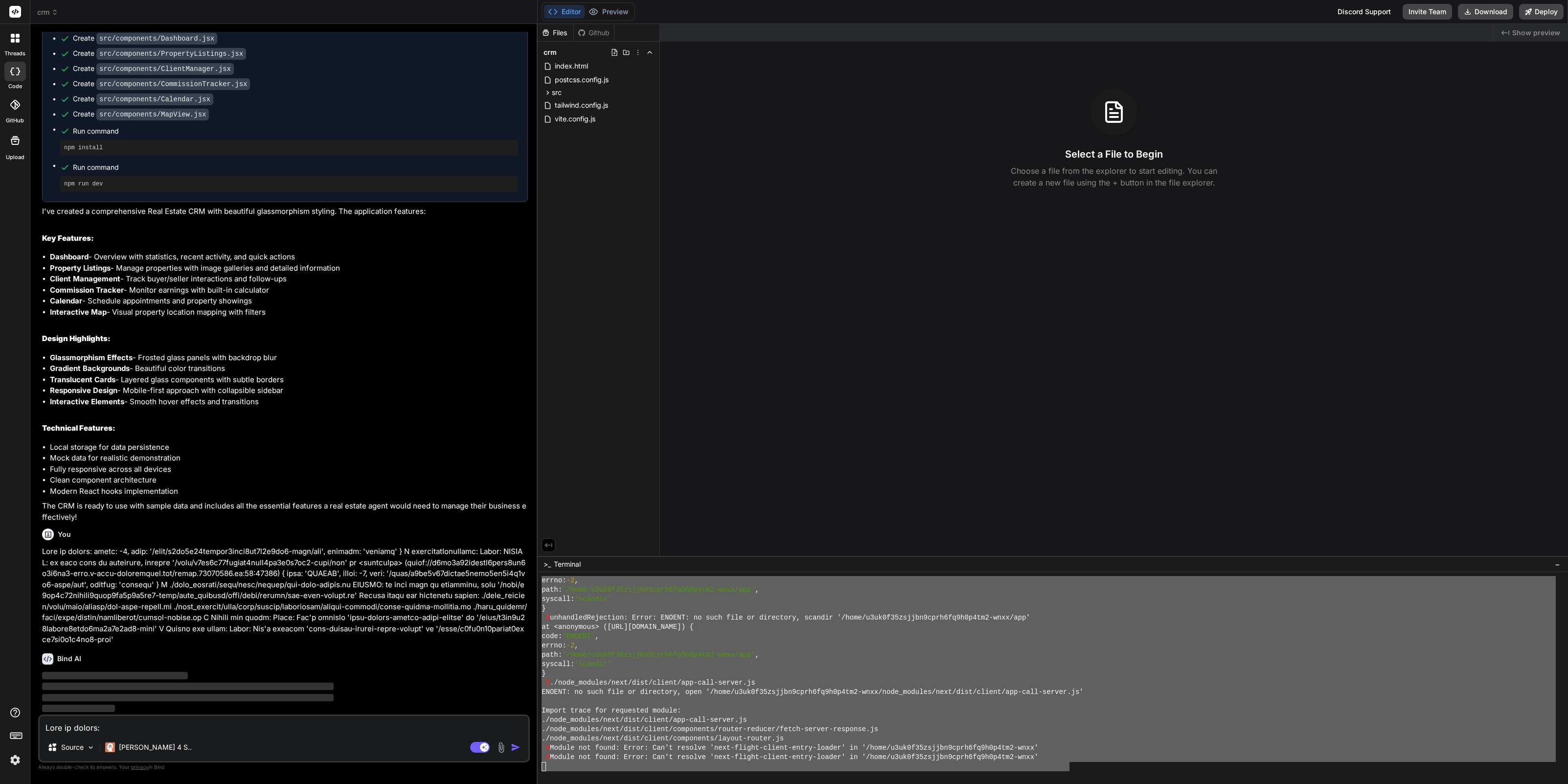
scroll to position [716, 0]
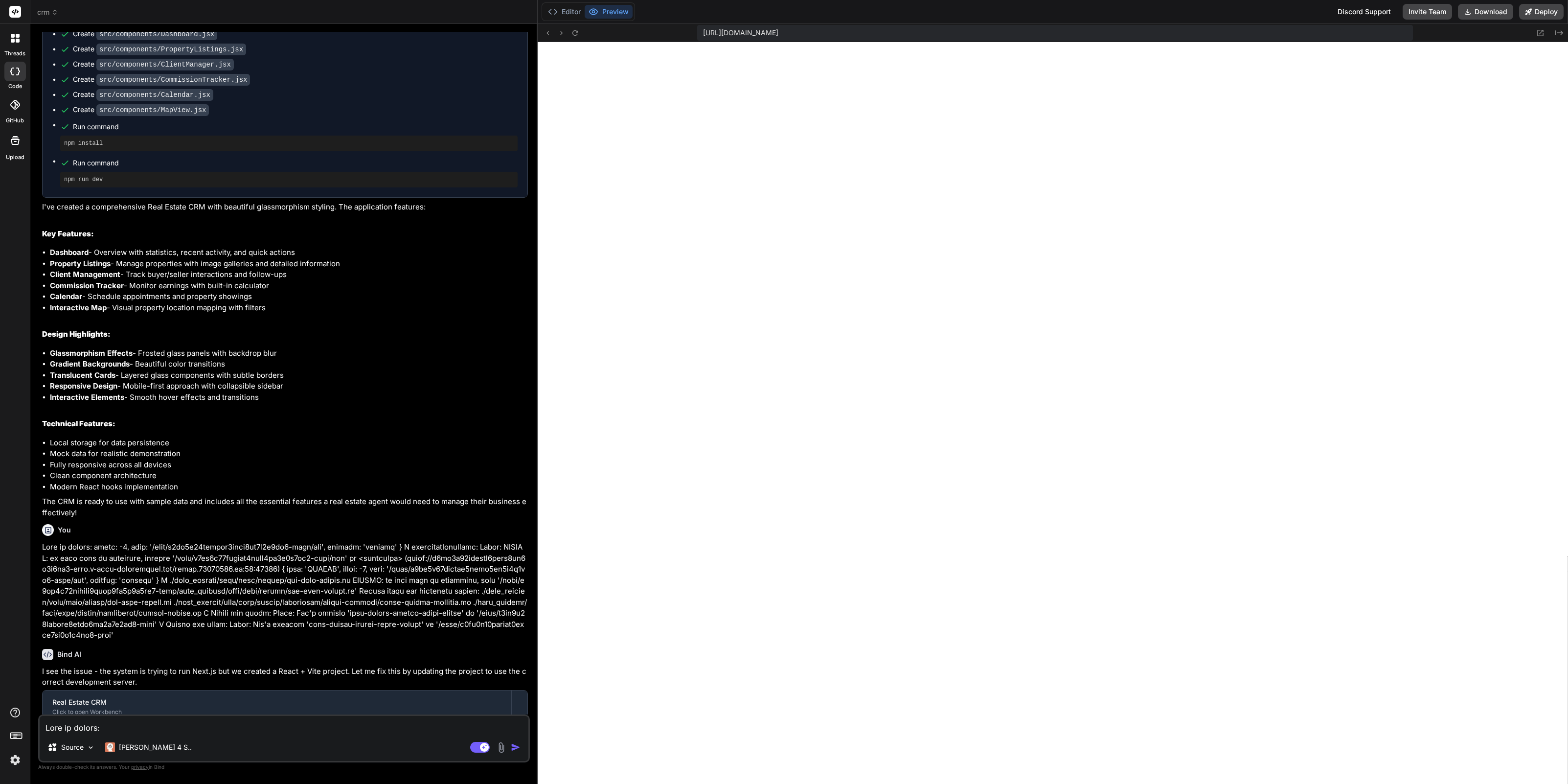
click at [46, 13] on span "crm" at bounding box center [47, 12] width 21 height 10
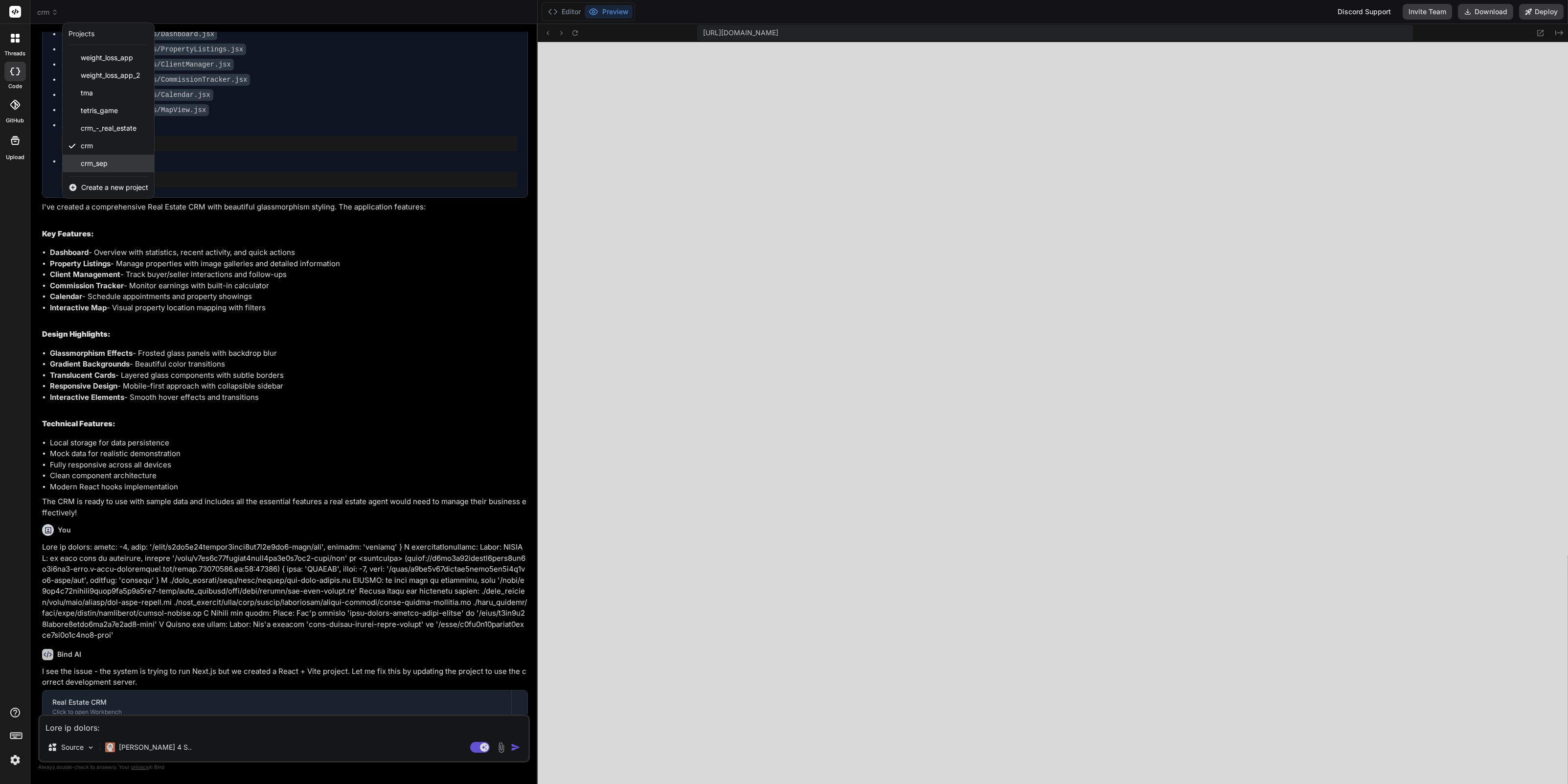
click at [96, 162] on span "crm_sep" at bounding box center [94, 163] width 27 height 10
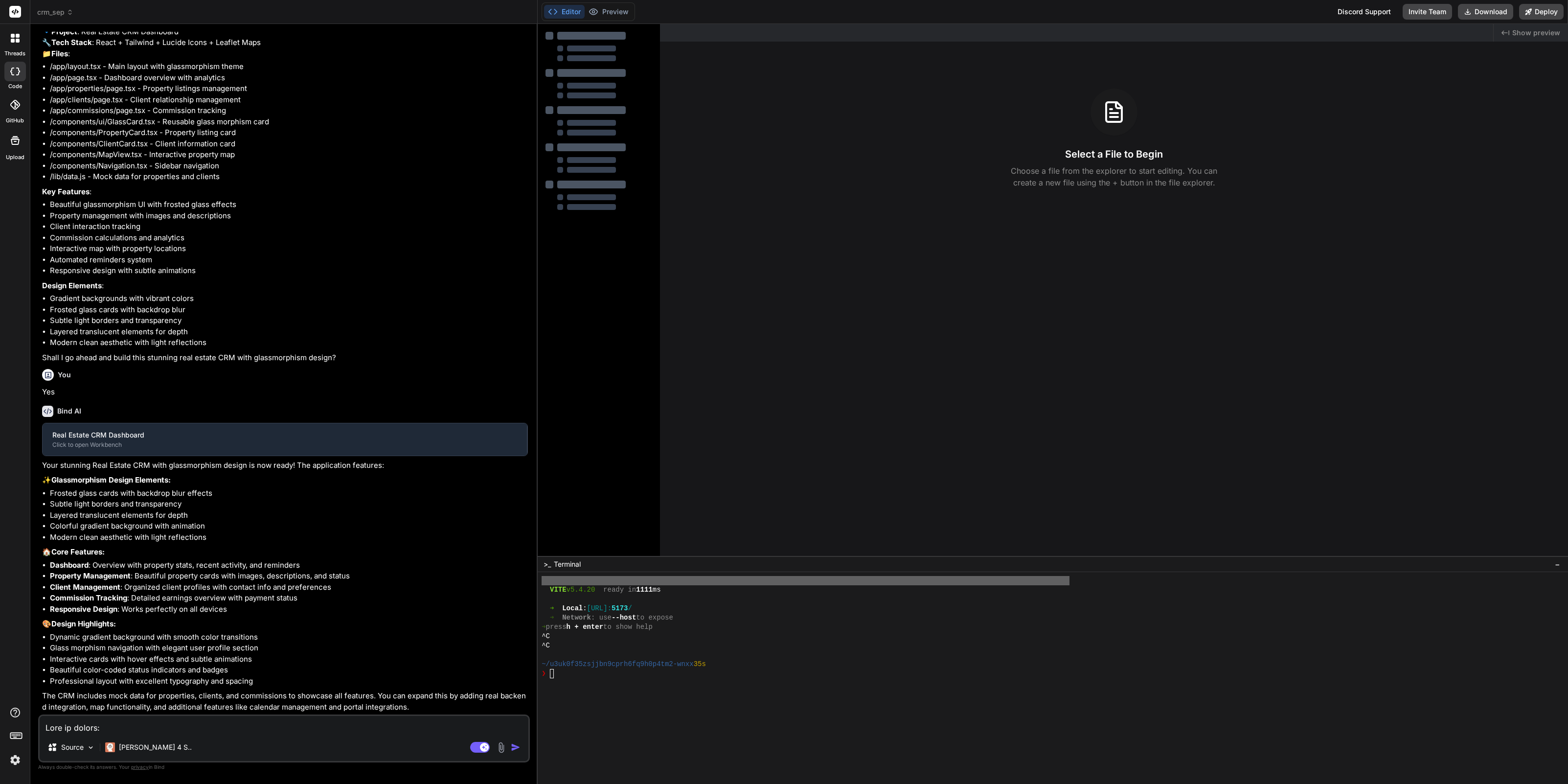
scroll to position [151, 0]
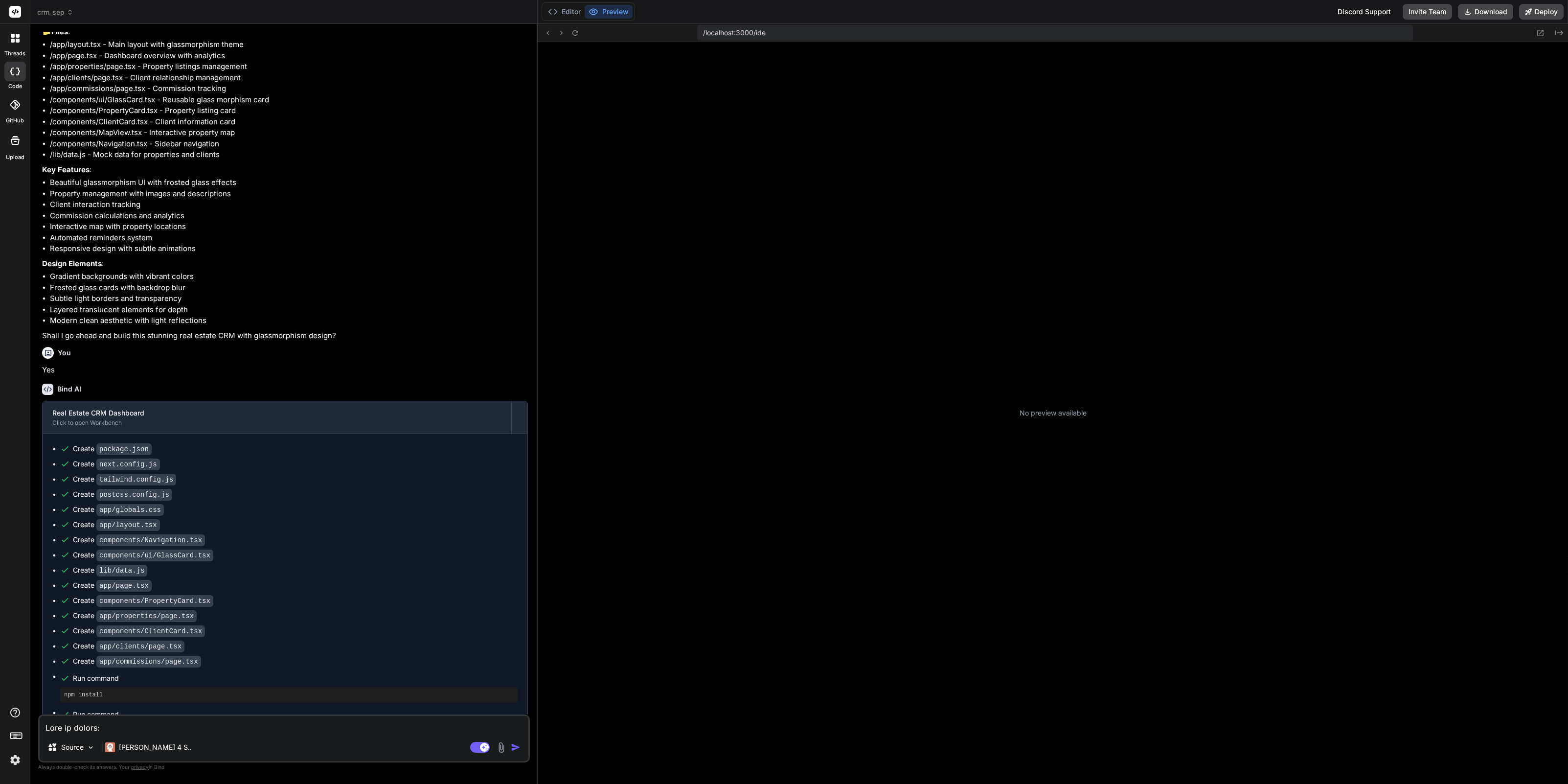
type textarea "x"
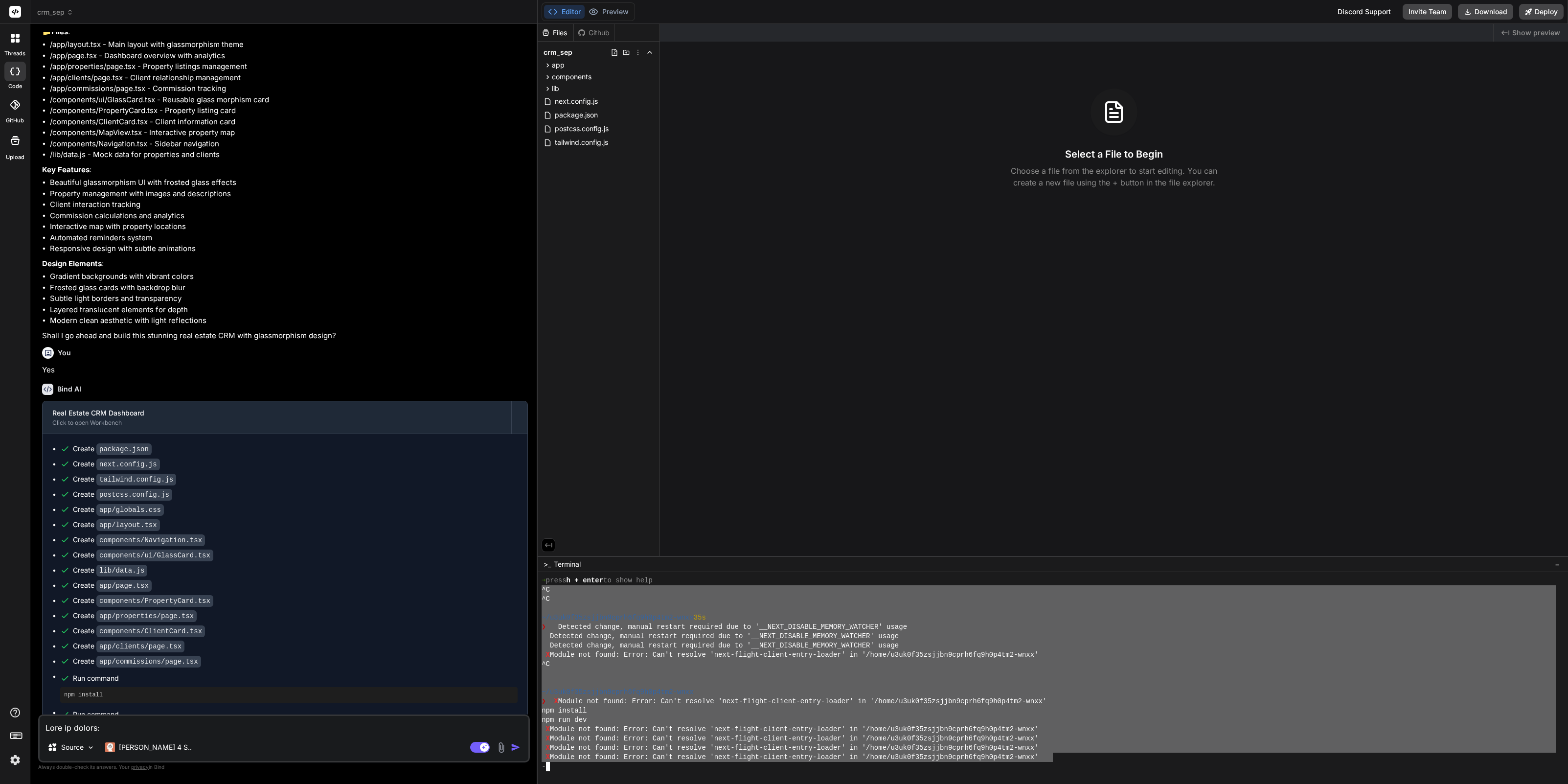
drag, startPoint x: 1053, startPoint y: 759, endPoint x: 534, endPoint y: 591, distance: 545.5
click at [534, 591] on div "crm_sep Created with Pixso. Bind AI Web Search Created with Pixso. Code Generat…" at bounding box center [799, 392] width 1538 height 784
click at [91, 726] on textarea at bounding box center [284, 724] width 489 height 18
type textarea "F"
type textarea "x"
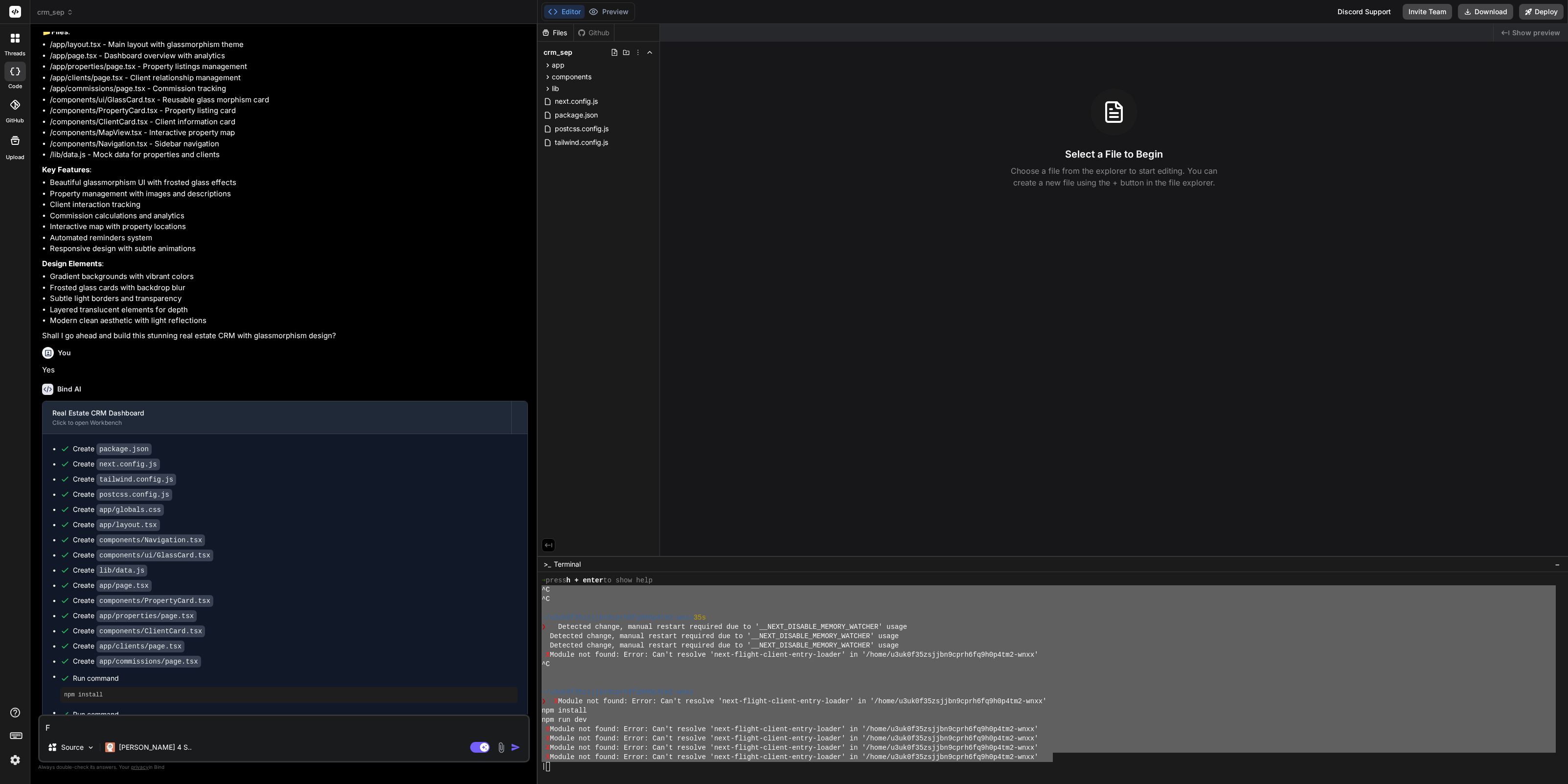
type textarea "Fu"
type textarea "x"
type textarea "Ful"
type textarea "x"
type textarea "Full"
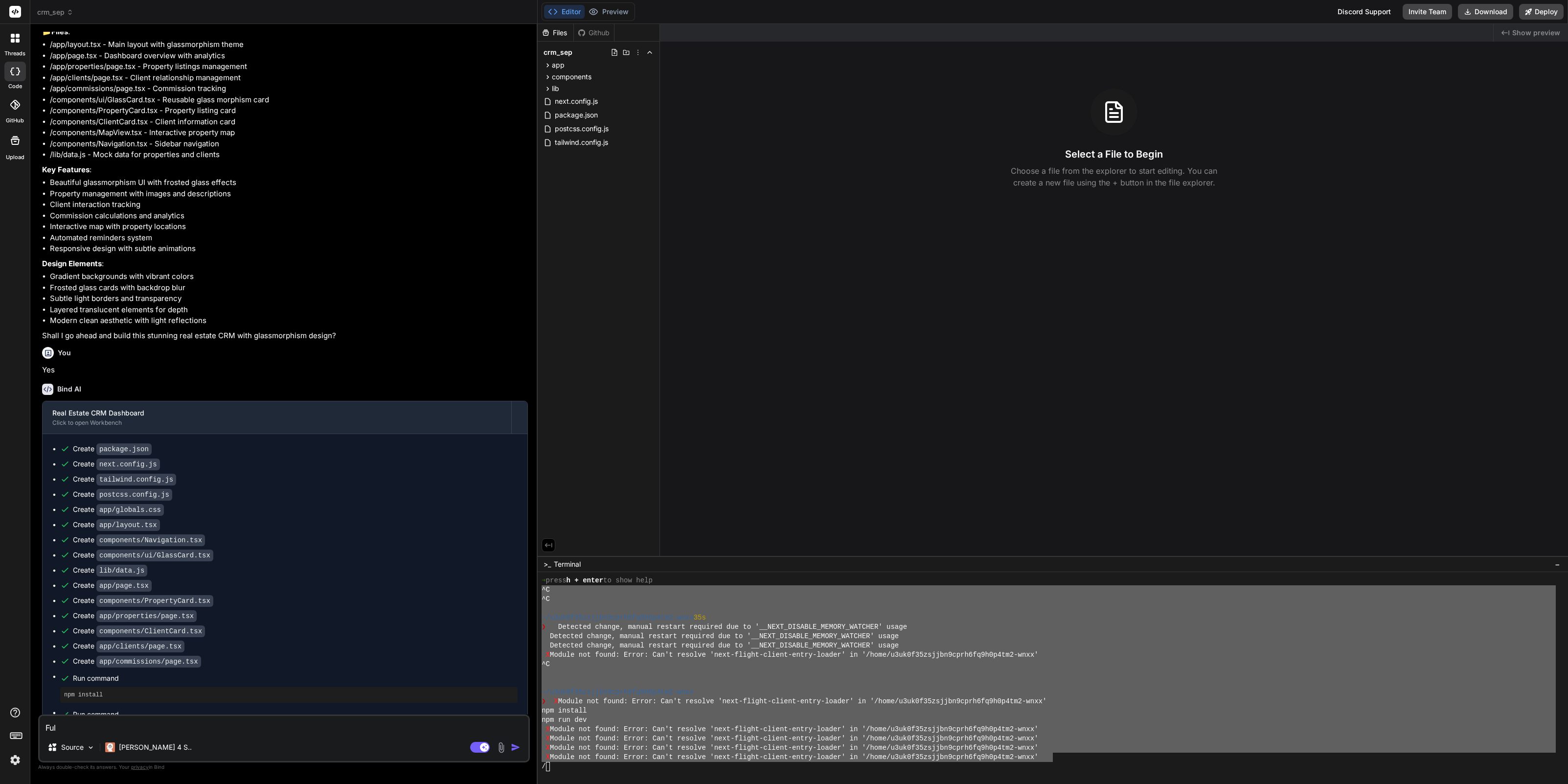
type textarea "x"
type textarea "Full"
type textarea "x"
type textarea "Full o"
type textarea "x"
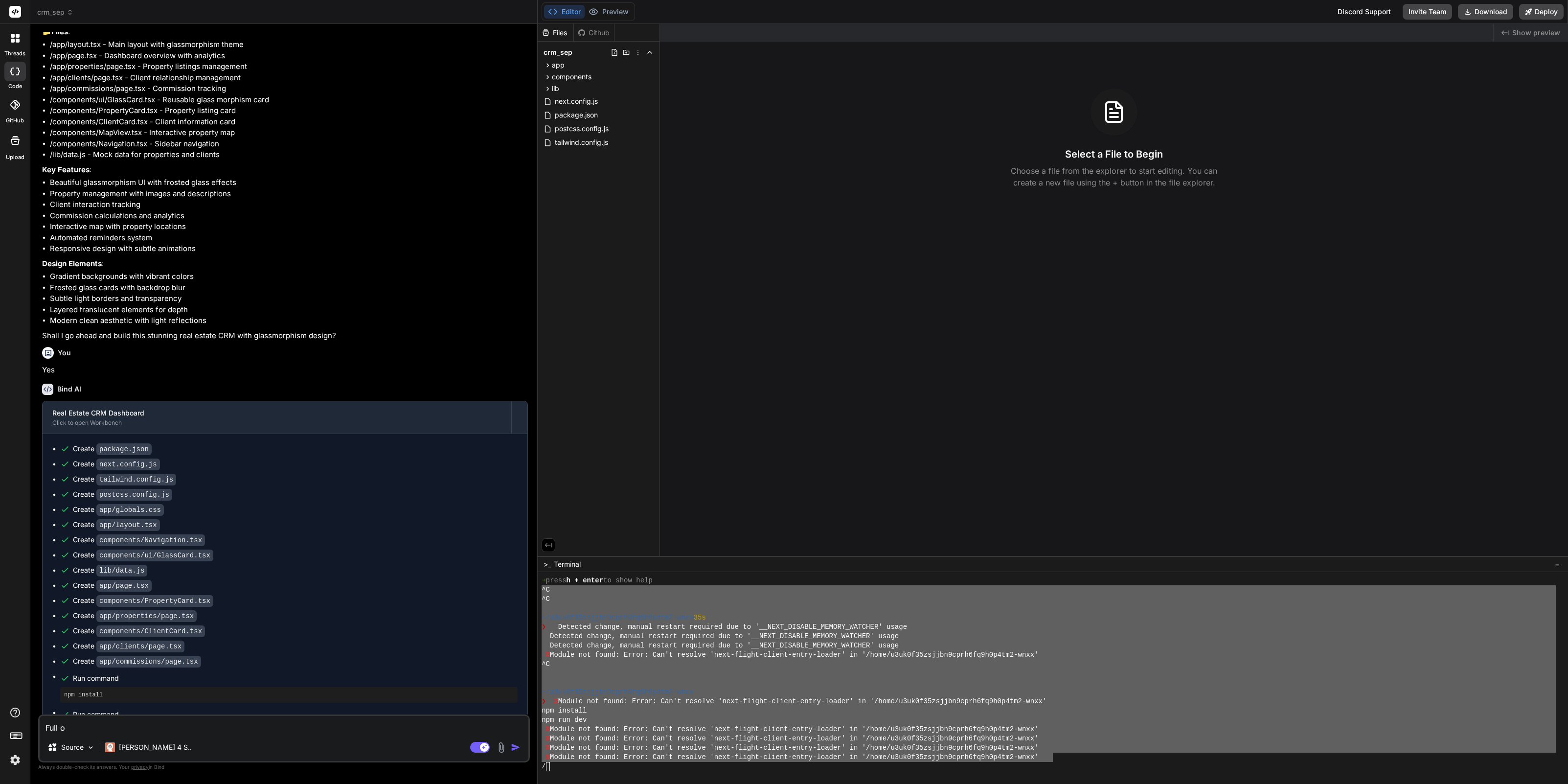
type textarea "Full of"
type textarea "x"
type textarea "Full of"
paste textarea "^L ^I ~/d2si9a54consec2adip8el5s7d1ei3-temp 12i ❯ Utlabore etdolo, magnaa enima…"
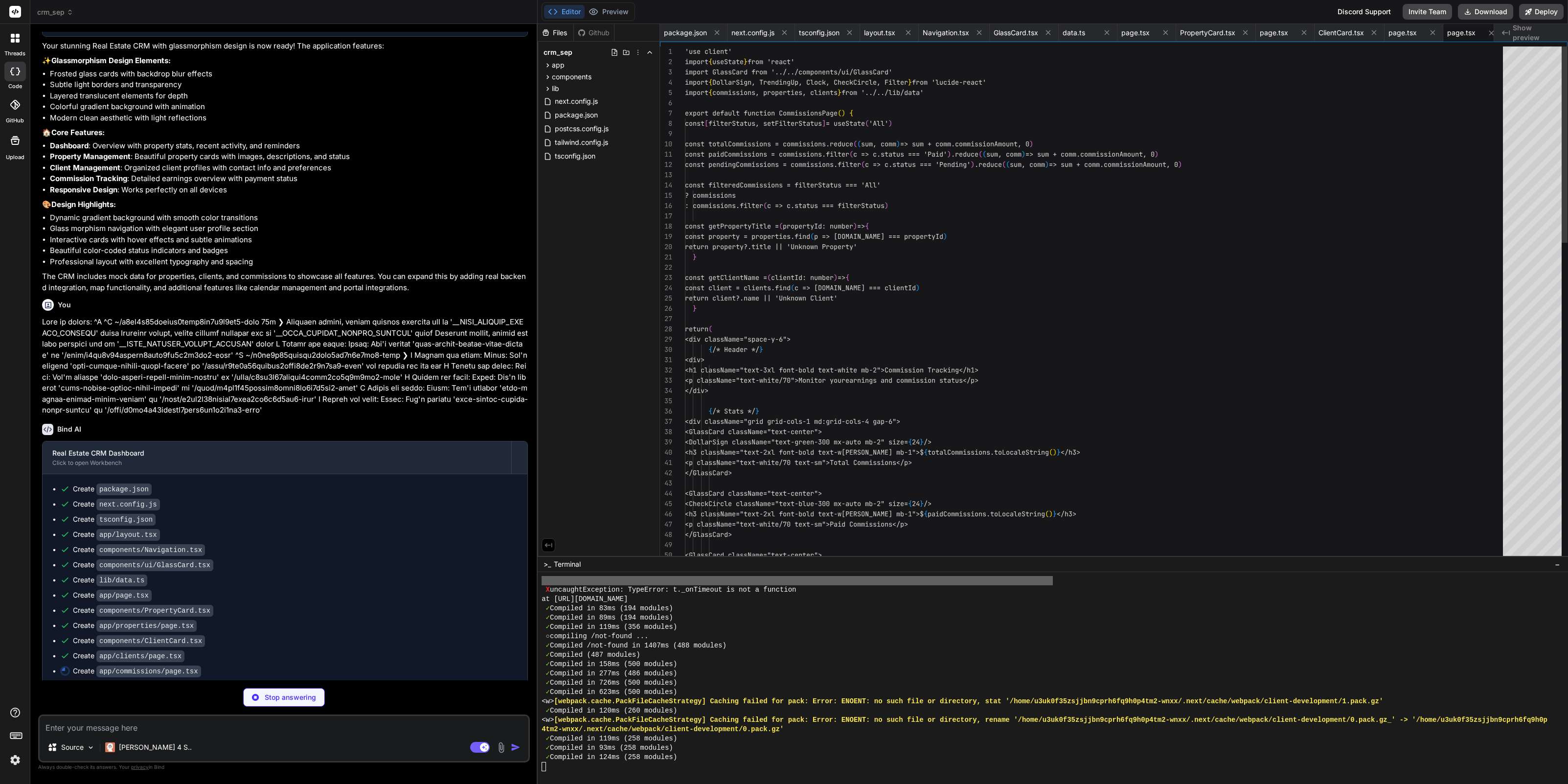
scroll to position [10, 0]
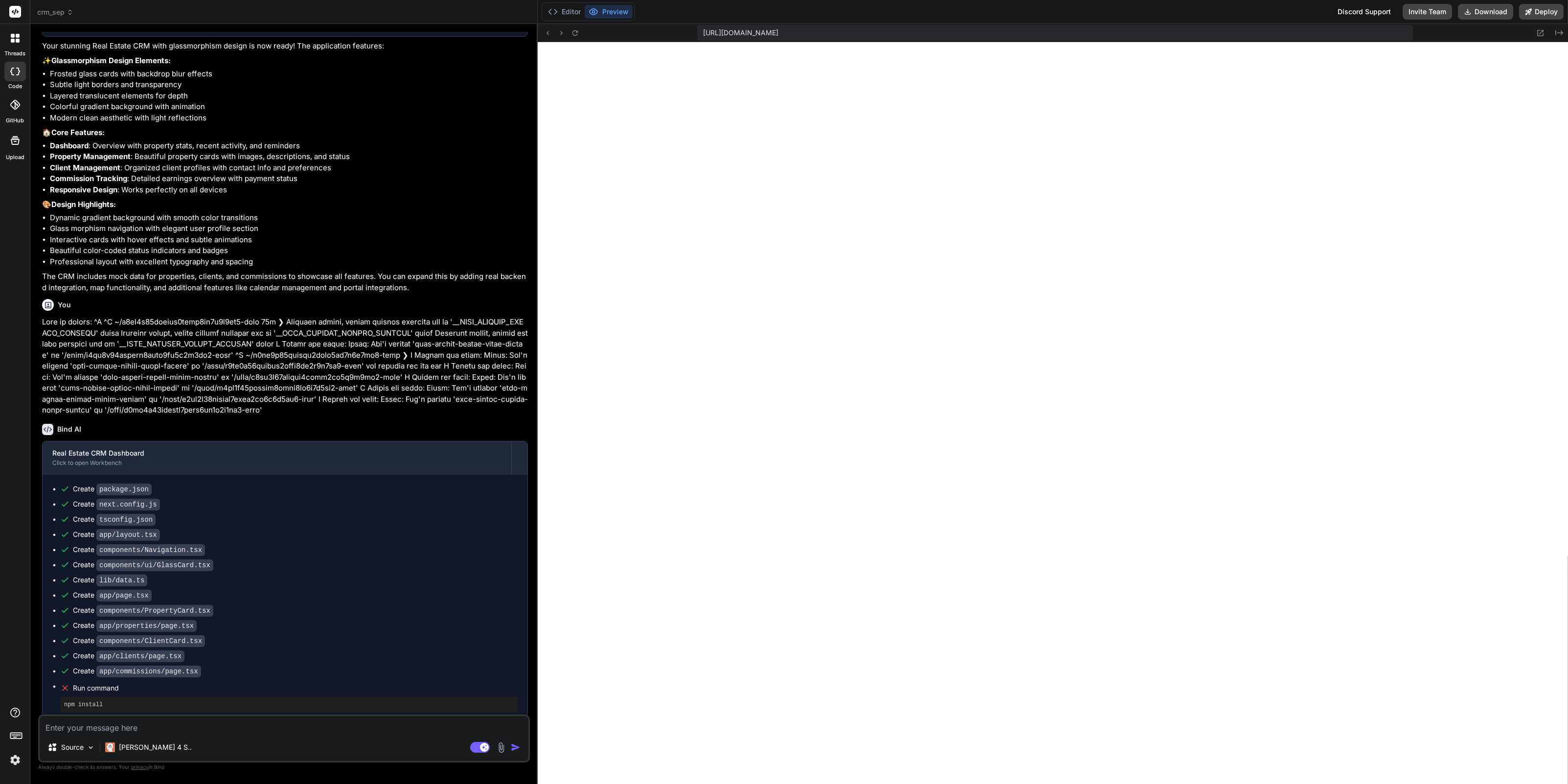
click at [158, 727] on textarea at bounding box center [284, 724] width 489 height 18
click at [261, 729] on textarea "Calendar, Map View and Settings are all displaying" at bounding box center [284, 724] width 489 height 18
paste textarea "404 This page could not be found."
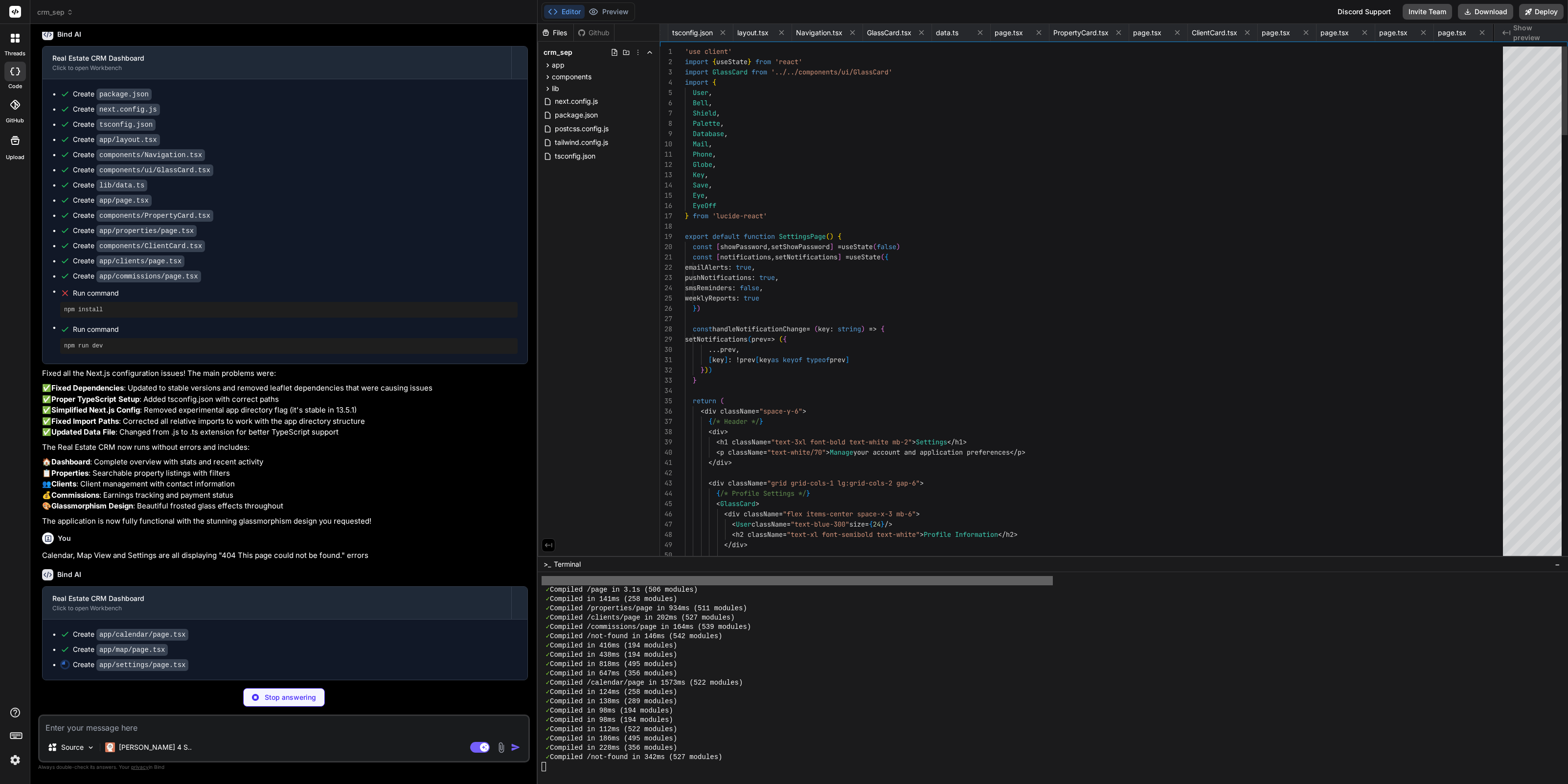
scroll to position [0, 186]
